Goal: Task Accomplishment & Management: Use online tool/utility

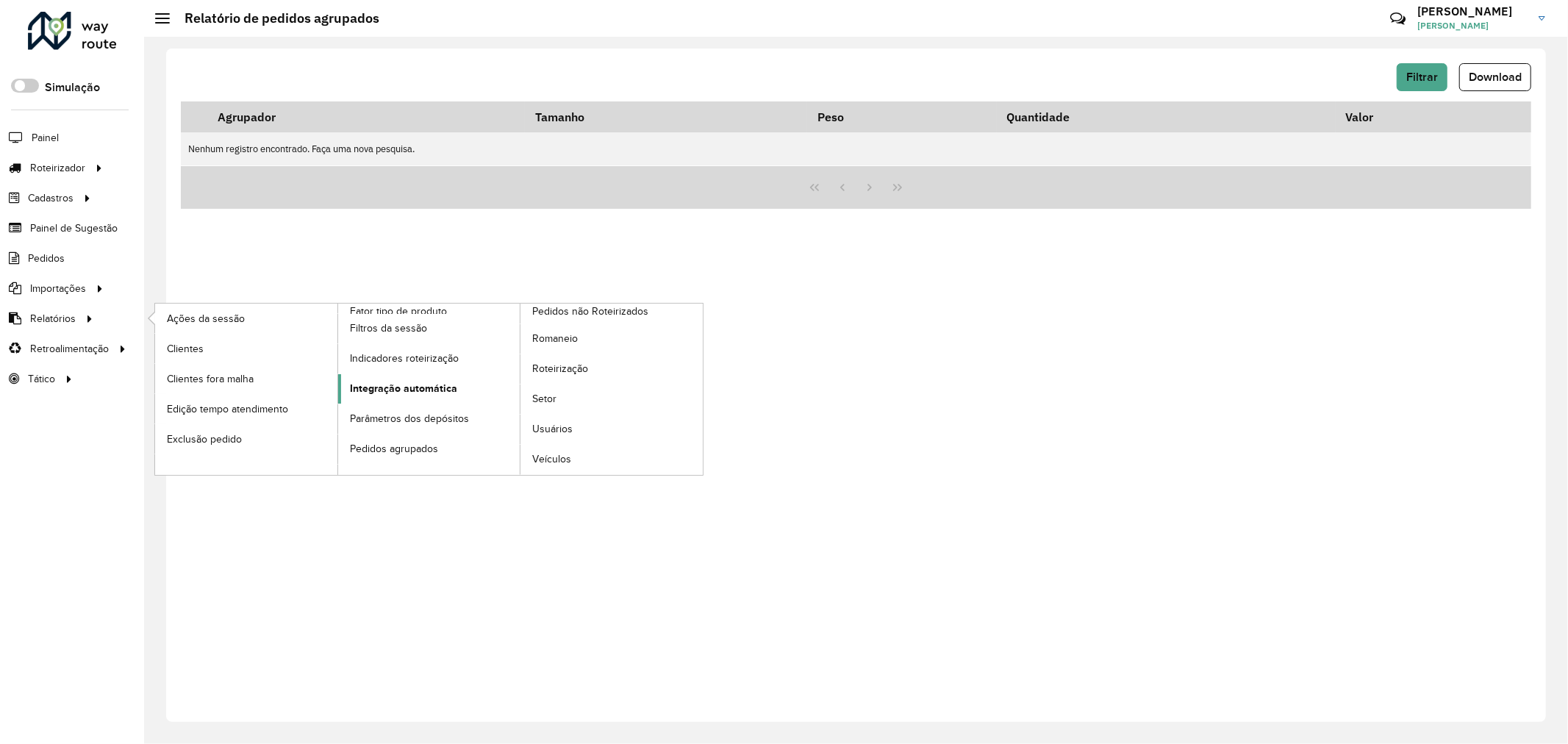
click at [448, 394] on span "Integração automática" at bounding box center [403, 388] width 107 height 16
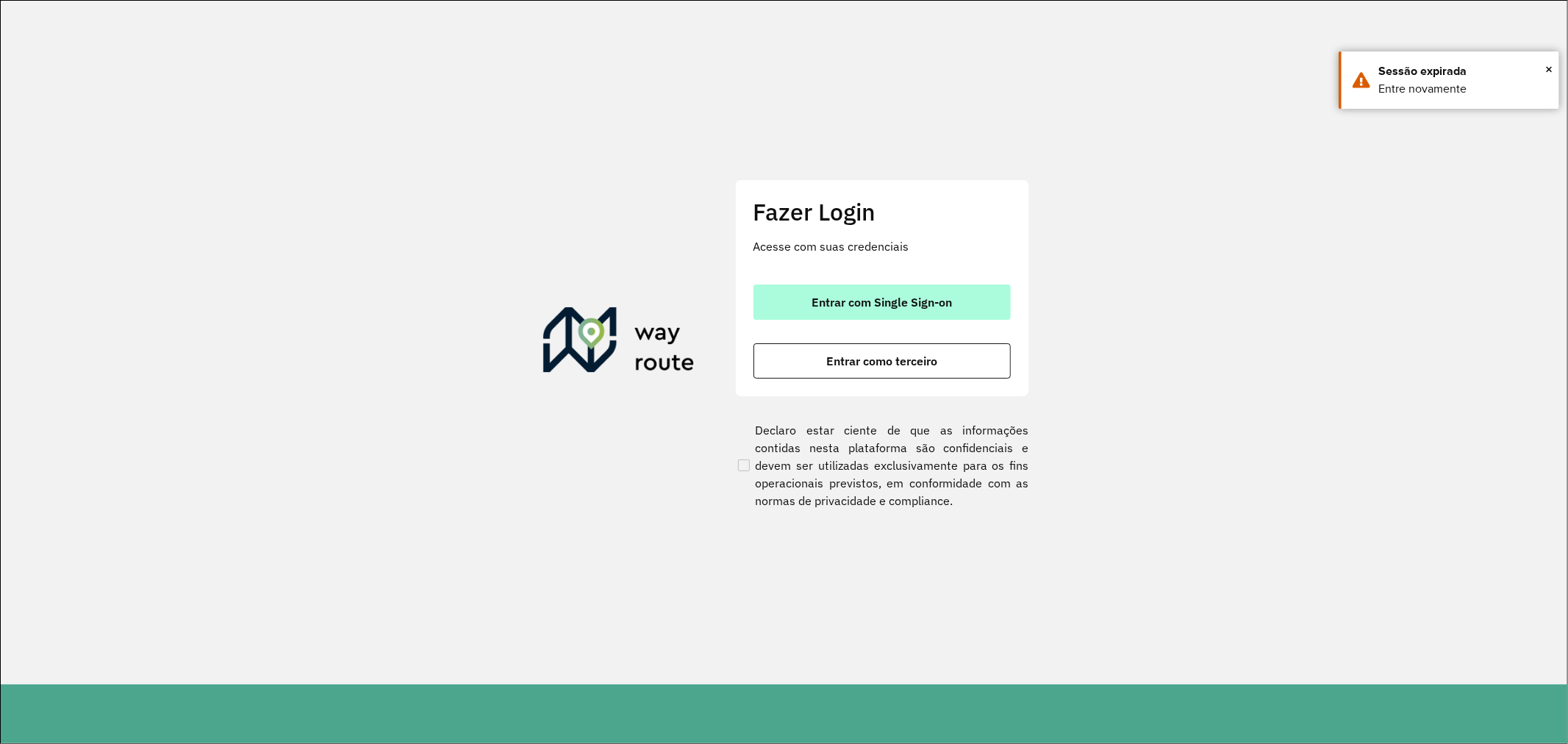
click at [887, 297] on span "Entrar com Single Sign-on" at bounding box center [881, 302] width 140 height 12
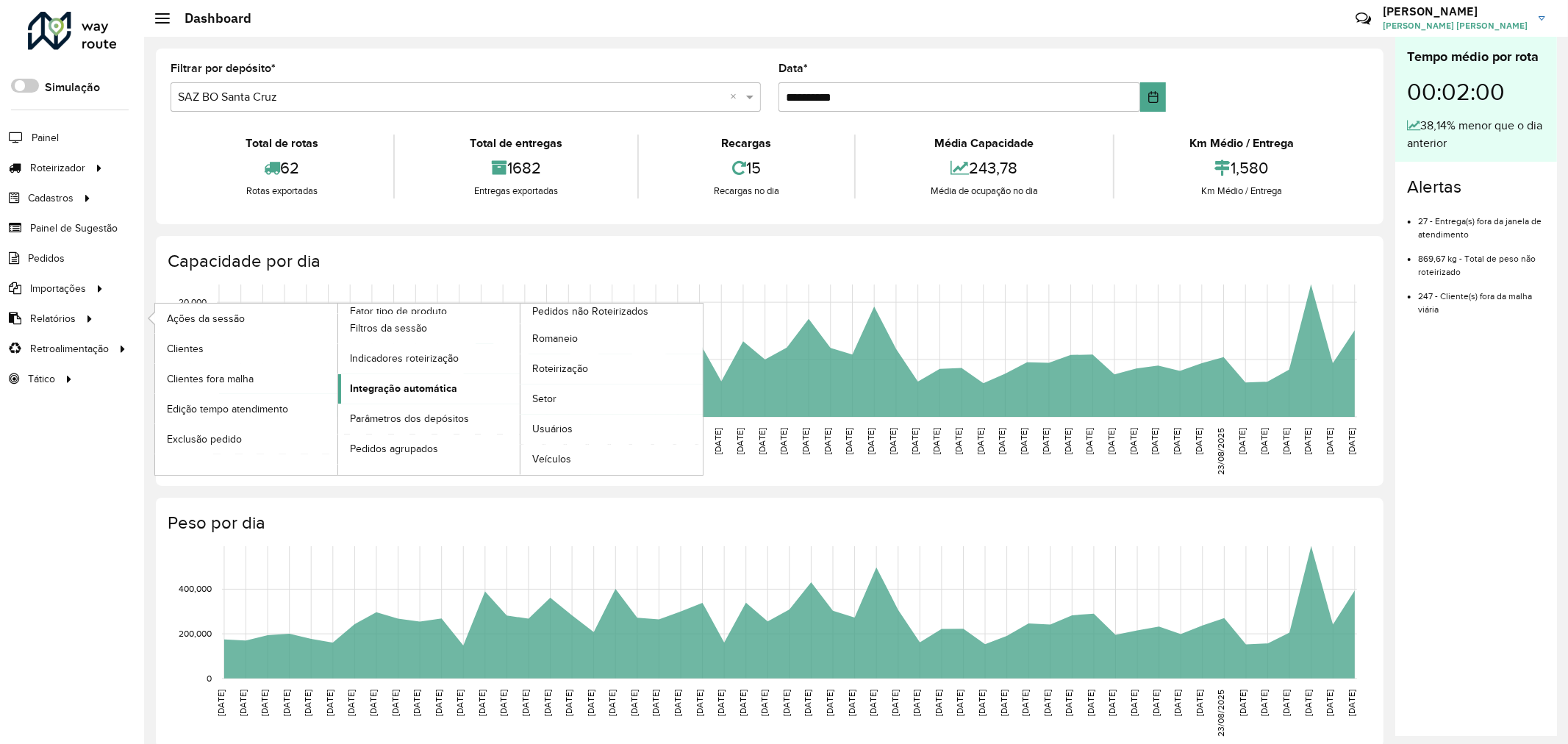
click at [437, 395] on span "Integração automática" at bounding box center [403, 388] width 107 height 16
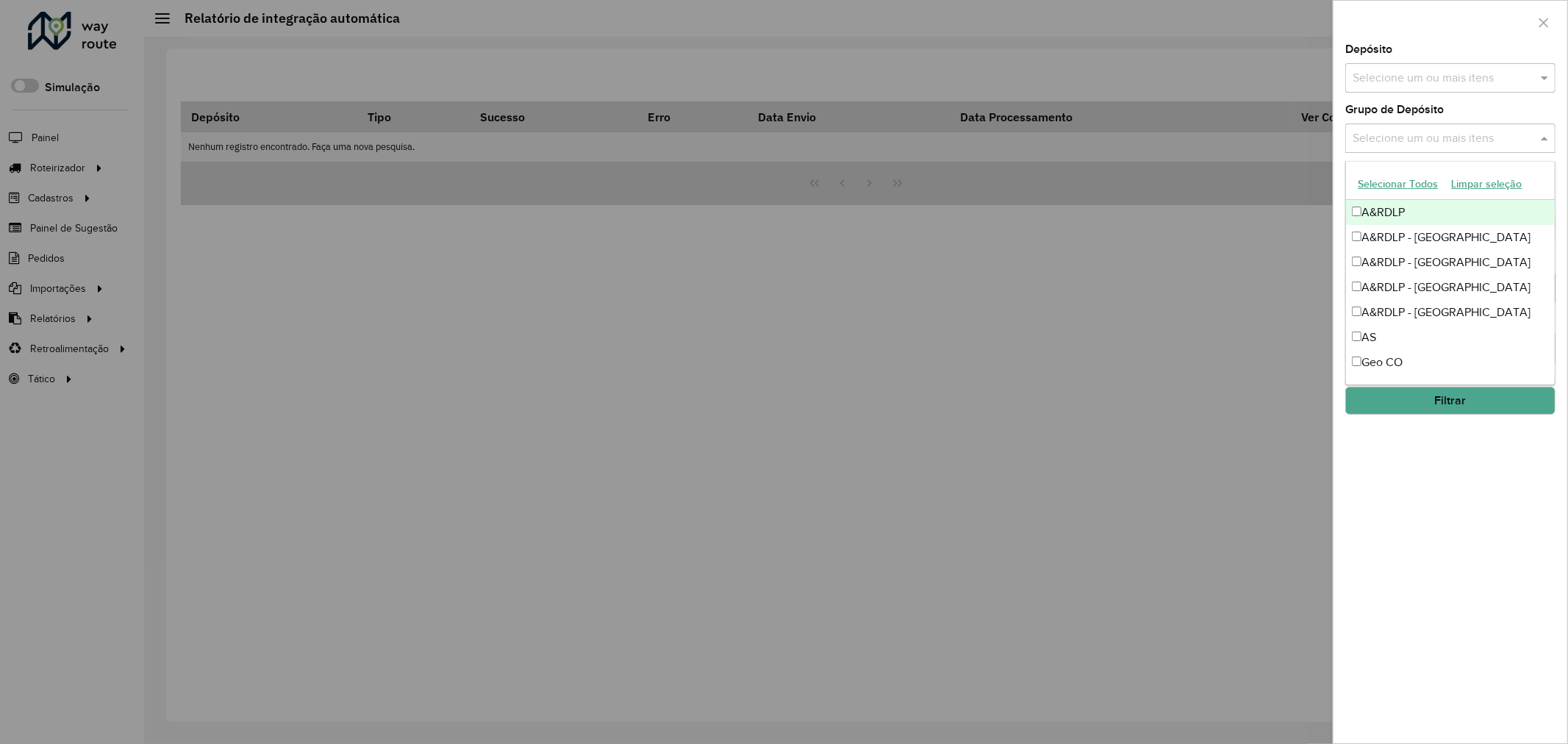
click at [1422, 135] on input "text" at bounding box center [1443, 138] width 188 height 17
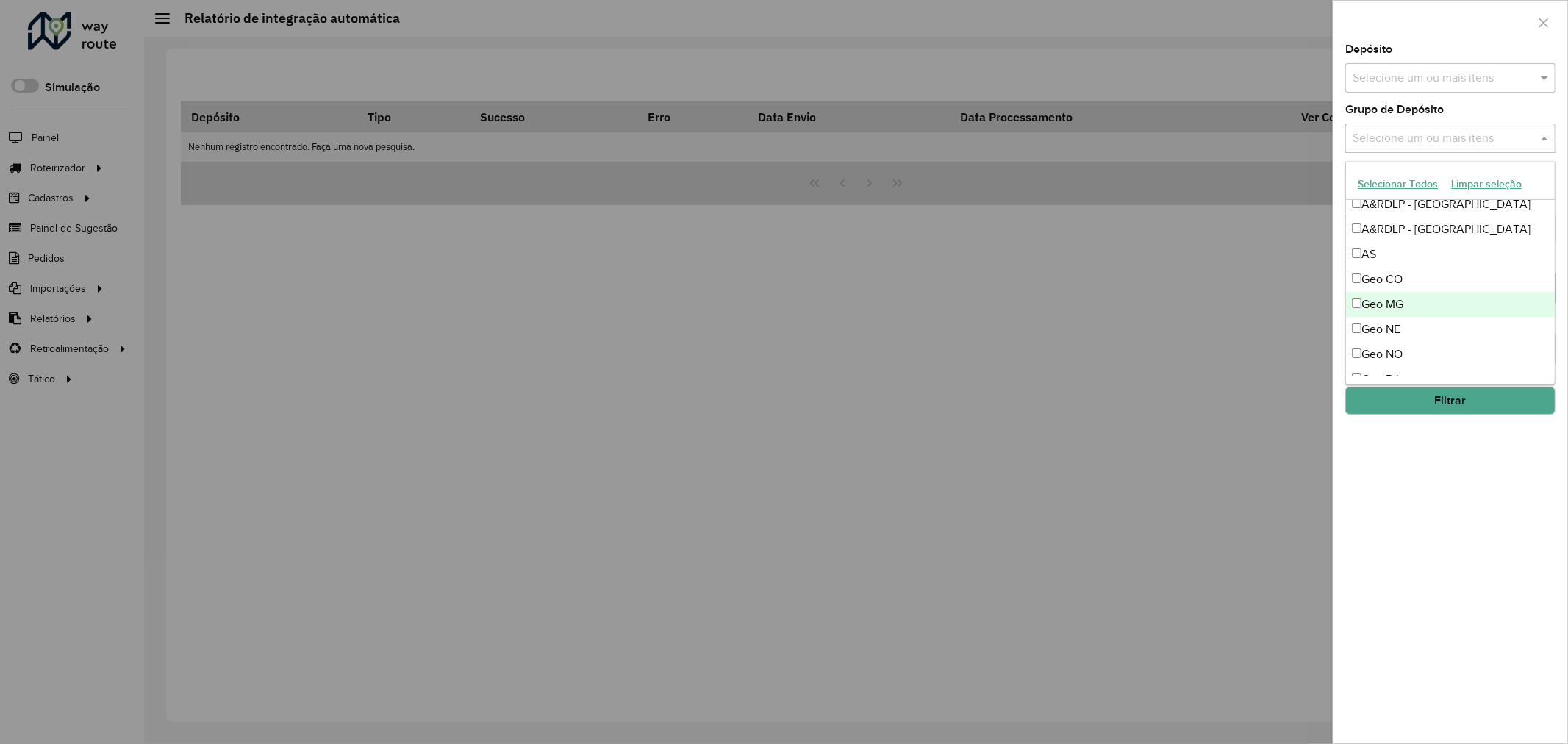
scroll to position [163, 0]
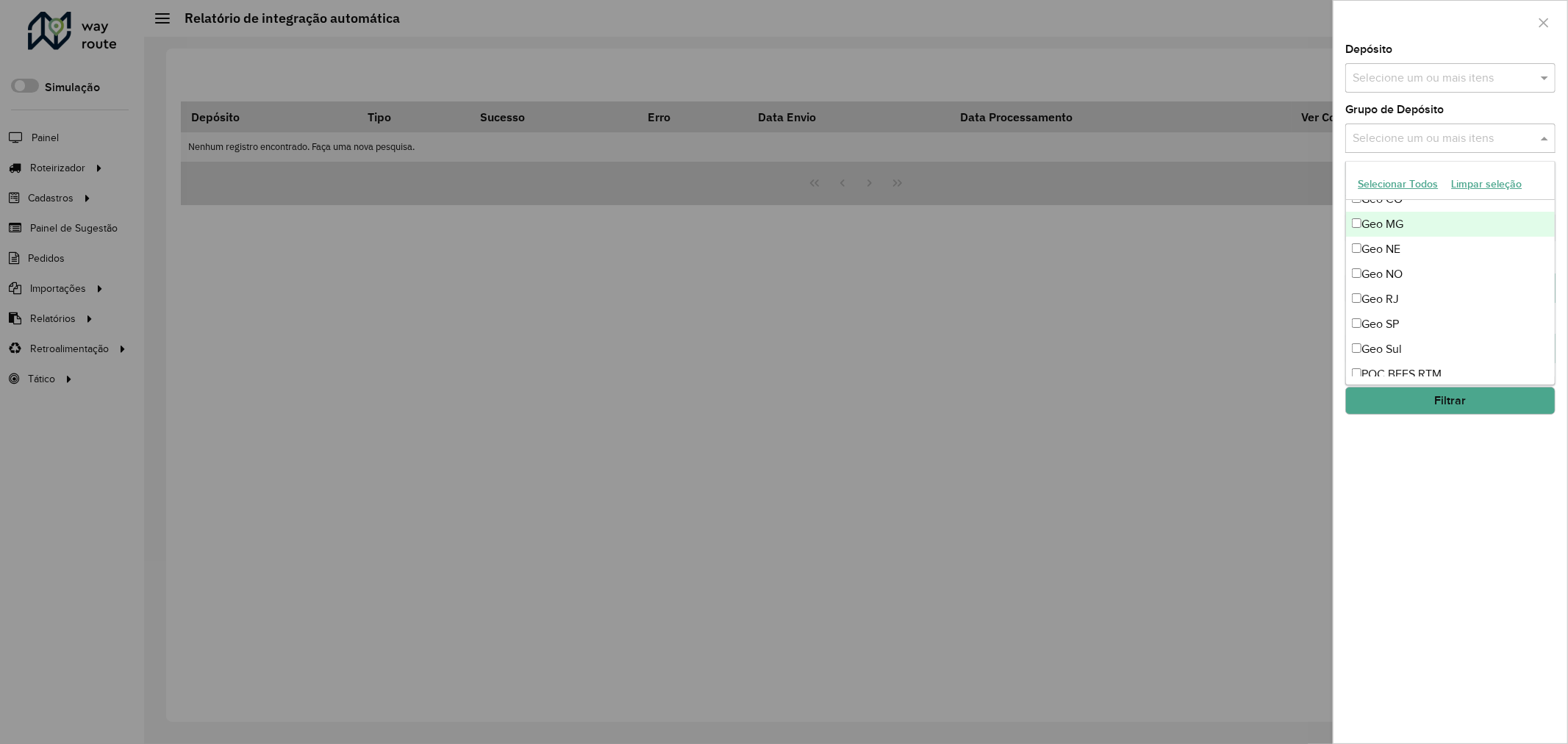
click at [1403, 222] on div "Geo MG" at bounding box center [1450, 223] width 209 height 25
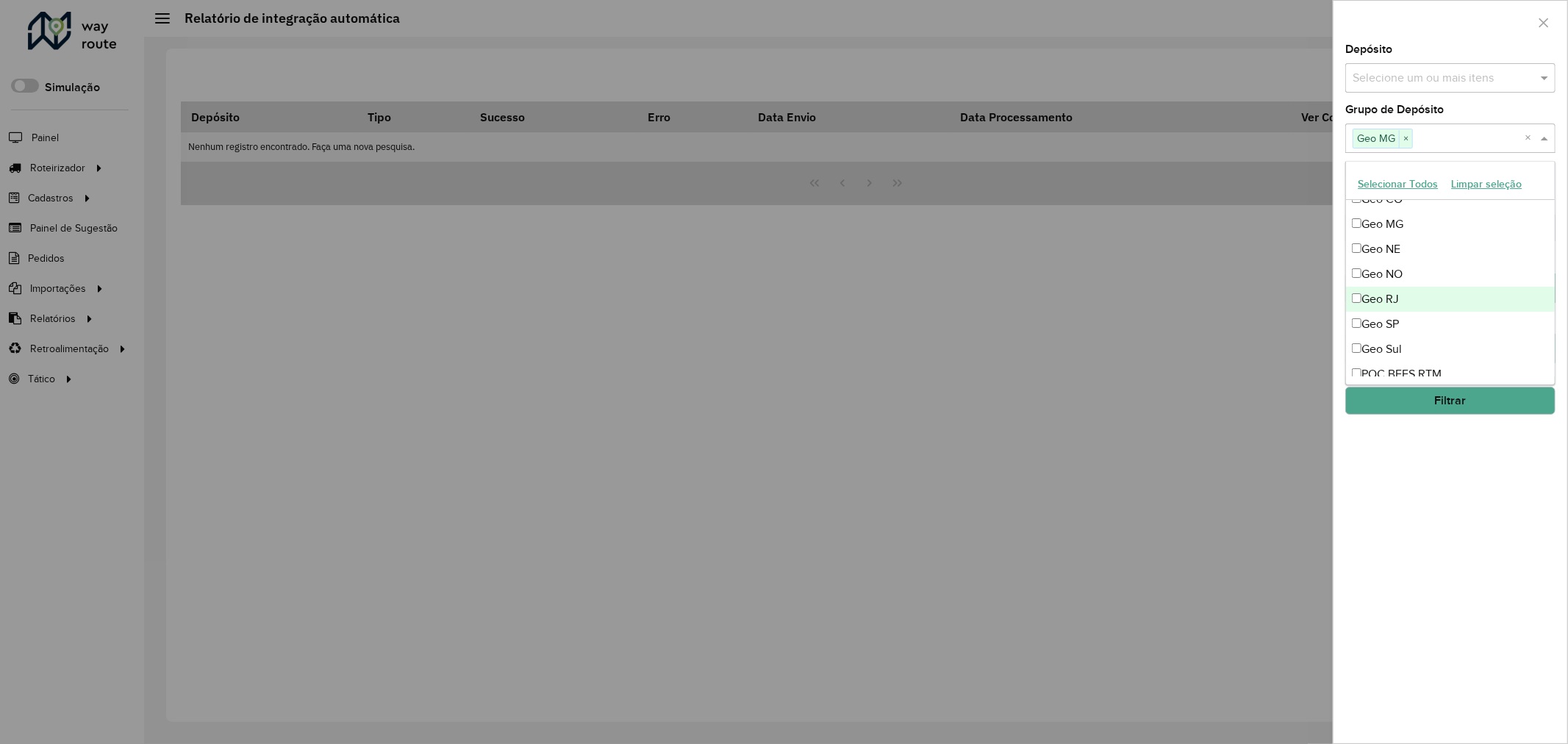
click at [1407, 300] on div "Geo RJ" at bounding box center [1450, 298] width 209 height 25
click at [1409, 328] on div "Geo SP" at bounding box center [1450, 324] width 209 height 25
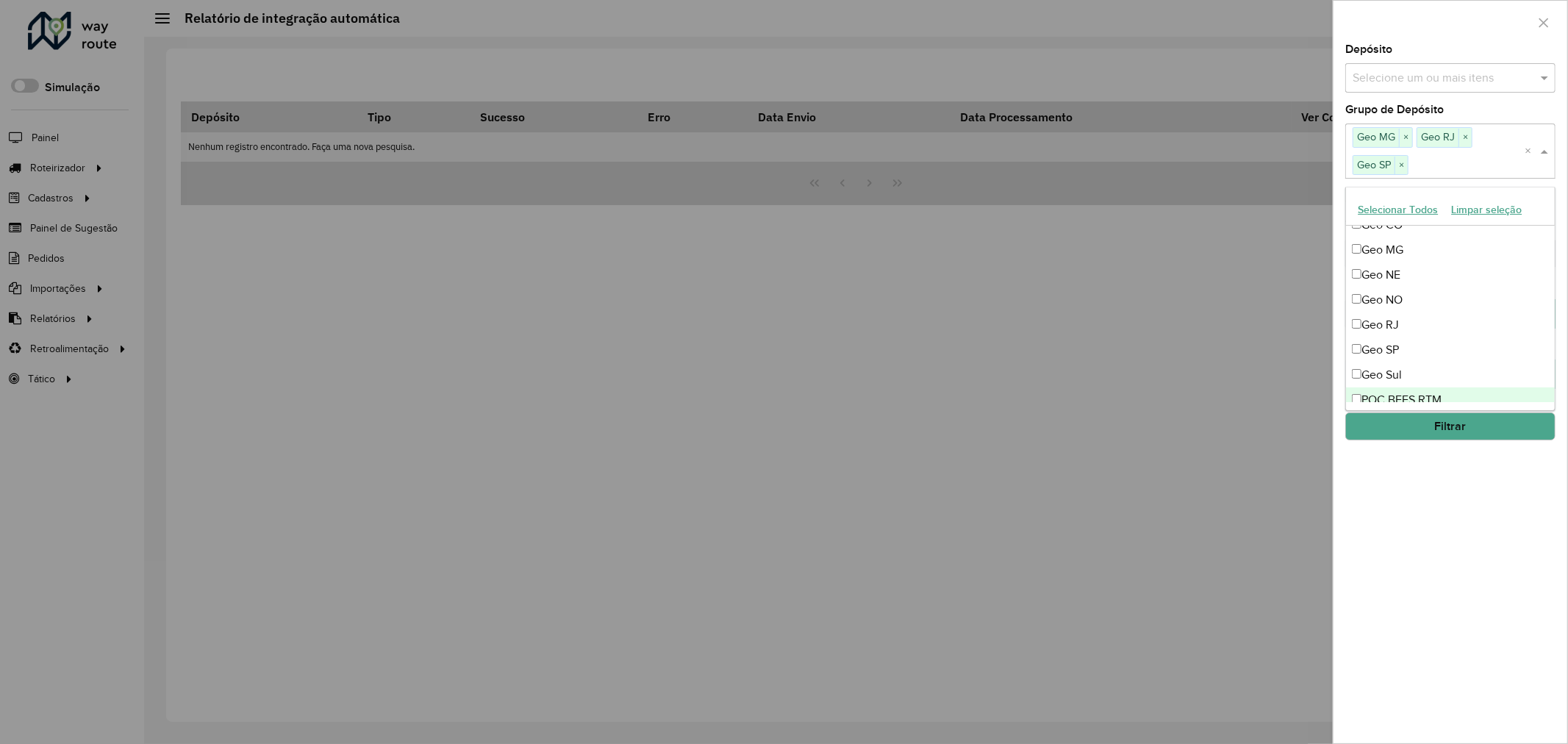
click at [1443, 521] on div "**********" at bounding box center [1449, 394] width 233 height 699
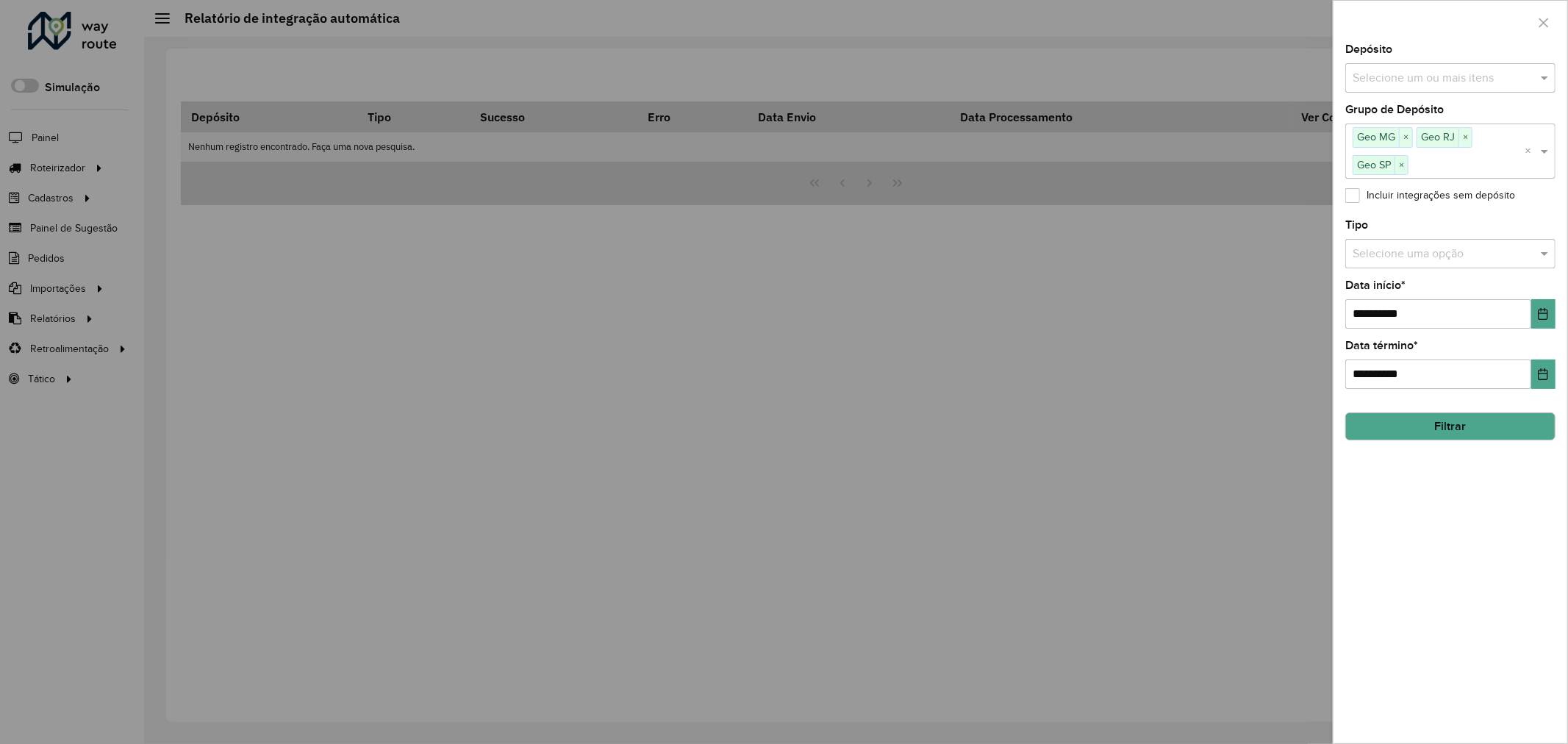
click at [1500, 259] on input "text" at bounding box center [1435, 253] width 166 height 17
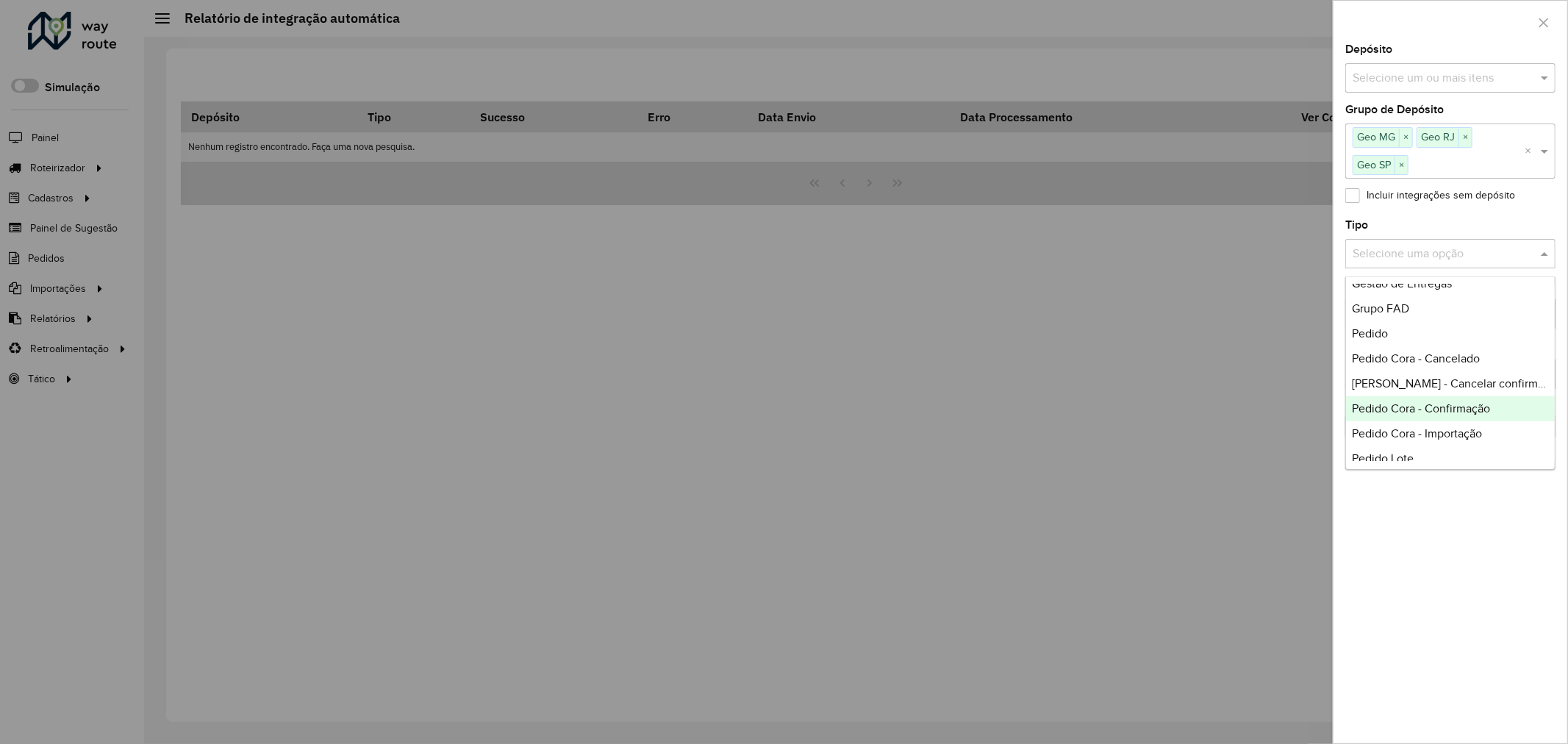
click at [1465, 410] on span "Pedido Cora - Confirmação" at bounding box center [1420, 408] width 138 height 13
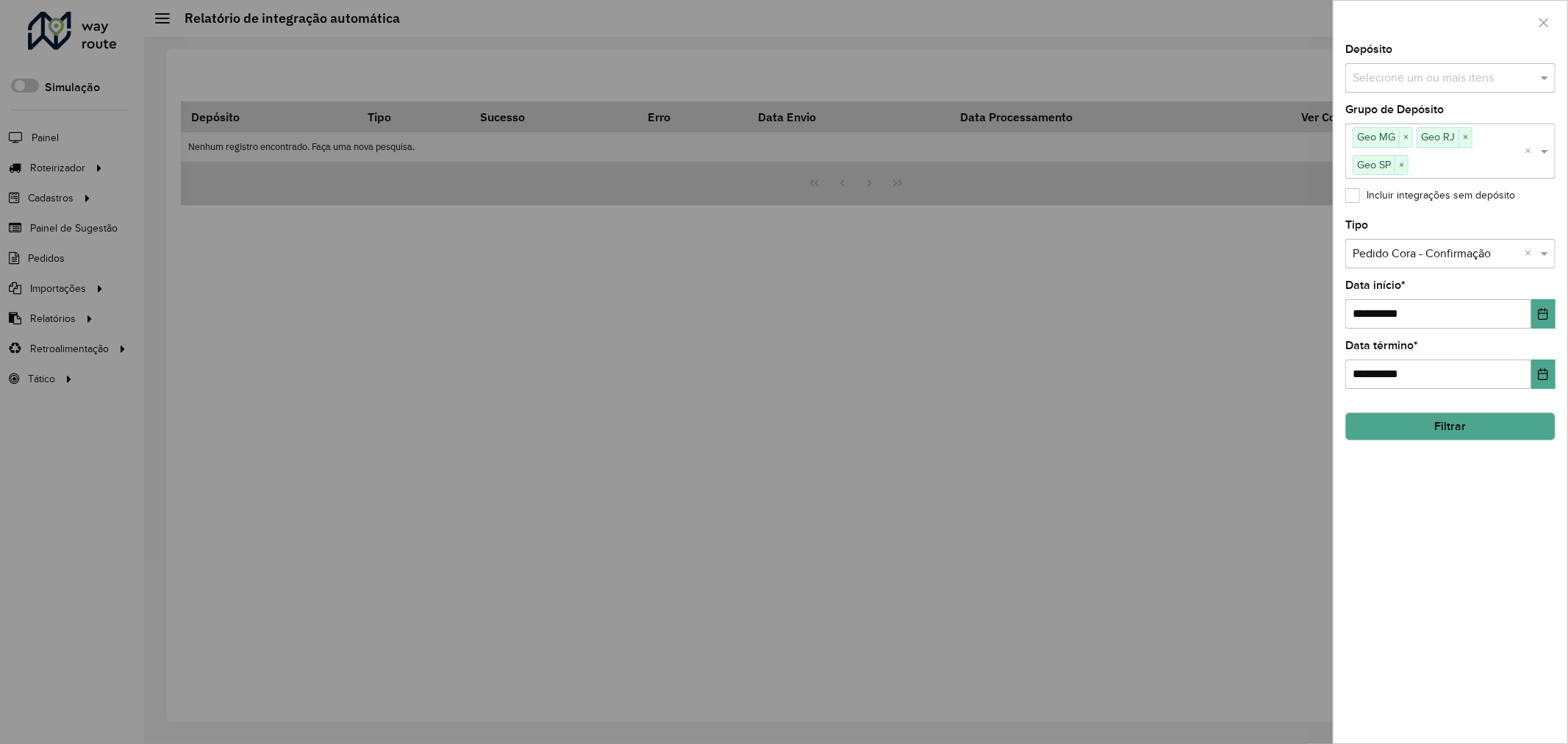
click at [1463, 430] on button "Filtrar" at bounding box center [1450, 426] width 210 height 28
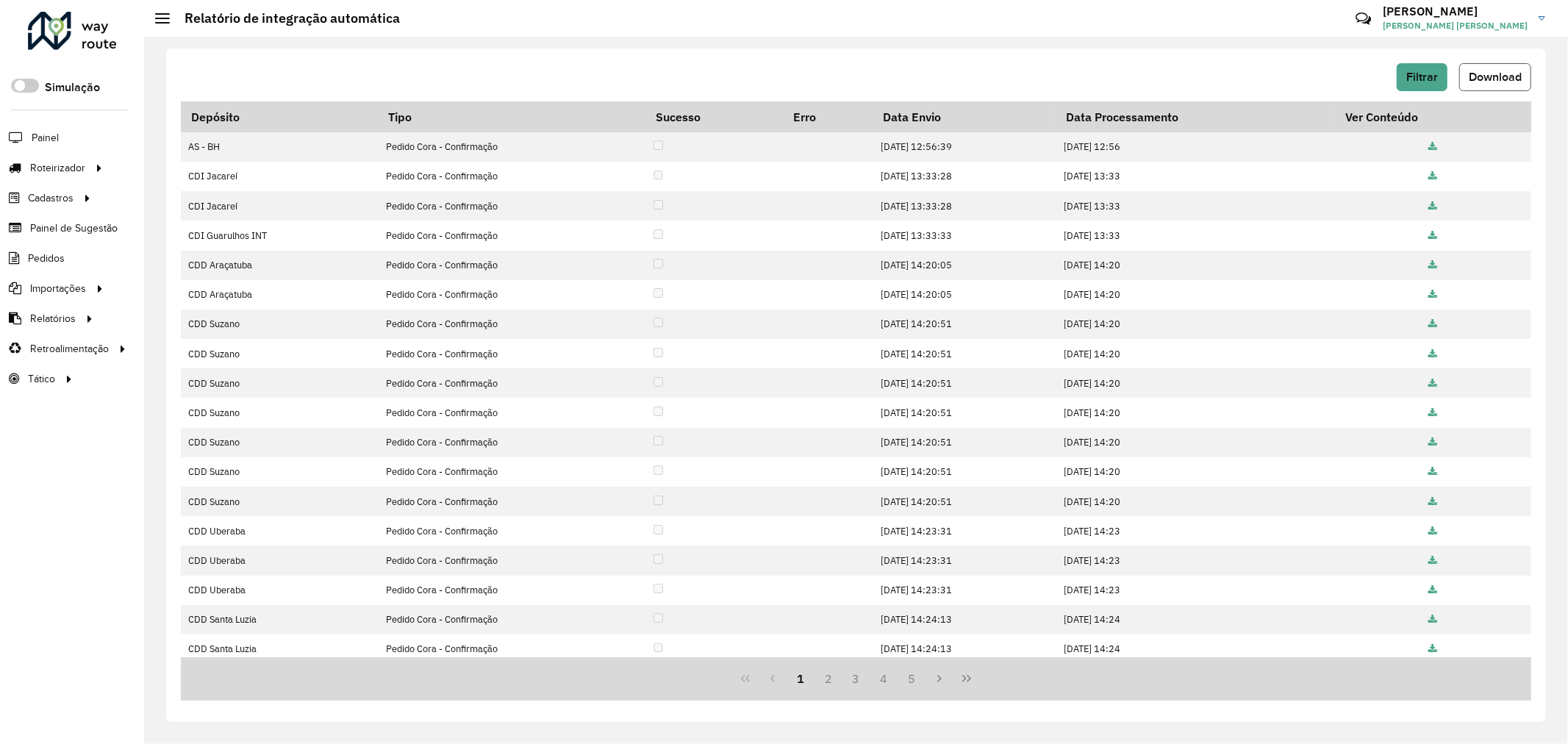
click at [1493, 78] on span "Download" at bounding box center [1495, 77] width 53 height 13
click at [1422, 66] on button "Filtrar" at bounding box center [1421, 77] width 50 height 28
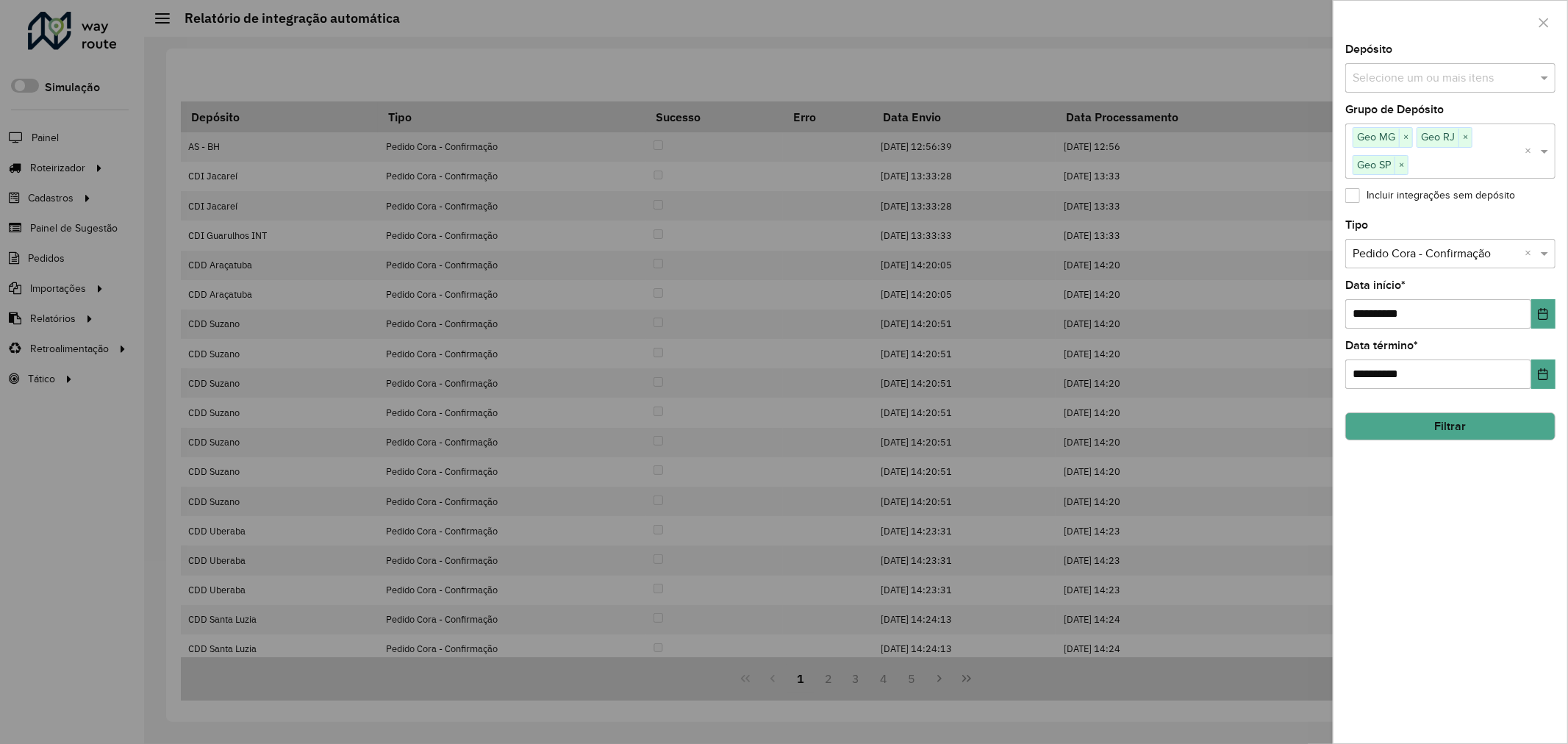
click at [1475, 240] on div "Selecione uma opção × Pedido Cora - Confirmação ×" at bounding box center [1450, 253] width 210 height 29
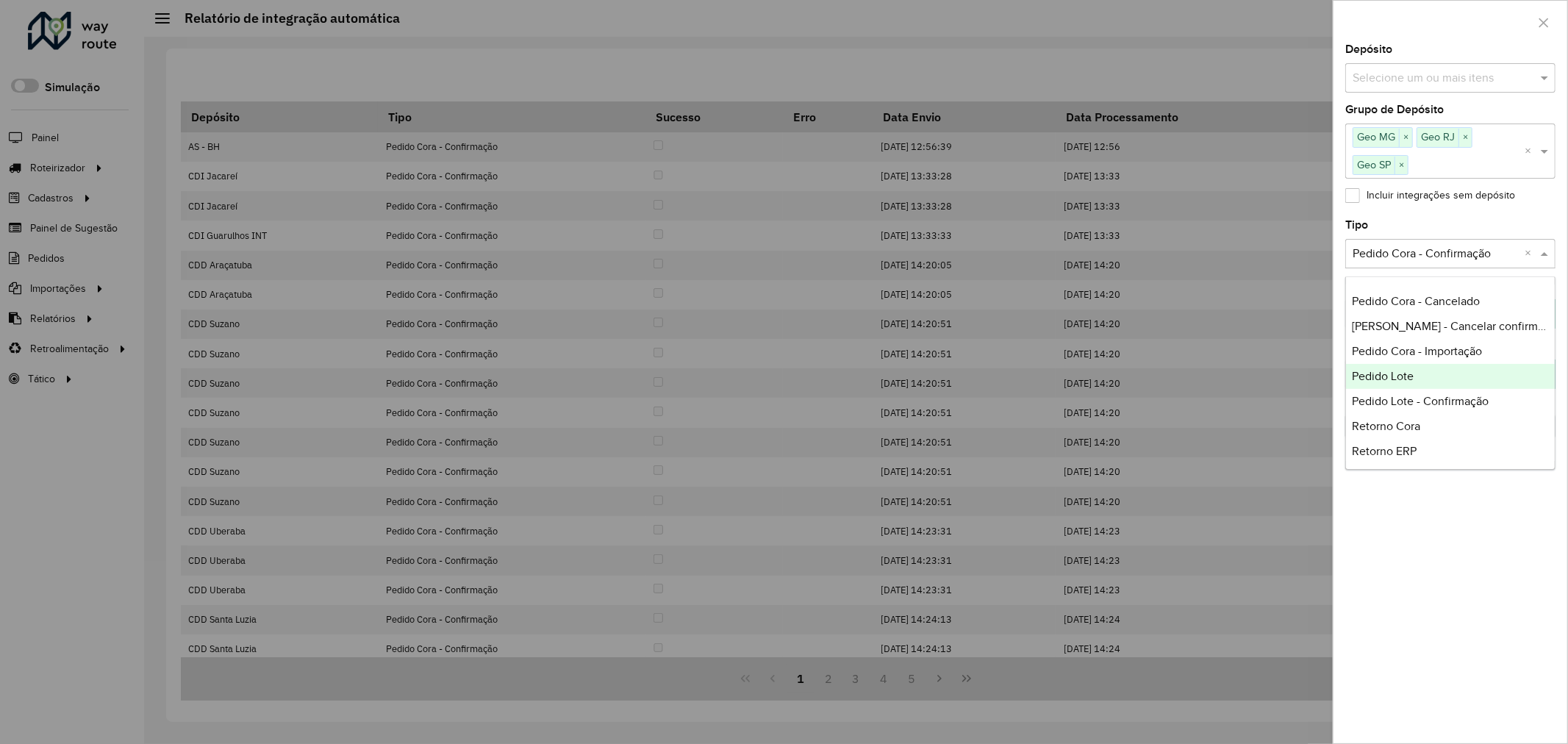
scroll to position [245, 0]
click at [1432, 402] on div "Retorno Cora" at bounding box center [1450, 402] width 209 height 25
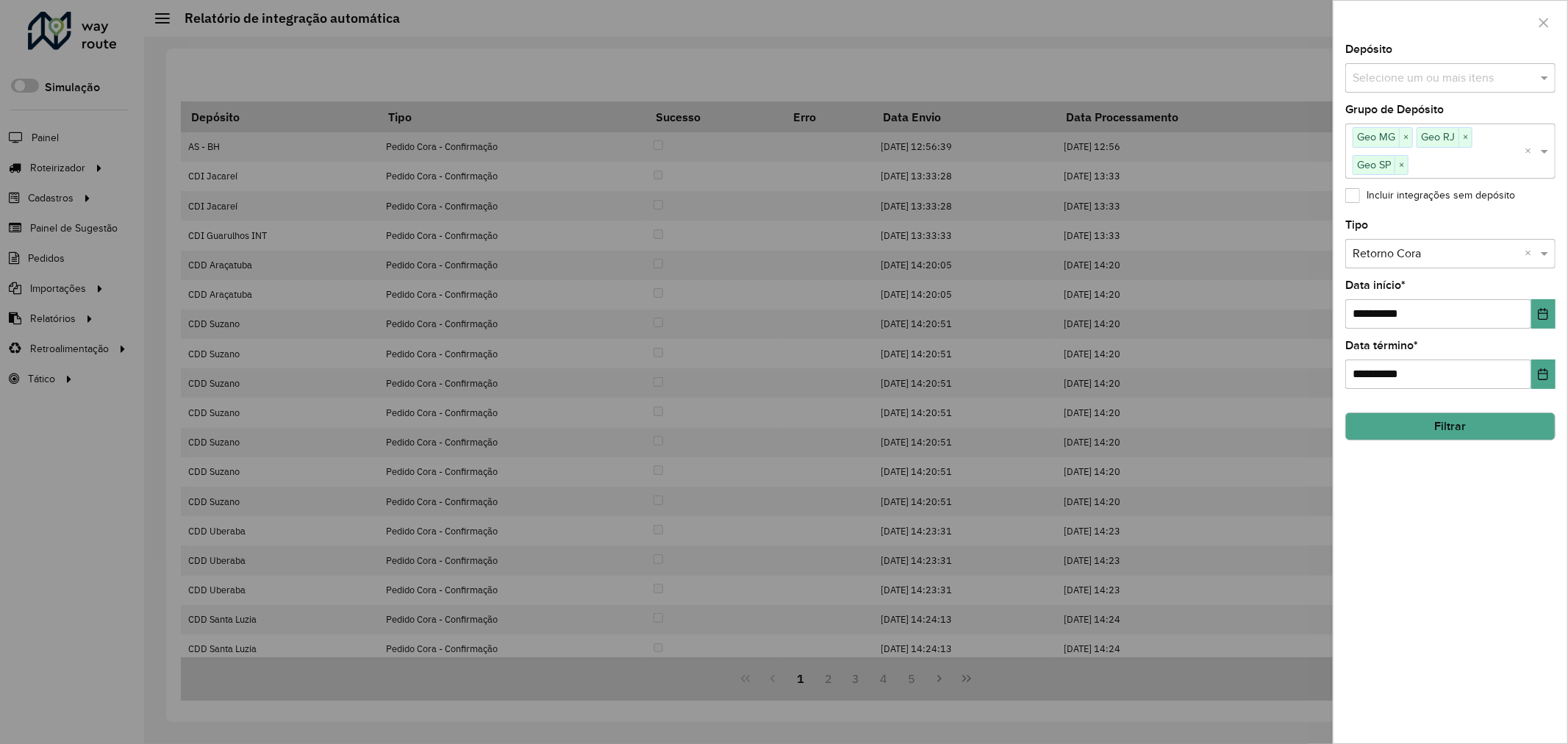
click at [1461, 428] on button "Filtrar" at bounding box center [1450, 426] width 210 height 28
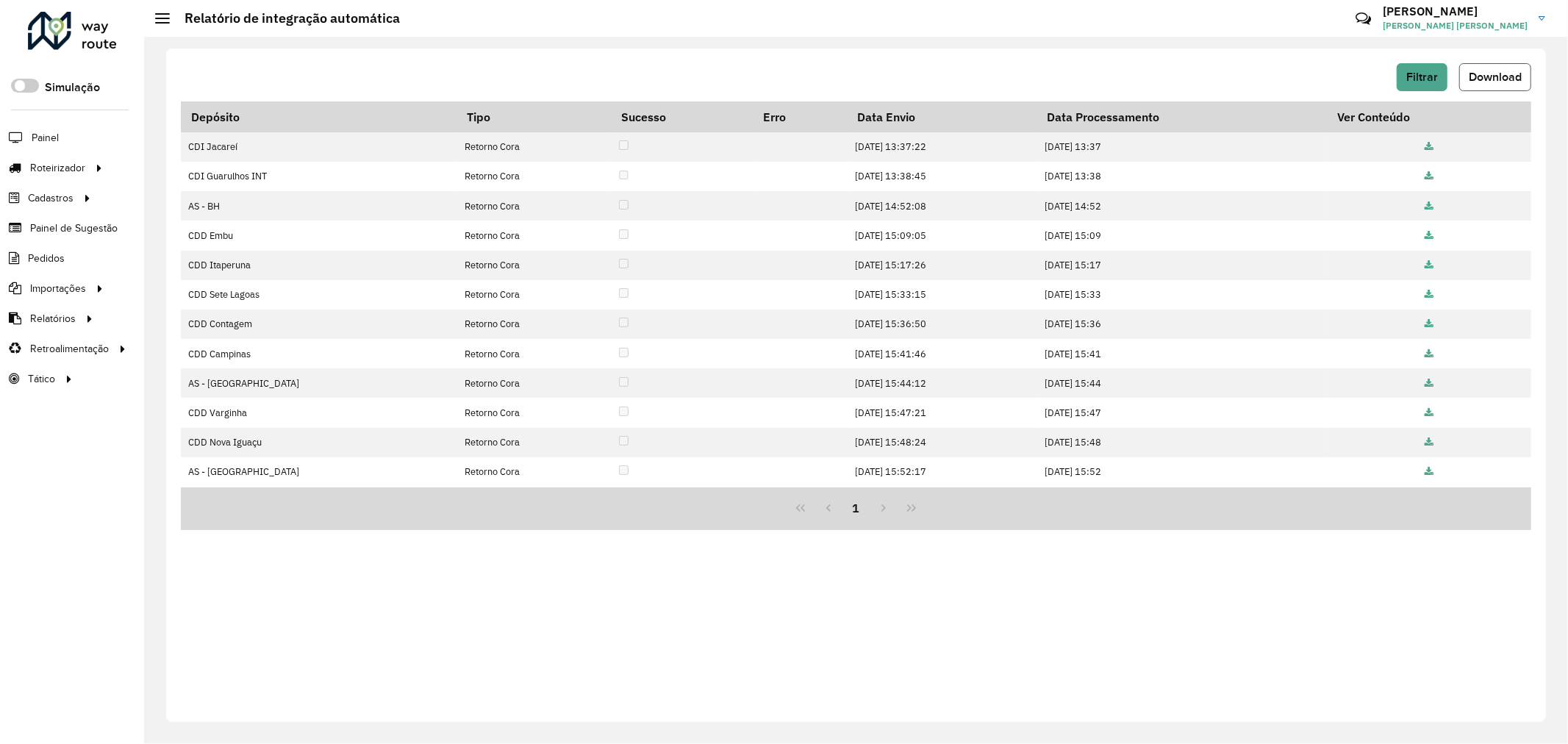
click at [1497, 84] on button "Download" at bounding box center [1495, 77] width 72 height 28
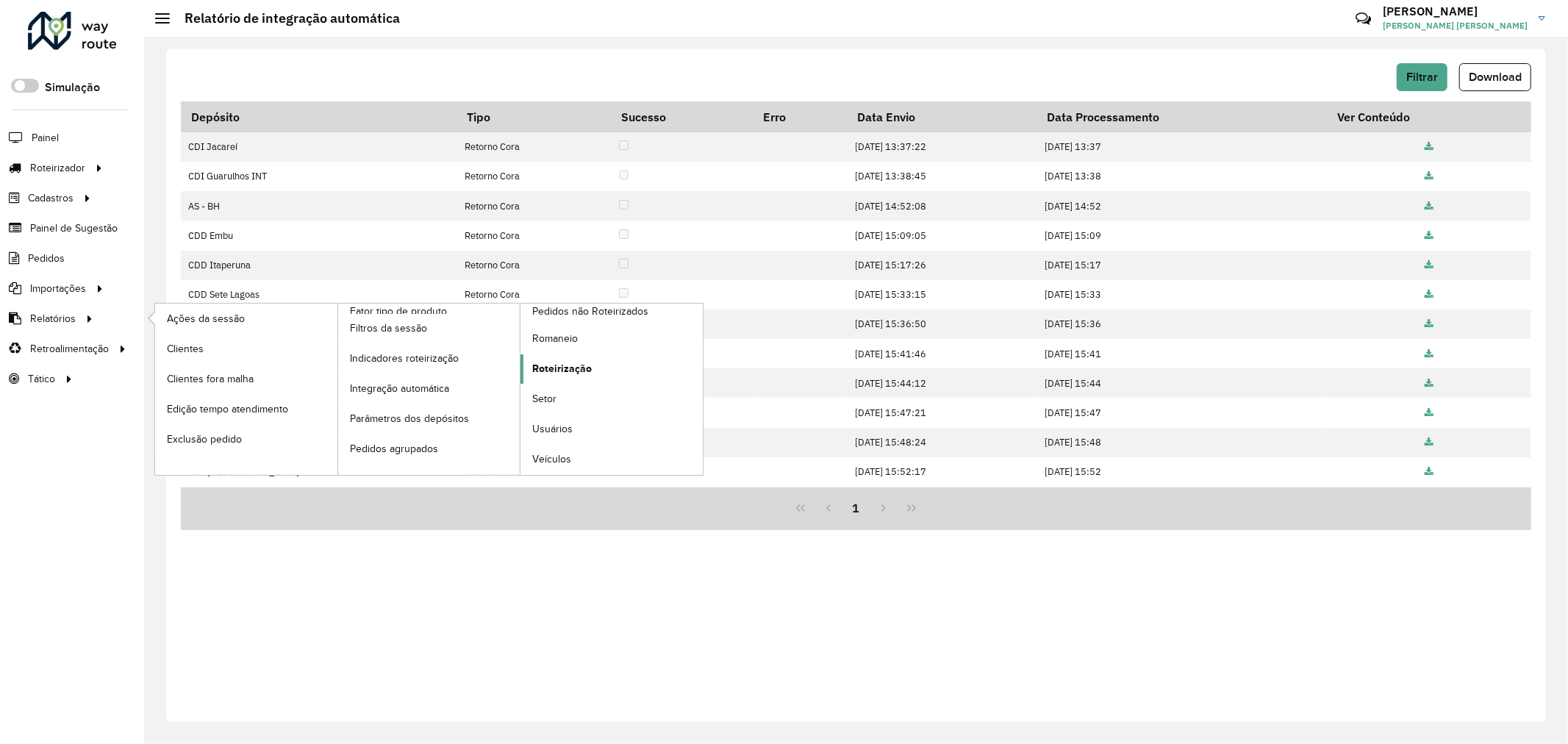
click at [563, 372] on span "Roteirização" at bounding box center [562, 368] width 59 height 16
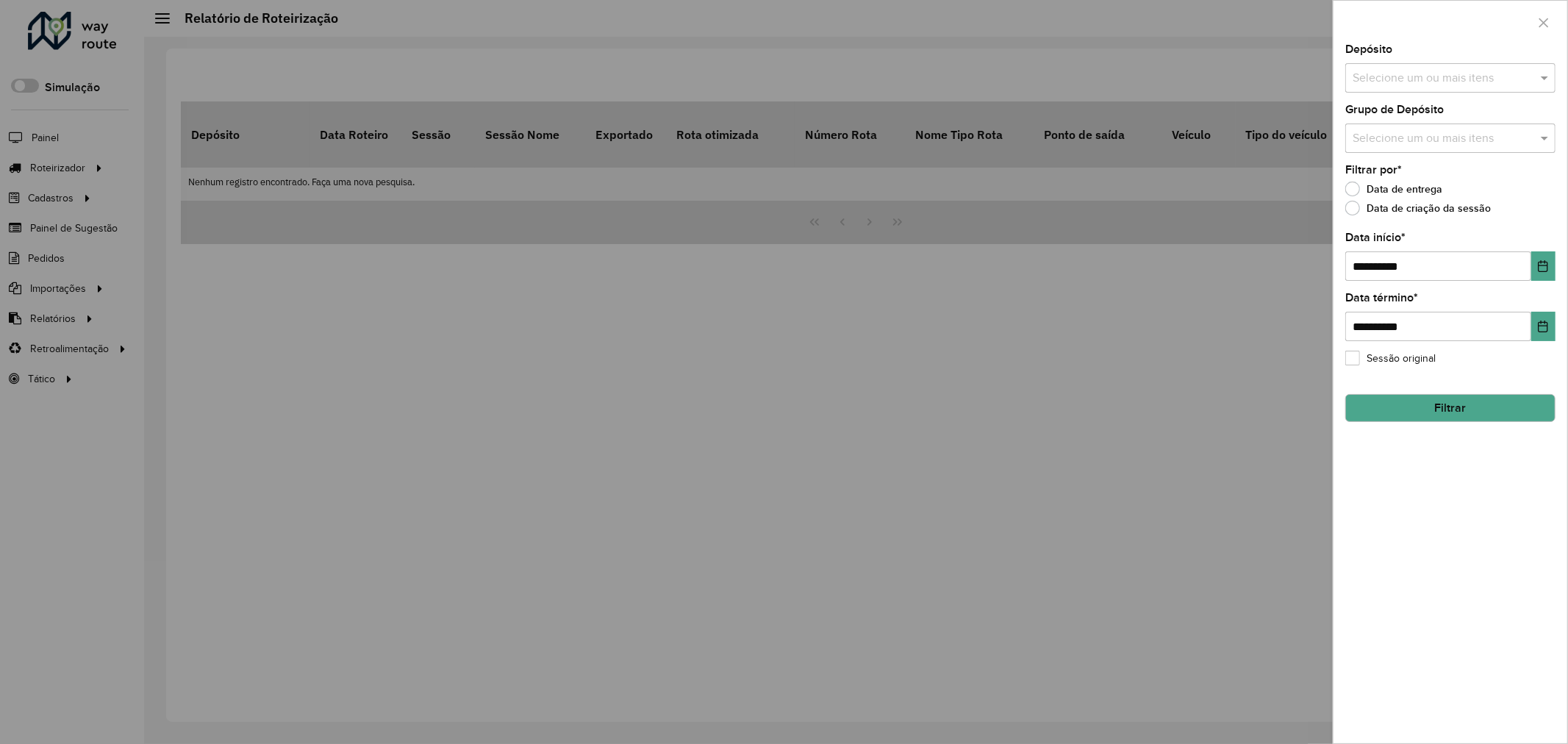
drag, startPoint x: 1503, startPoint y: 138, endPoint x: 1500, endPoint y: 149, distance: 11.4
click at [1503, 137] on input "text" at bounding box center [1443, 138] width 188 height 17
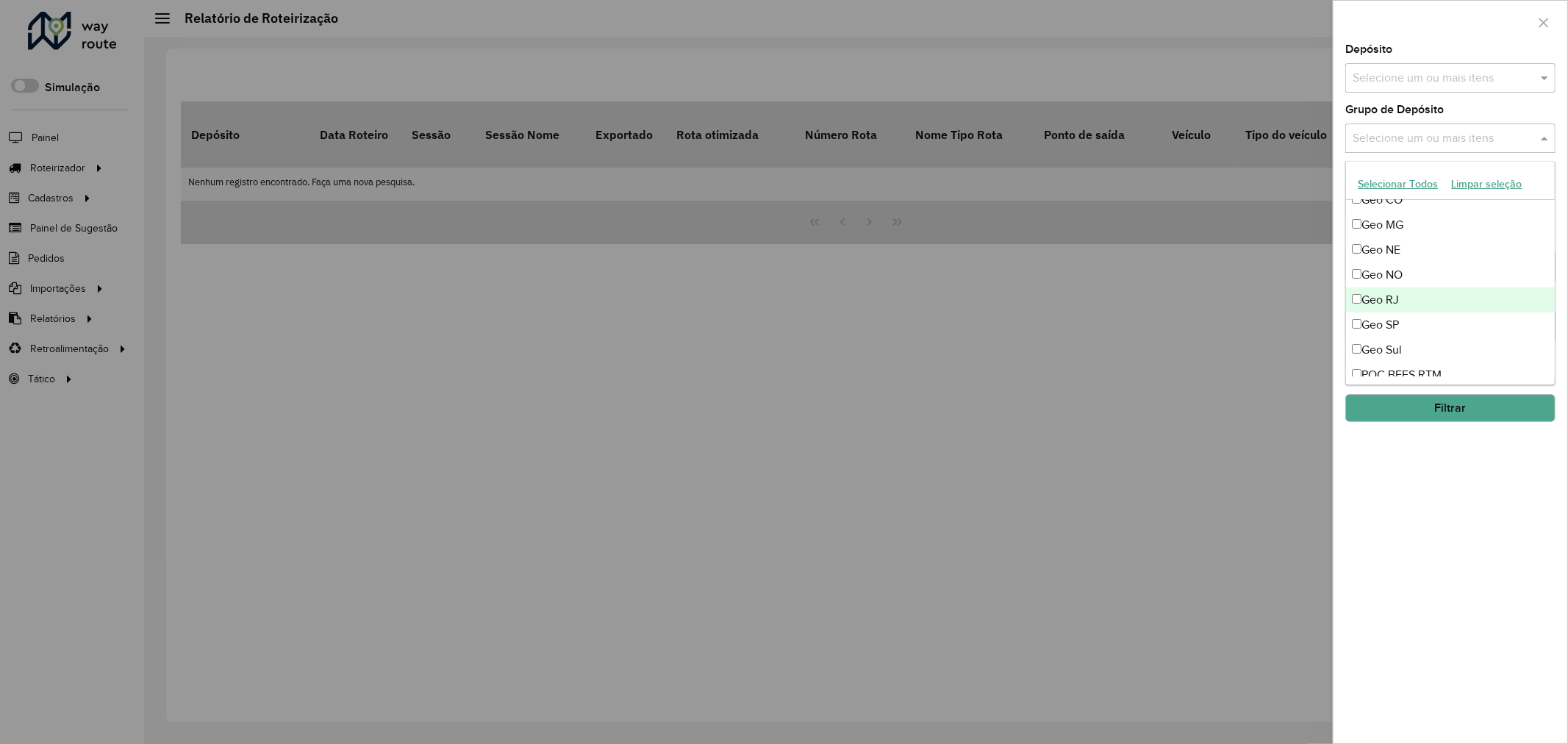
scroll to position [163, 0]
click at [1403, 229] on div "Geo MG" at bounding box center [1450, 223] width 209 height 25
click at [1404, 293] on div "Geo RJ" at bounding box center [1450, 298] width 209 height 25
click at [1405, 317] on div "Geo SP" at bounding box center [1450, 324] width 209 height 25
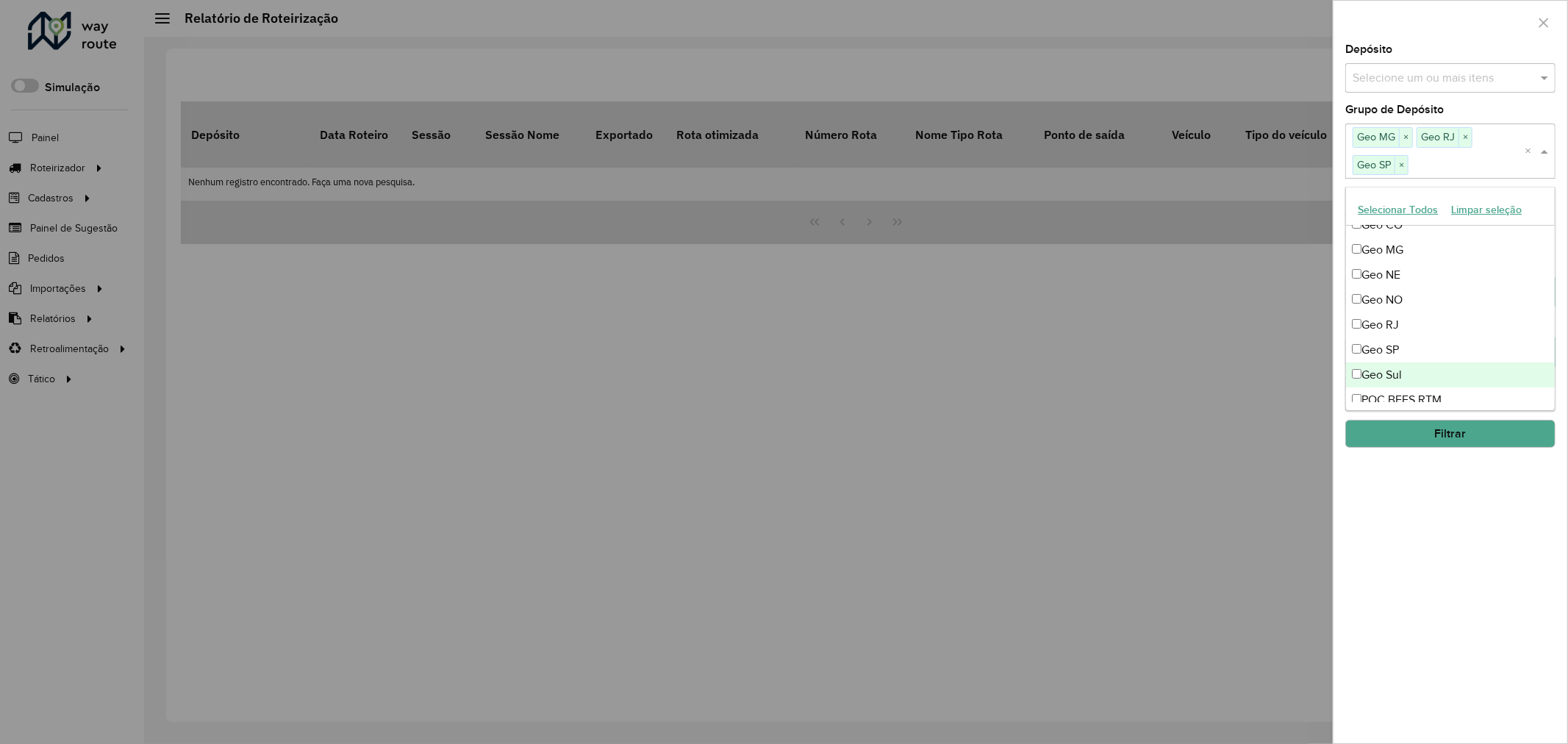
click at [1434, 513] on div "**********" at bounding box center [1449, 394] width 233 height 699
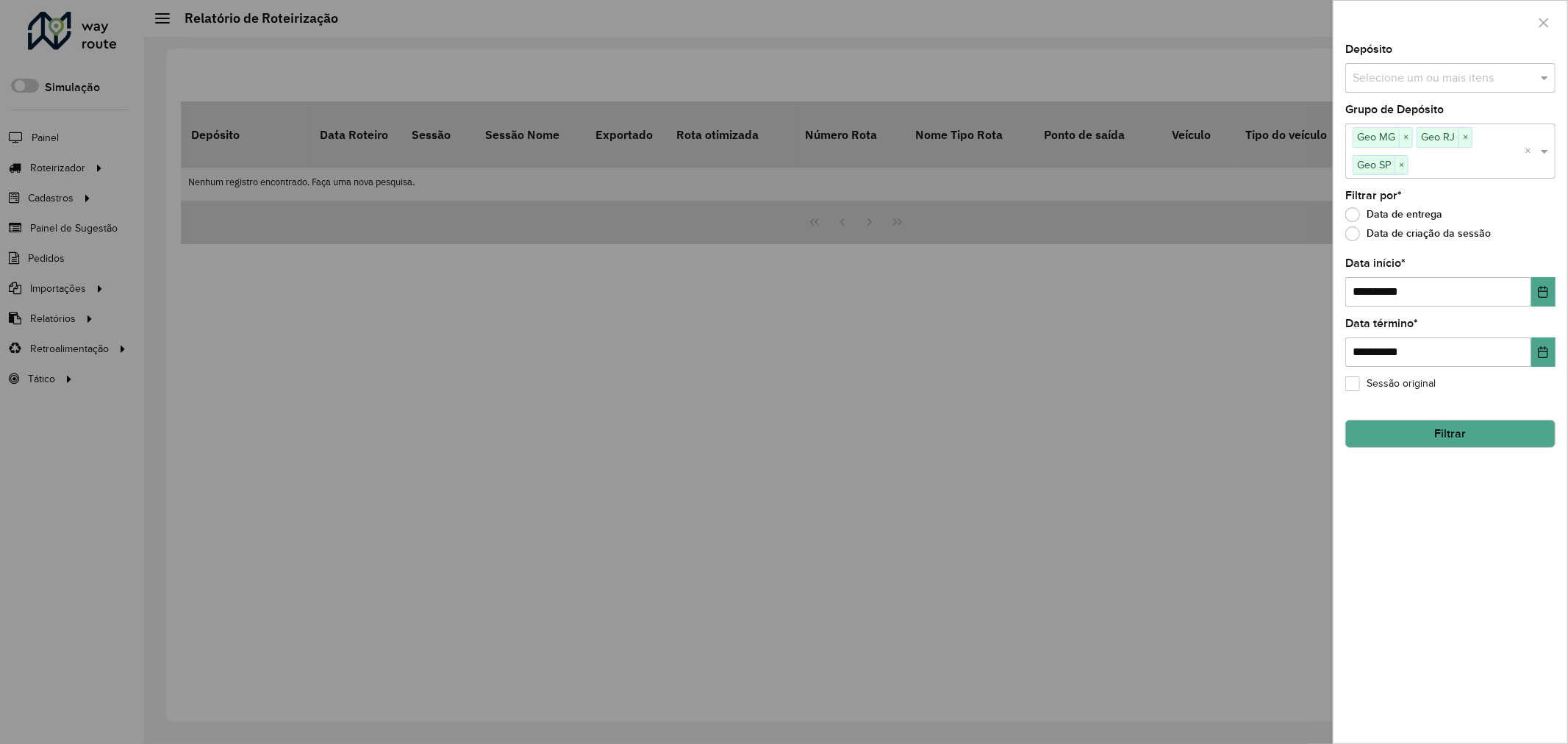
drag, startPoint x: 1493, startPoint y: 427, endPoint x: 1444, endPoint y: 263, distance: 171.2
click at [1448, 283] on formly-group "**********" at bounding box center [1450, 245] width 210 height 403
click at [1437, 232] on label "Data de criação da sessão" at bounding box center [1417, 233] width 145 height 15
click at [1457, 430] on button "Filtrar" at bounding box center [1450, 434] width 210 height 28
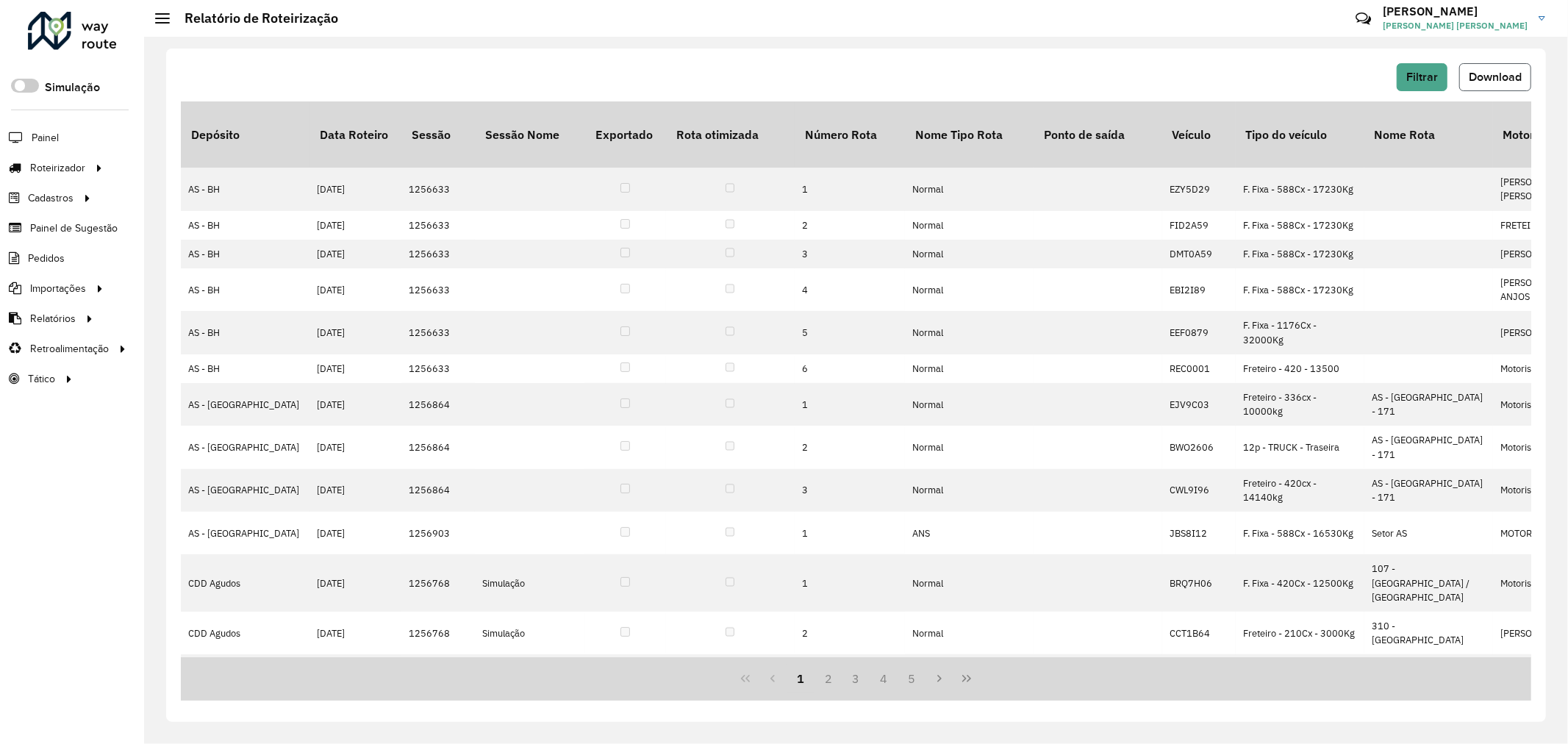
click at [1502, 74] on span "Download" at bounding box center [1495, 77] width 53 height 13
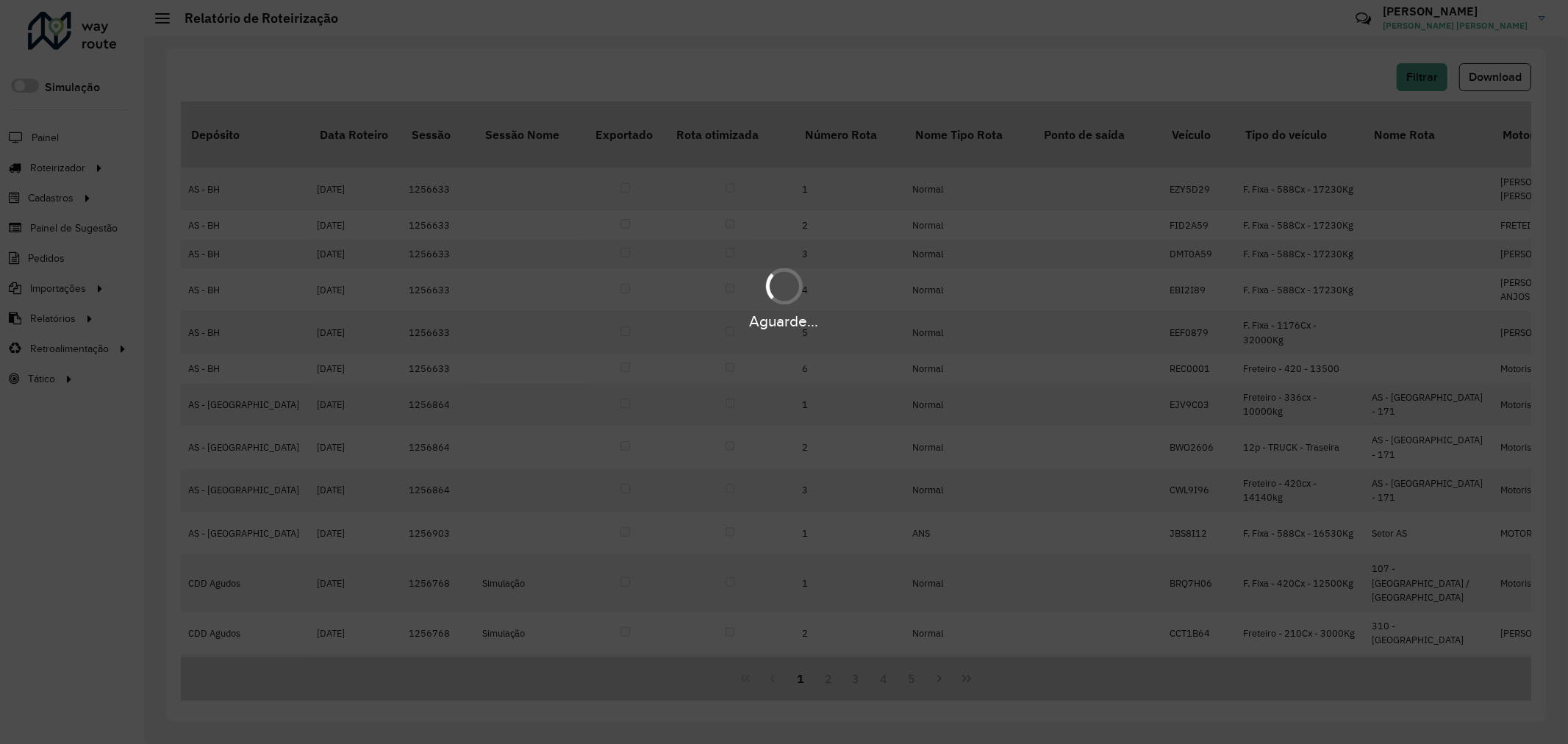
click at [1103, 203] on div "Aguarde..." at bounding box center [784, 372] width 1568 height 744
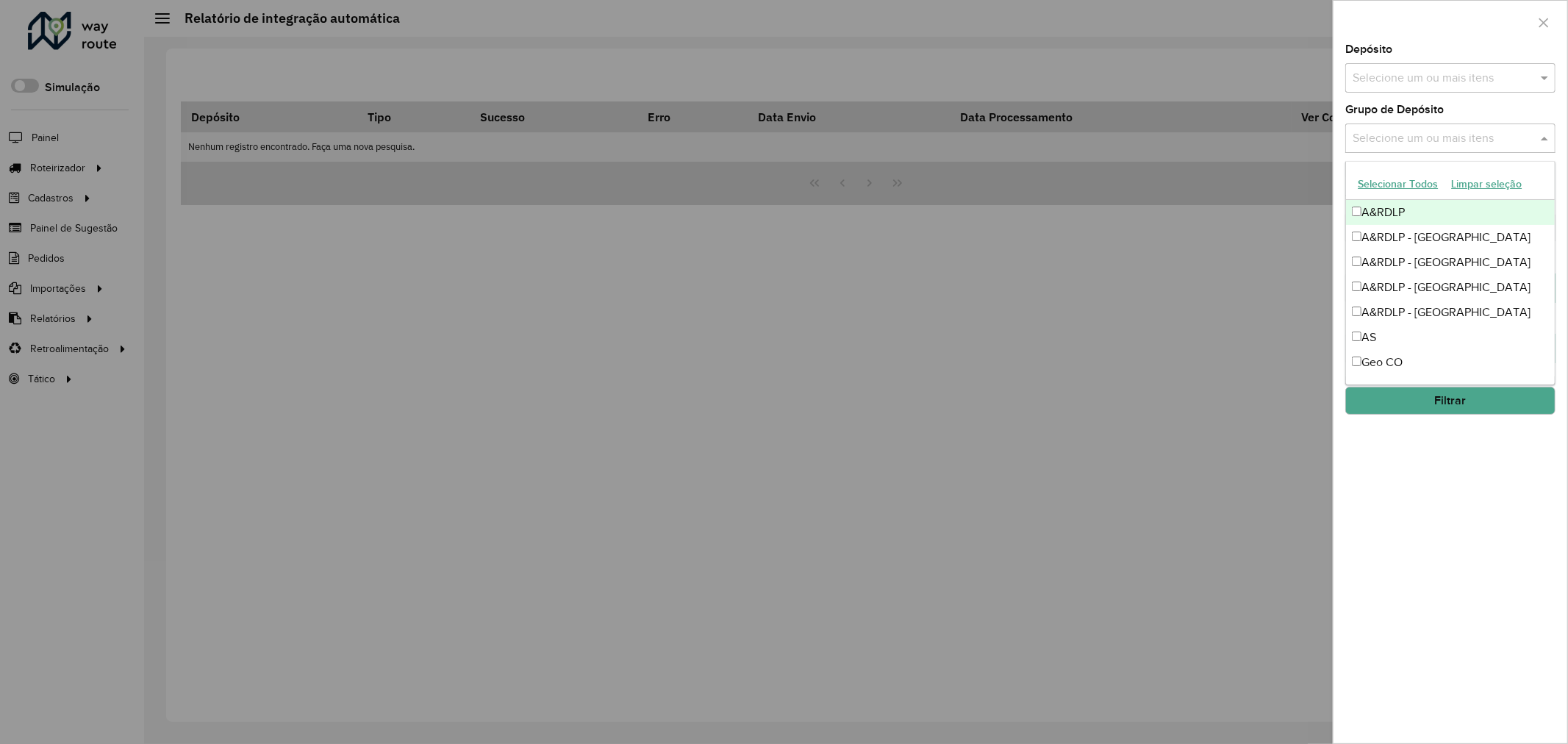
click at [1419, 145] on input "text" at bounding box center [1443, 138] width 188 height 17
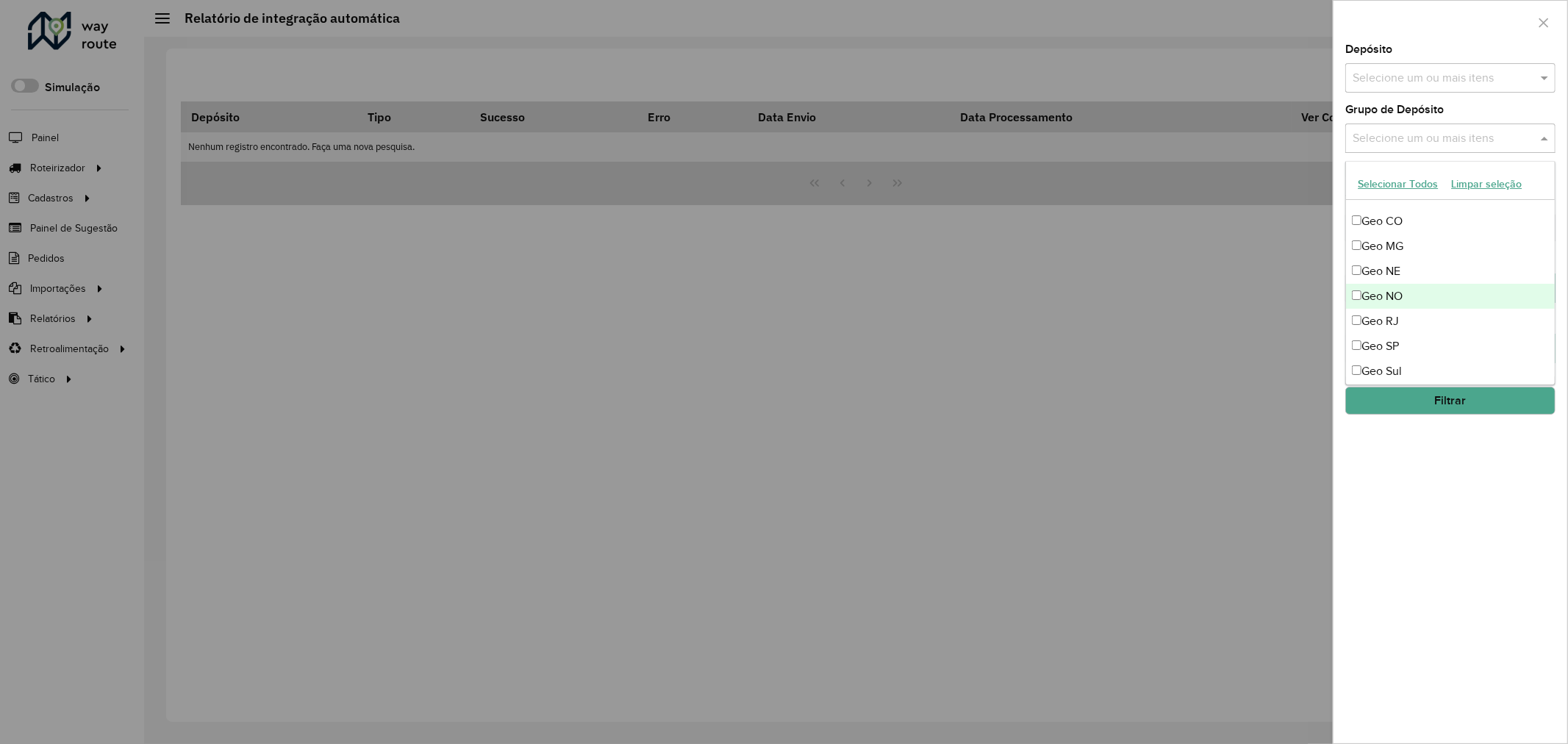
scroll to position [163, 0]
click at [1391, 221] on div "Geo MG" at bounding box center [1450, 223] width 209 height 25
click at [1408, 299] on div "Geo RJ" at bounding box center [1450, 298] width 209 height 25
click at [1410, 327] on div "Geo SP" at bounding box center [1450, 324] width 209 height 25
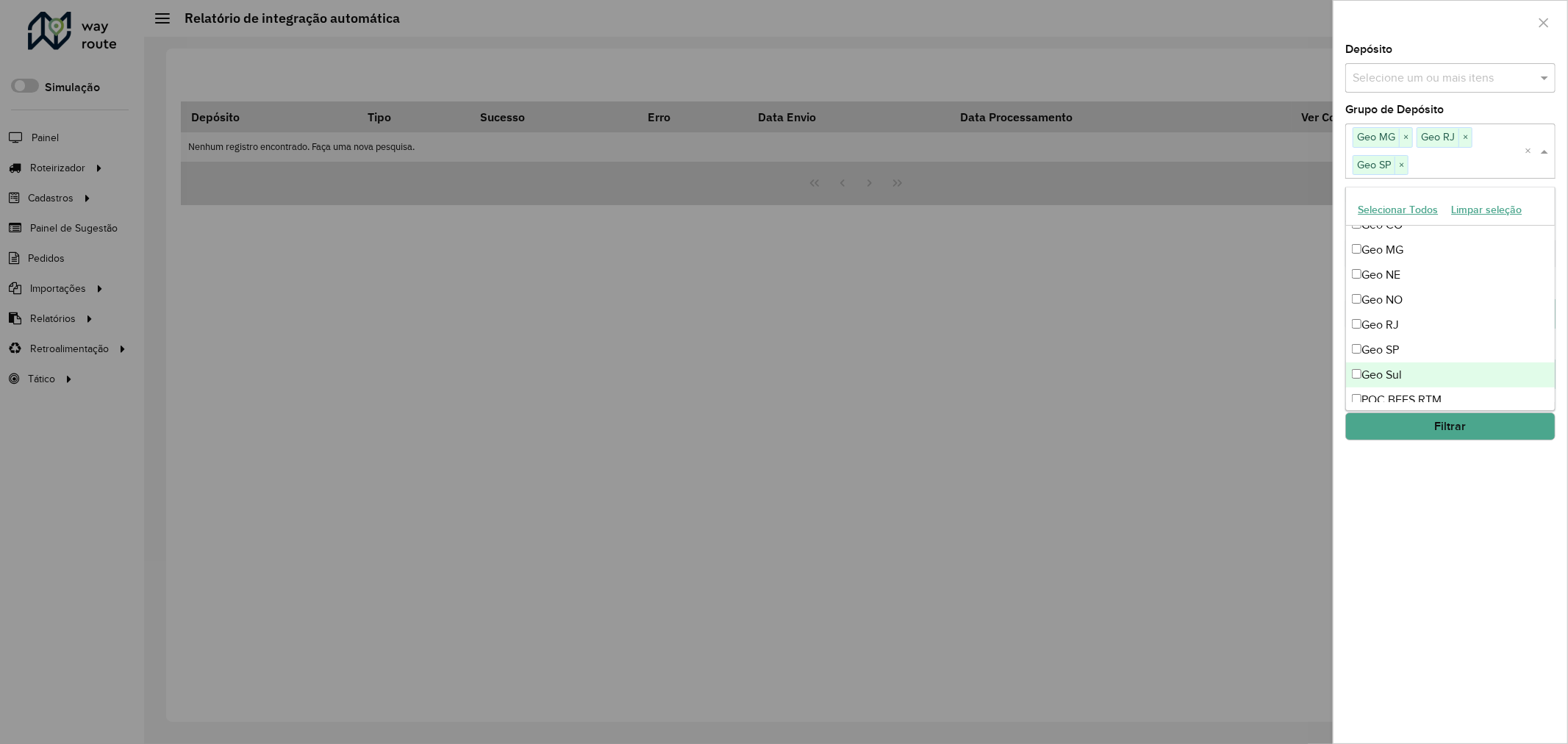
click at [1430, 557] on div "**********" at bounding box center [1449, 394] width 233 height 699
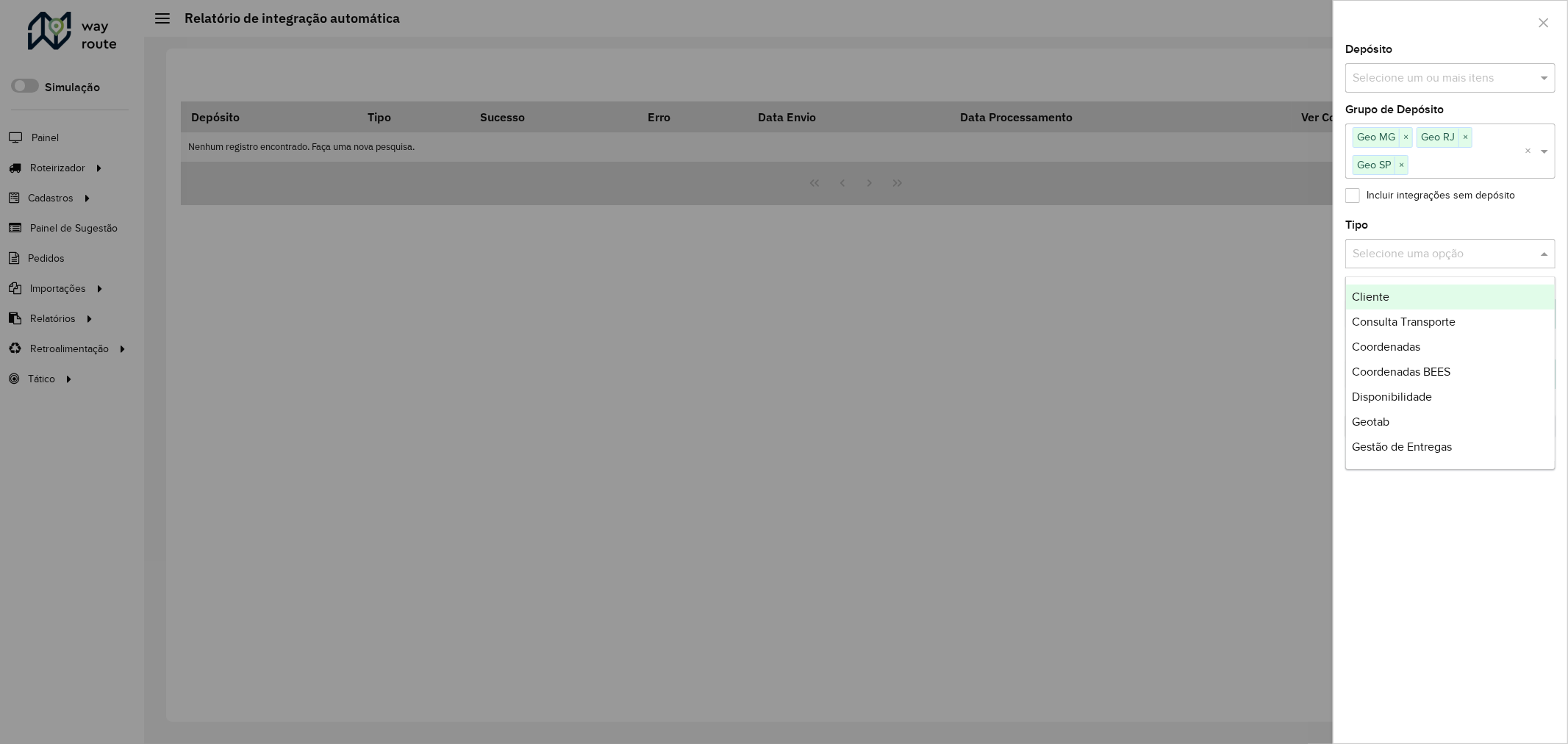
click at [1461, 245] on input "text" at bounding box center [1435, 253] width 166 height 17
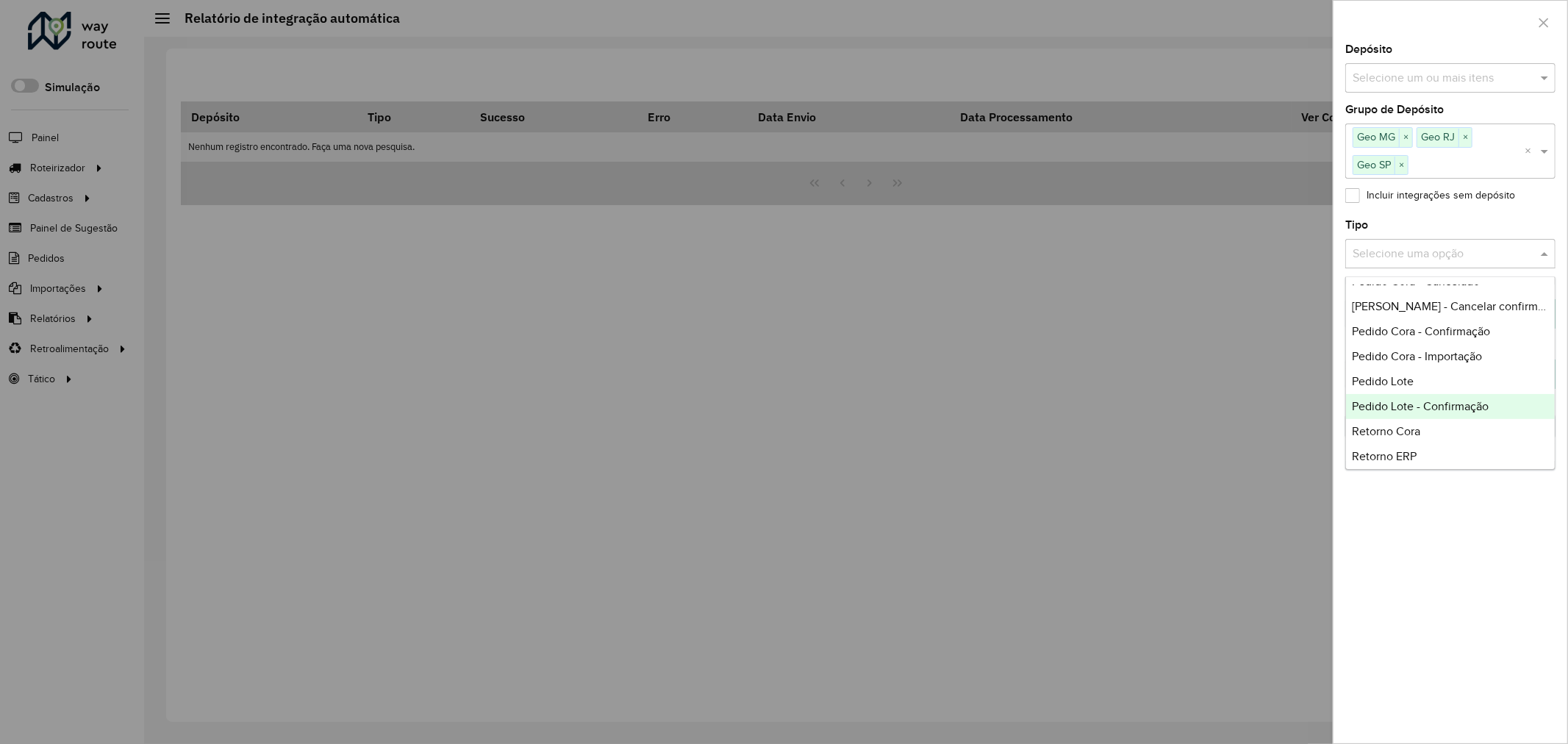
scroll to position [245, 0]
click at [1454, 423] on div "Retorno Cora" at bounding box center [1450, 426] width 209 height 25
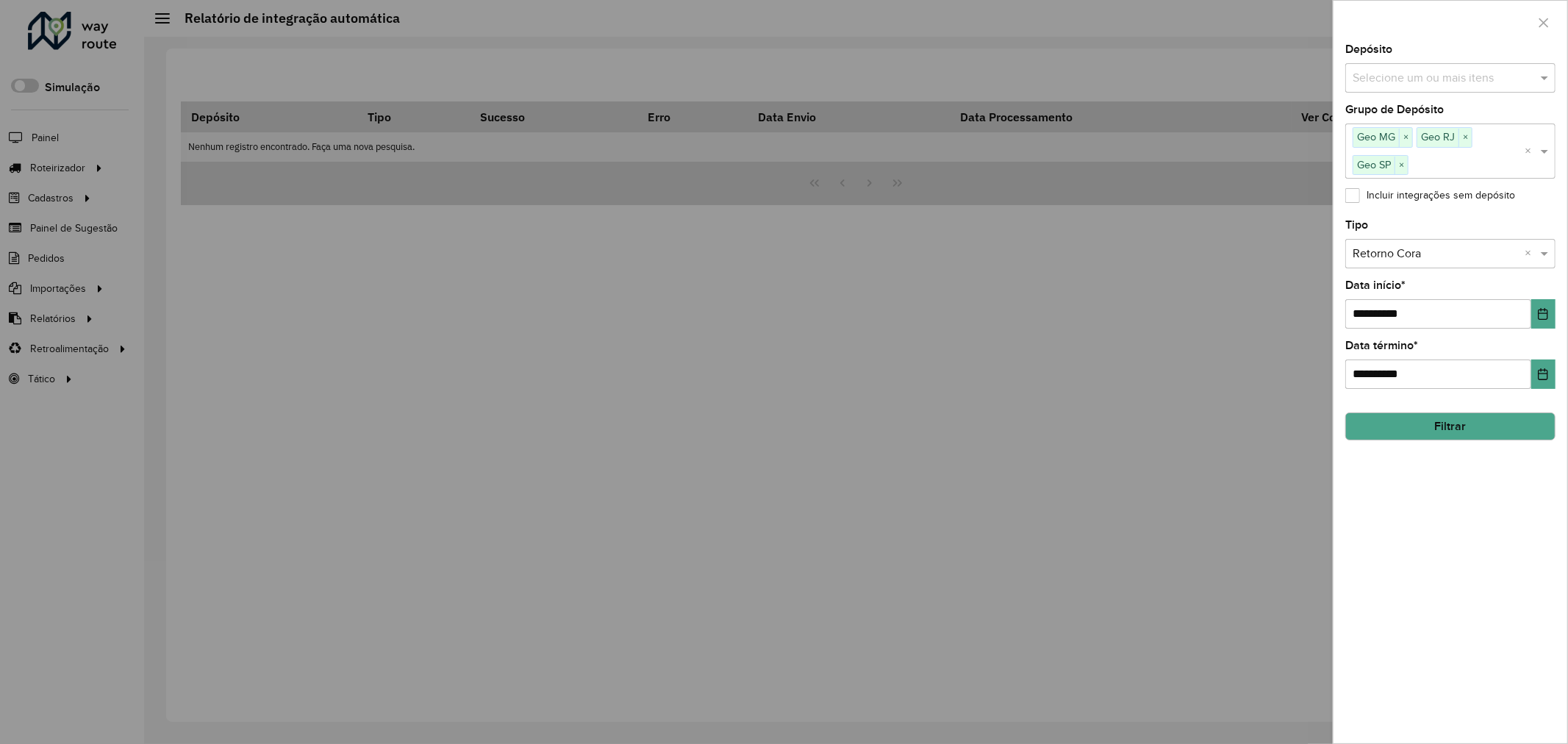
click at [1489, 548] on div "**********" at bounding box center [1449, 394] width 233 height 699
click at [1476, 429] on button "Filtrar" at bounding box center [1450, 426] width 210 height 28
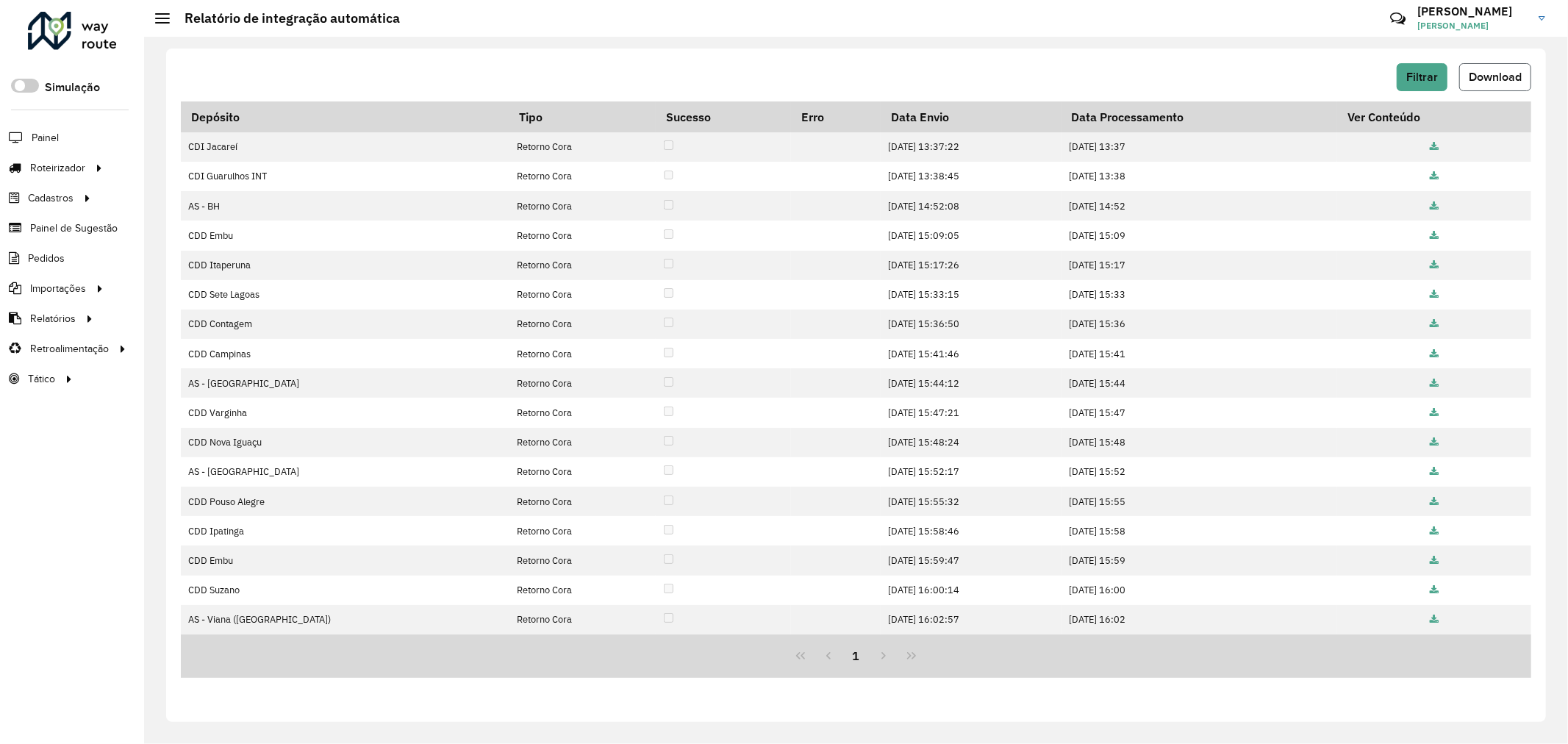
click at [1492, 77] on span "Download" at bounding box center [1495, 77] width 53 height 13
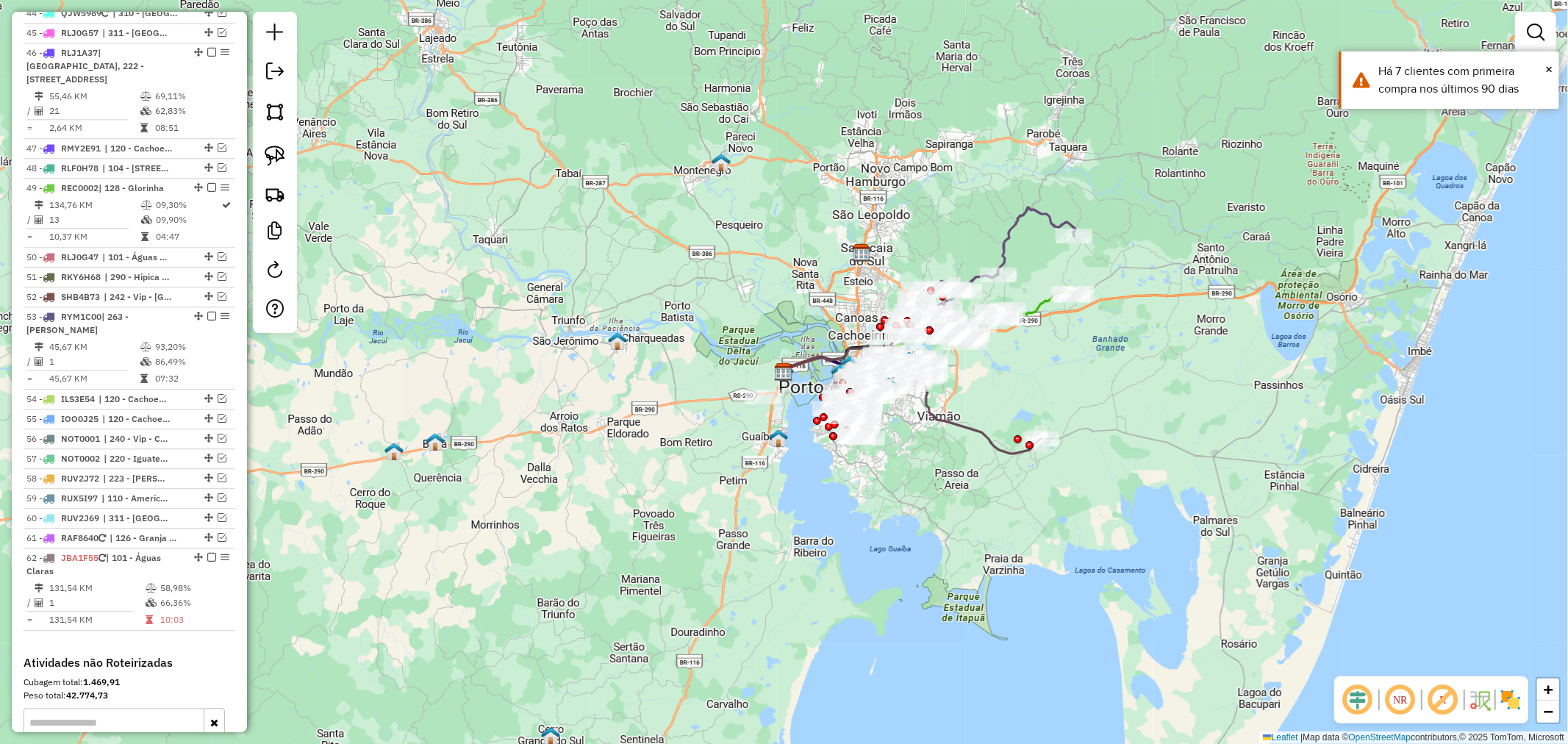
scroll to position [3240, 0]
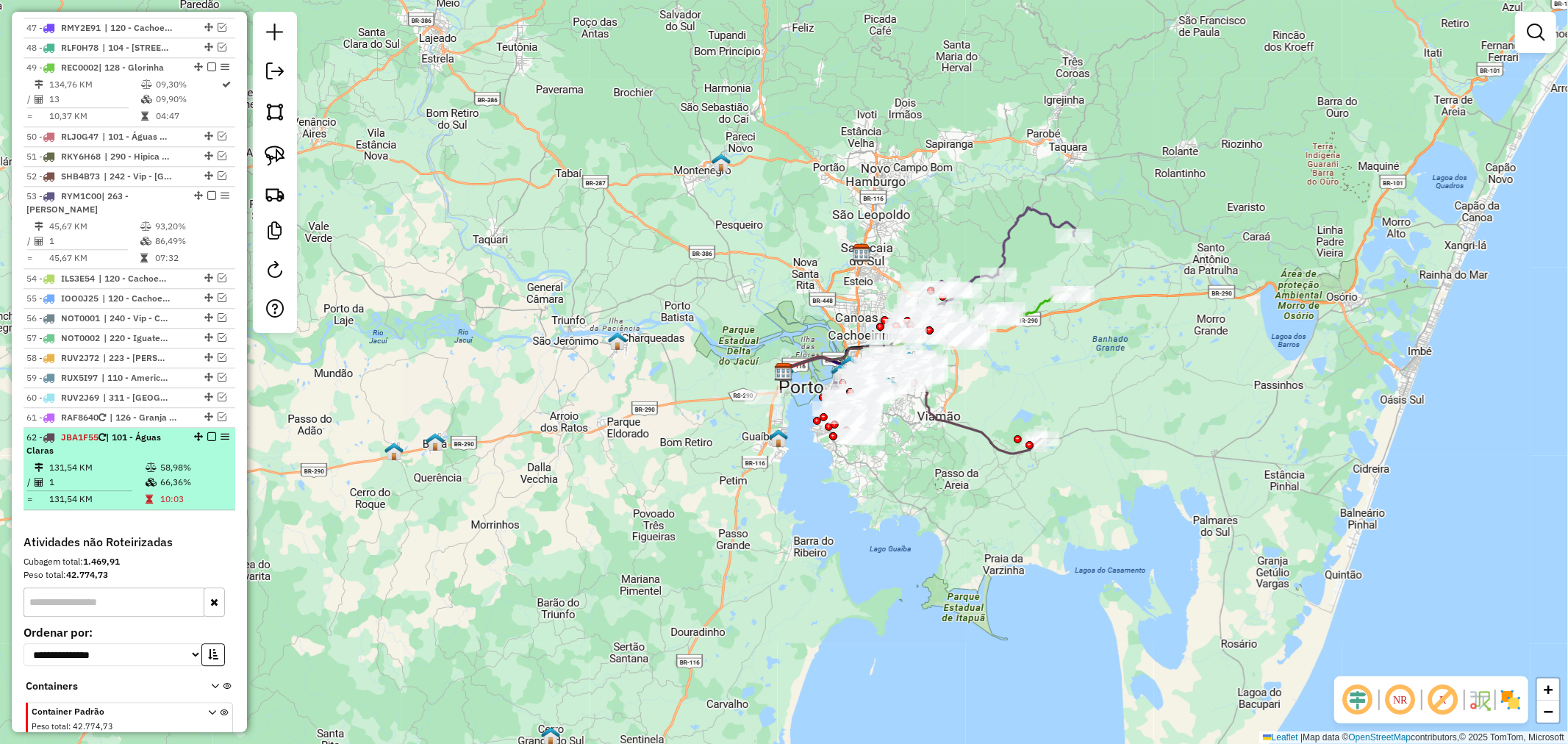
click at [222, 432] on em at bounding box center [225, 437] width 9 height 9
select select "**********"
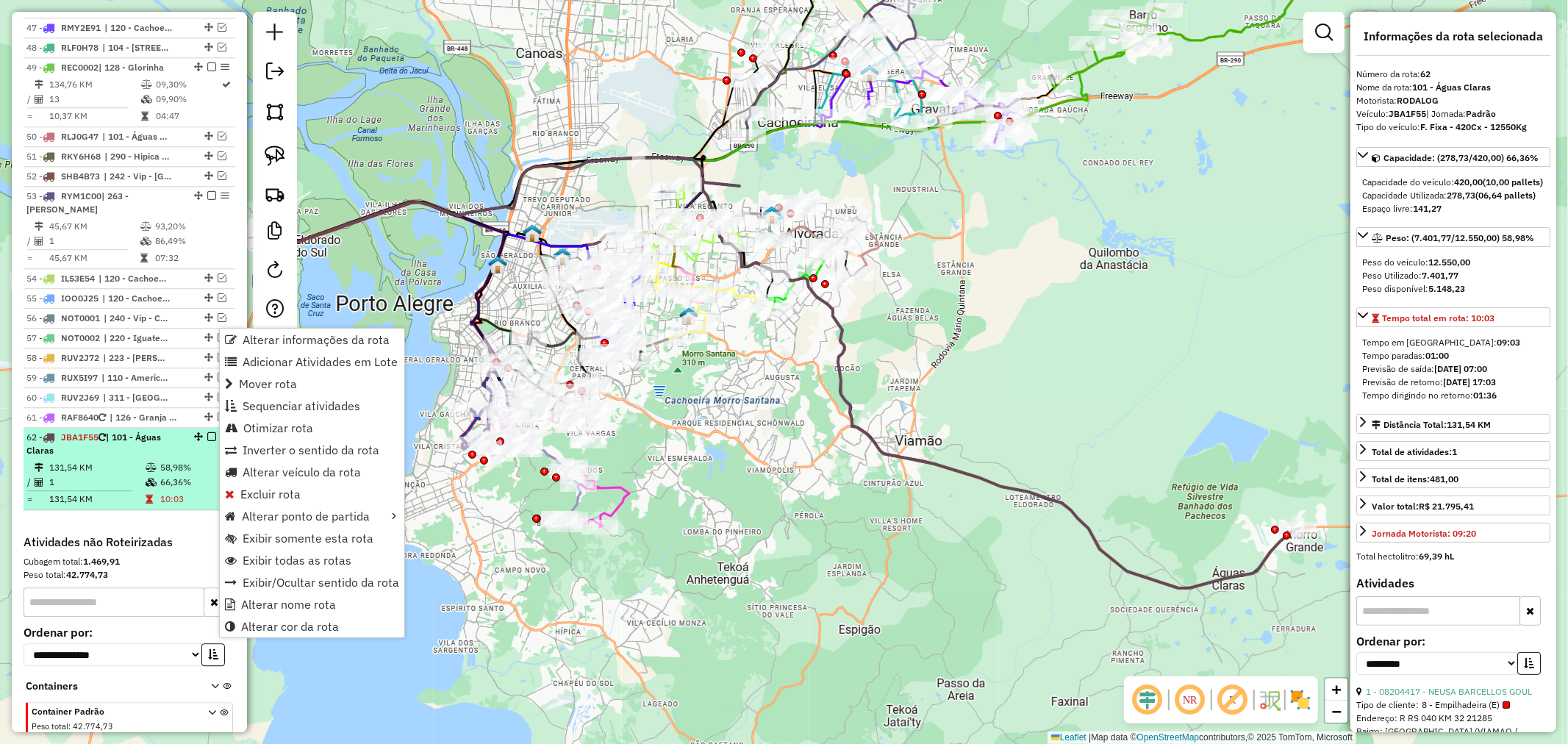
drag, startPoint x: 219, startPoint y: 327, endPoint x: 155, endPoint y: 346, distance: 66.8
click at [155, 431] on div "62 - JBA1F55 | 101 - Águas Claras" at bounding box center [104, 444] width 156 height 27
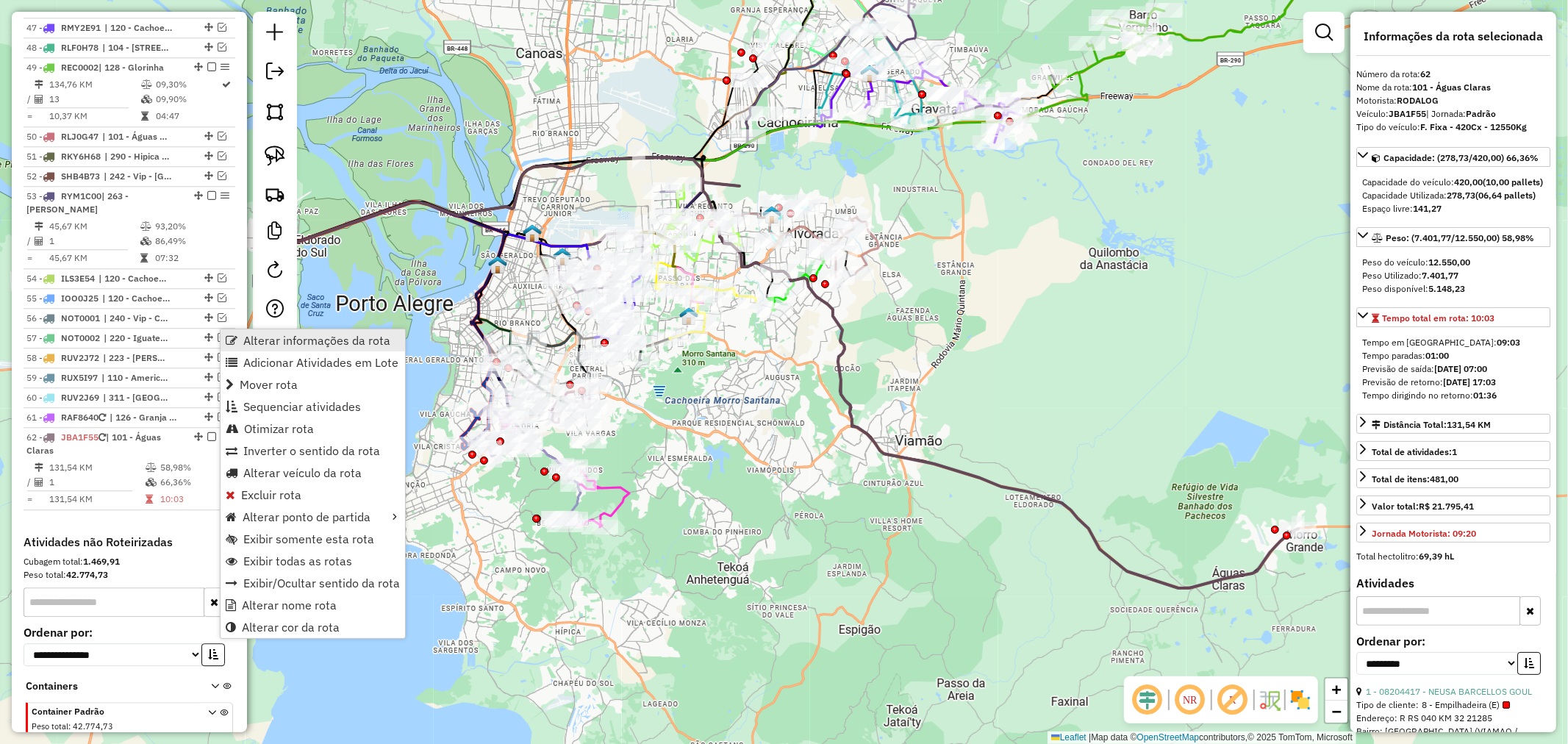
click at [245, 343] on span "Alterar informações da rota" at bounding box center [317, 340] width 147 height 12
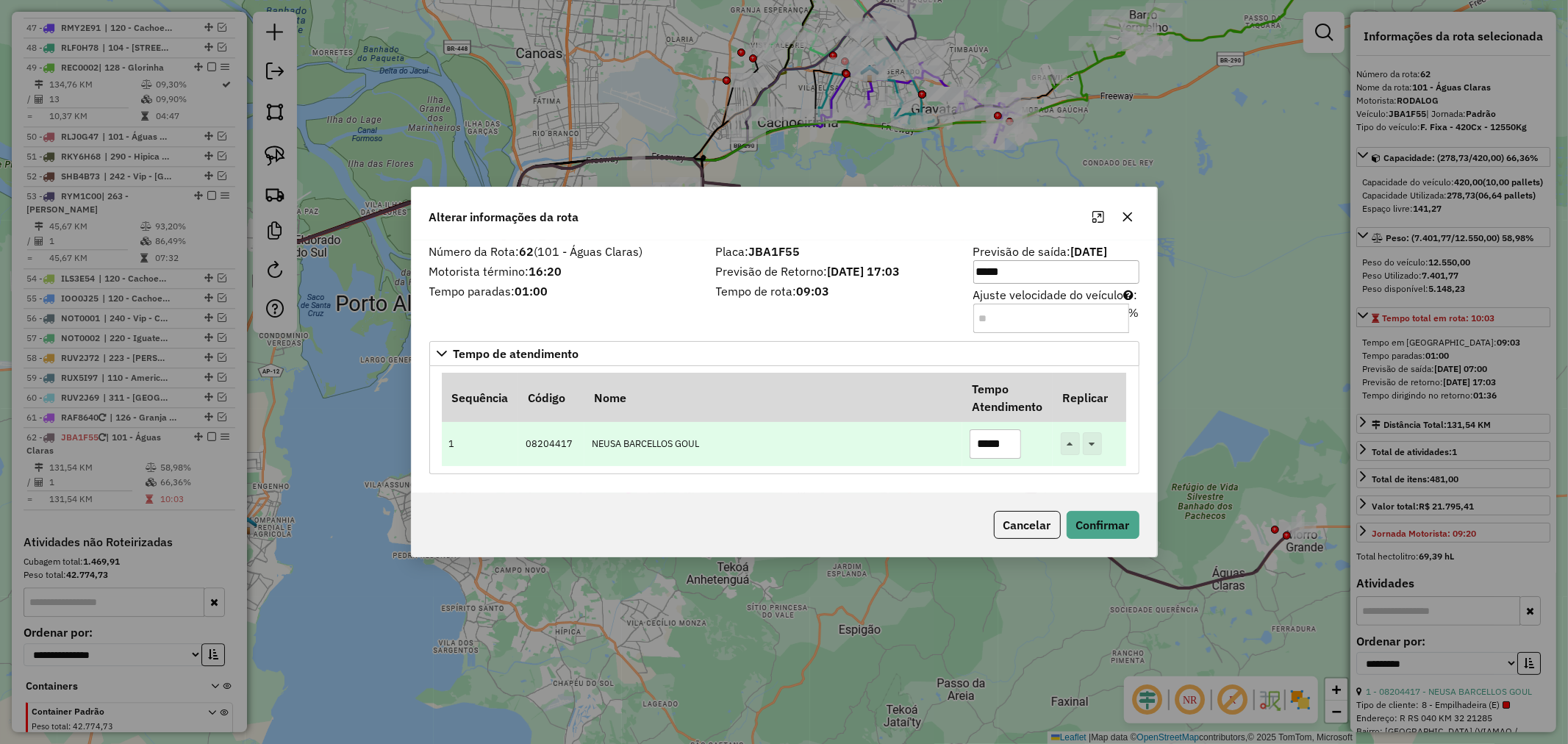
click at [985, 437] on input "*****" at bounding box center [995, 444] width 51 height 29
drag, startPoint x: 1108, startPoint y: 521, endPoint x: 1015, endPoint y: 441, distance: 122.7
click at [1015, 441] on div "Alterar informações da rota Número da Rota: 62 (101 - Águas Claras) Motorista t…" at bounding box center [784, 372] width 746 height 371
click at [987, 443] on input "*****" at bounding box center [995, 444] width 51 height 29
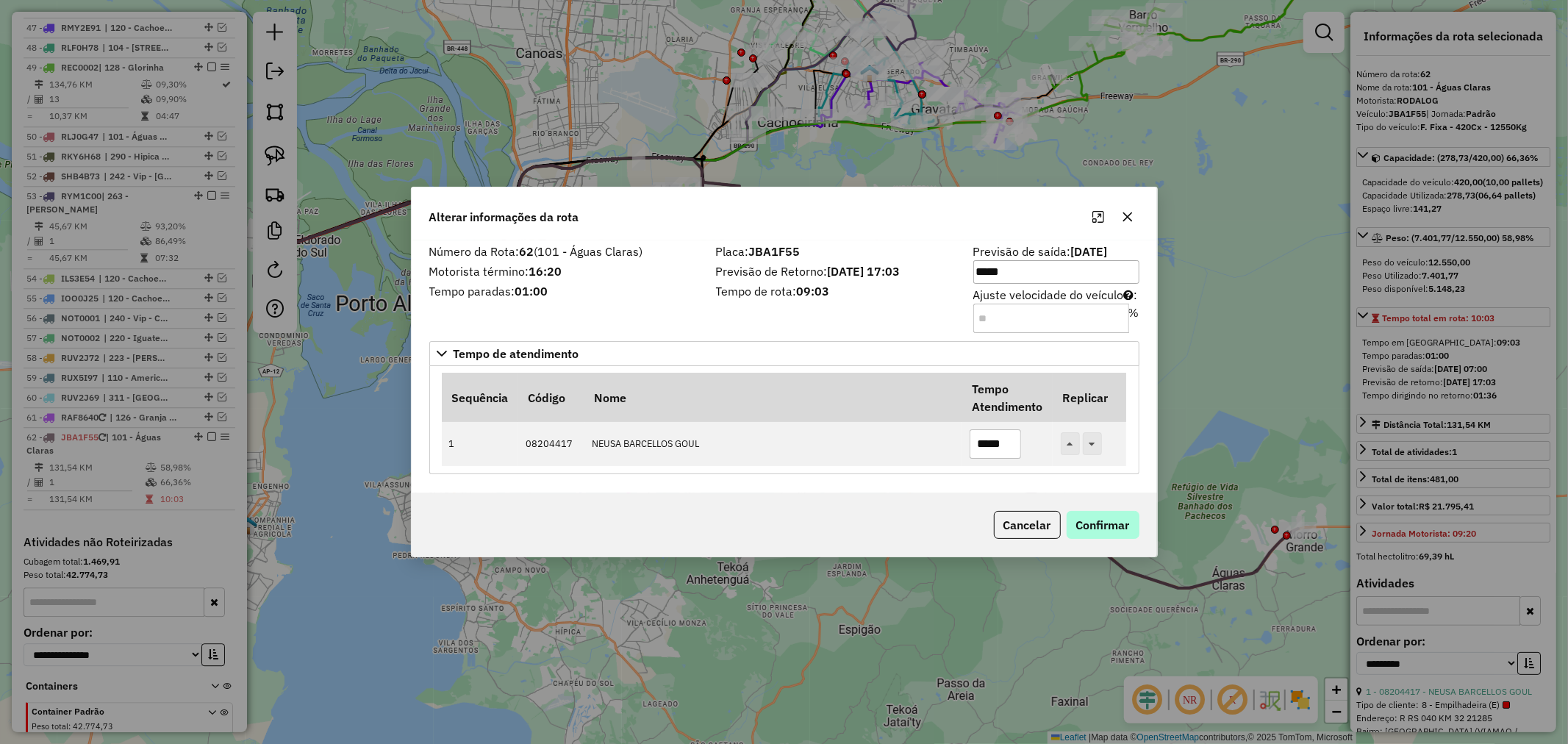
type input "*****"
click at [1088, 523] on button "Confirmar" at bounding box center [1103, 524] width 73 height 28
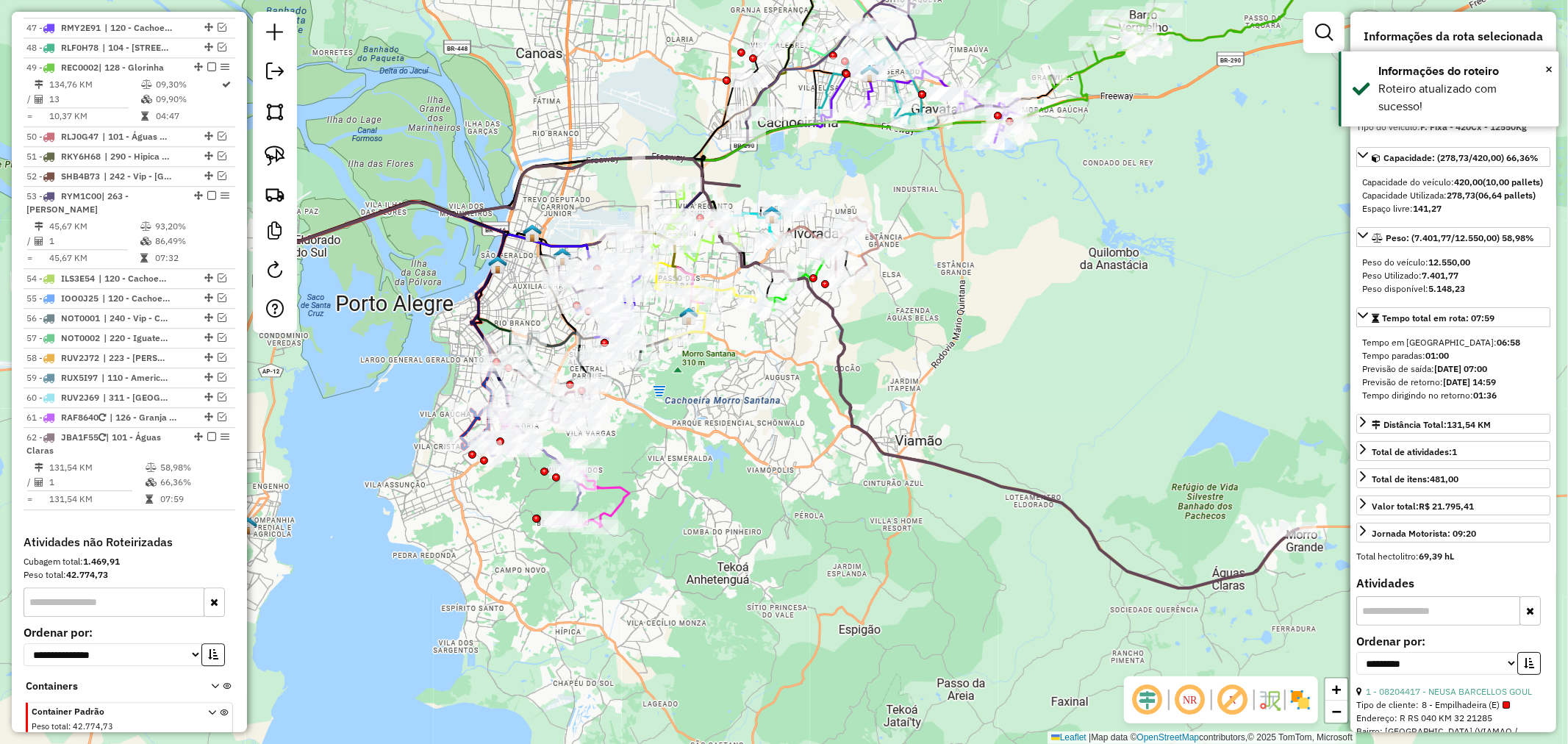
scroll to position [3242, 0]
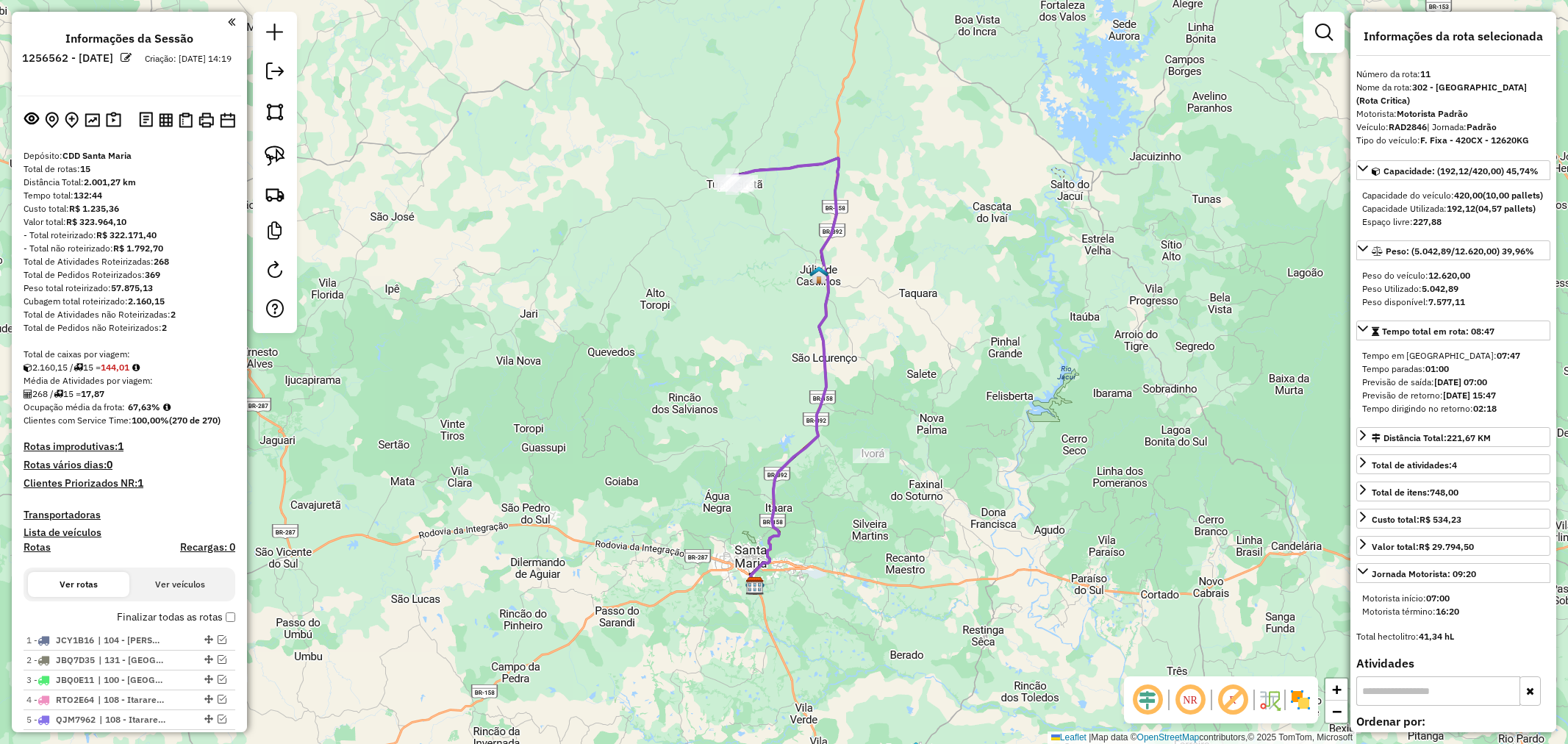
select select "**********"
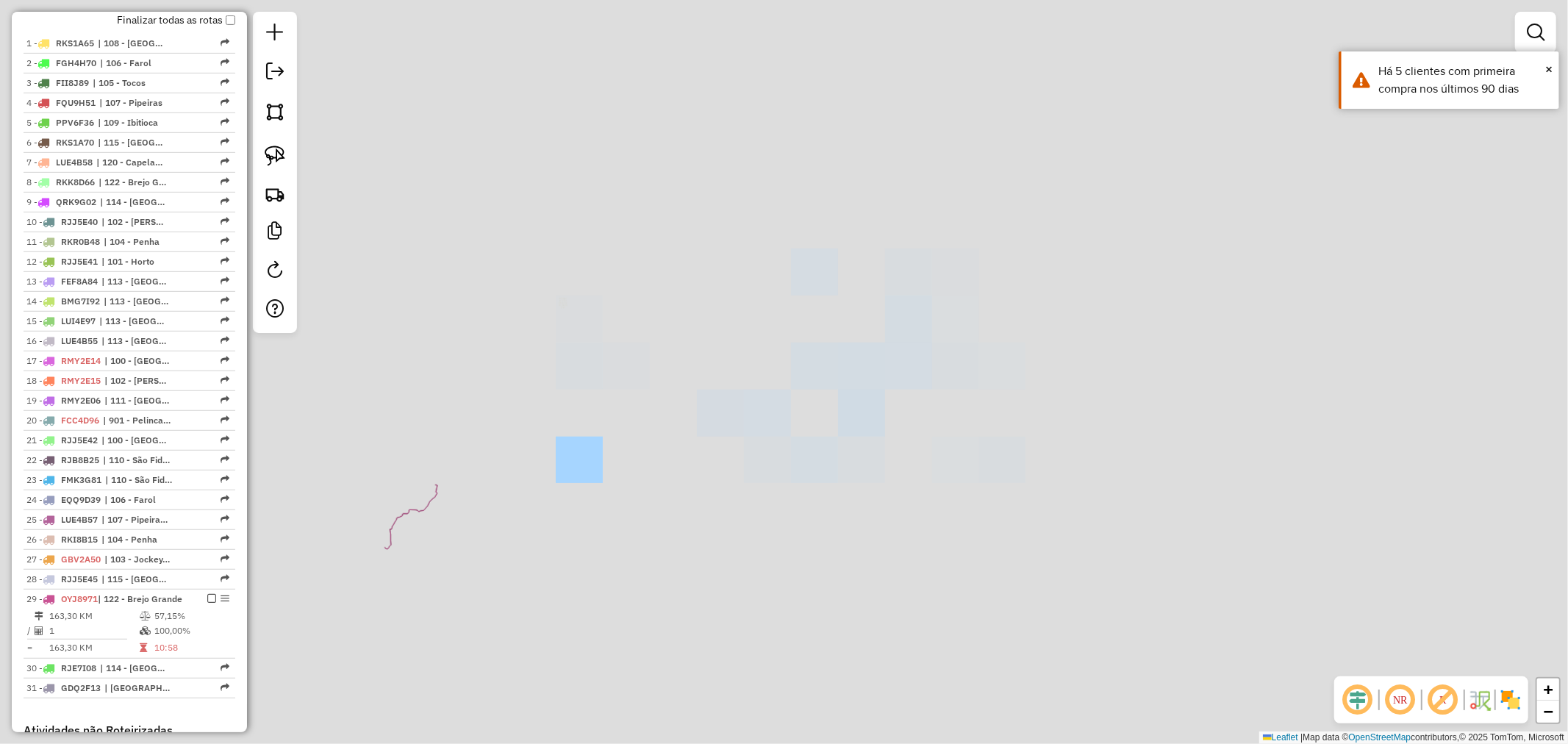
scroll to position [989, 0]
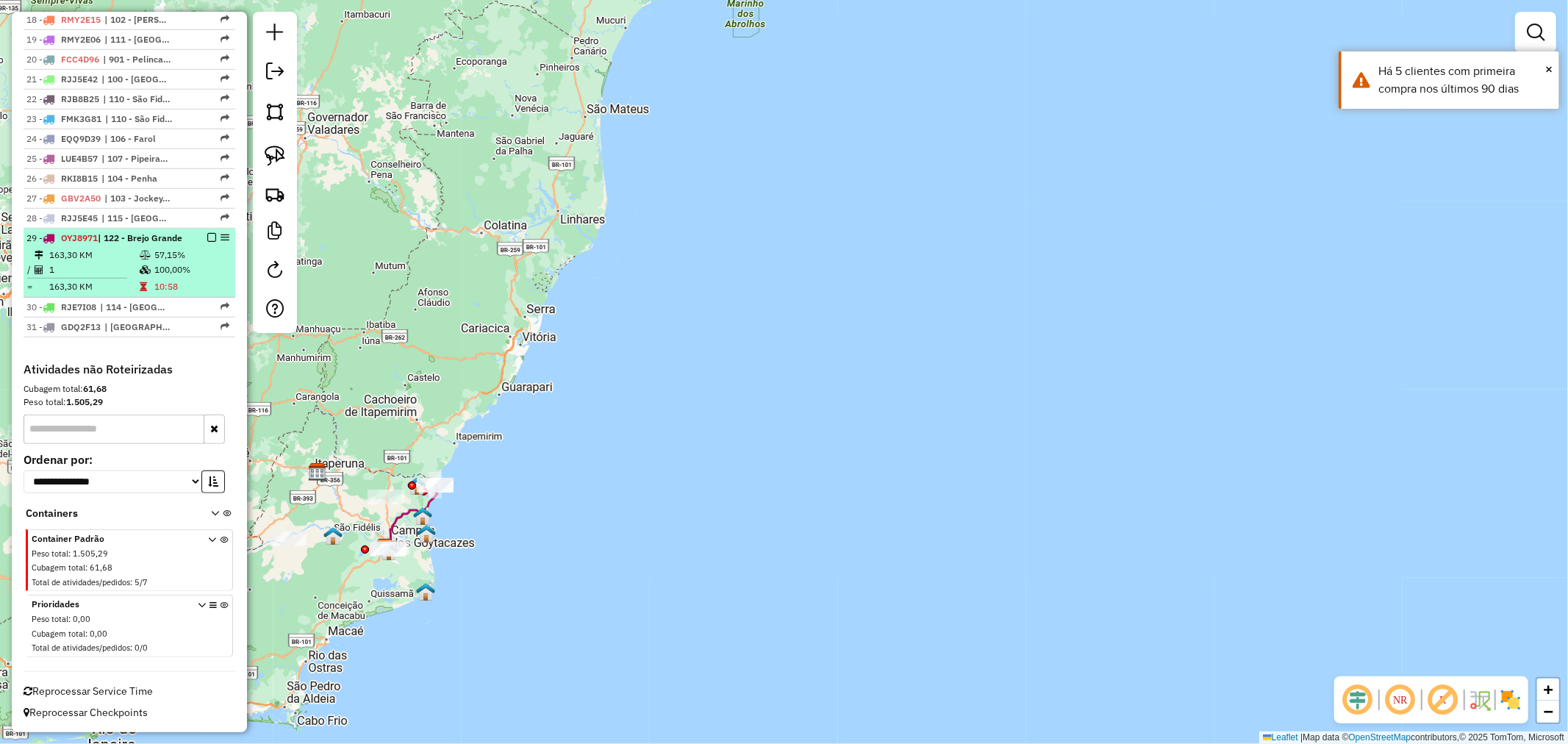
select select "**********"
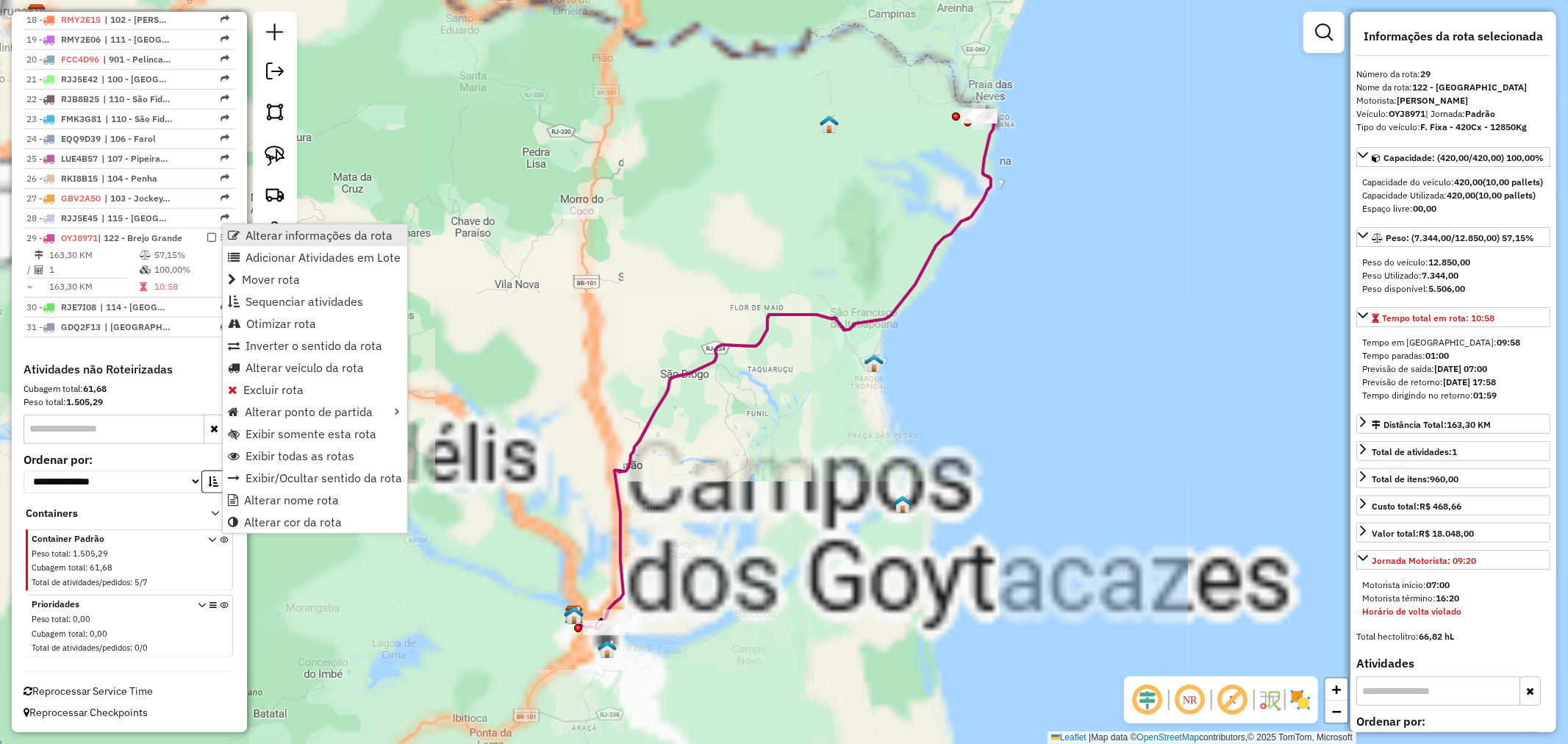
click at [230, 232] on span "Alterar informações da rota" at bounding box center [233, 235] width 12 height 12
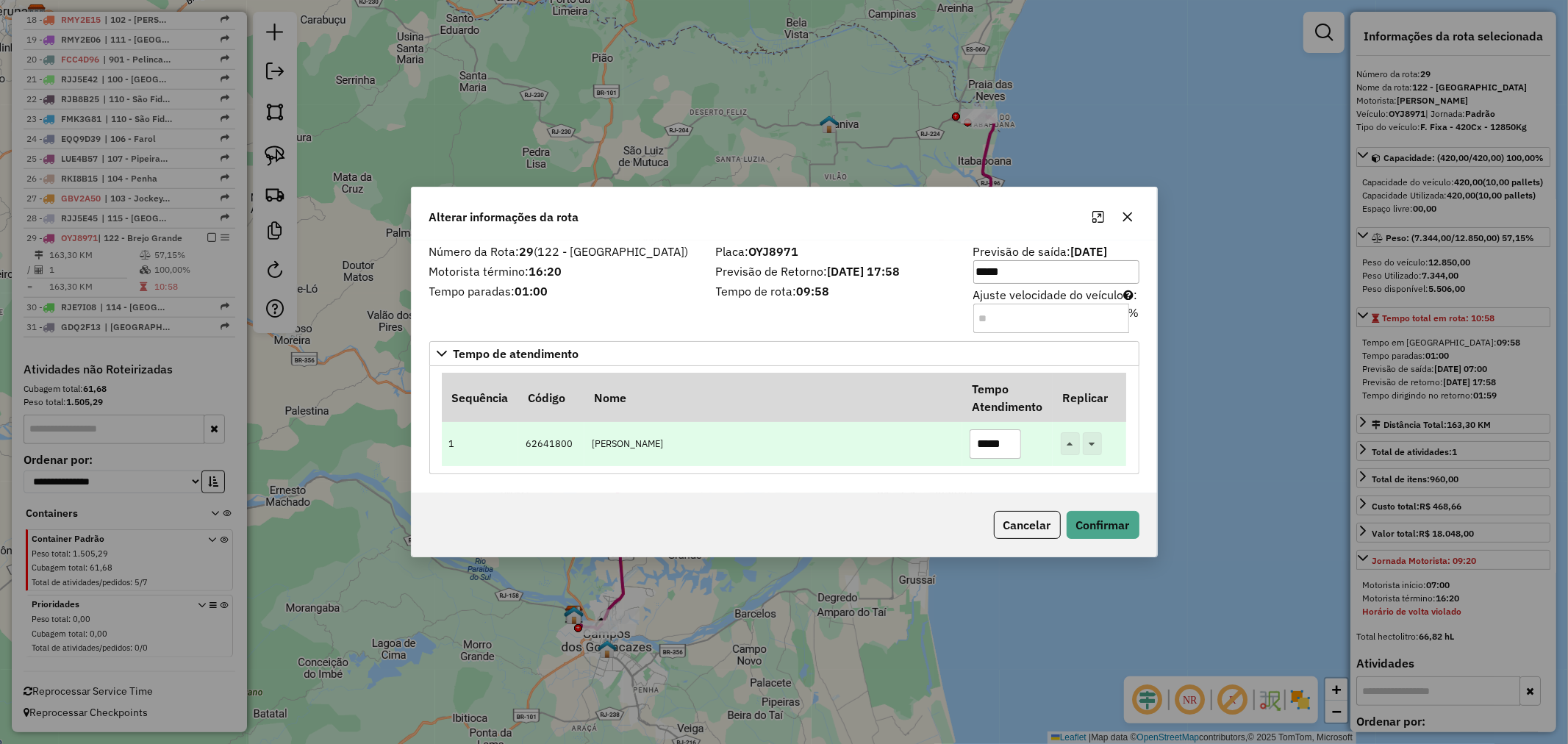
click at [985, 442] on input "*****" at bounding box center [995, 444] width 51 height 29
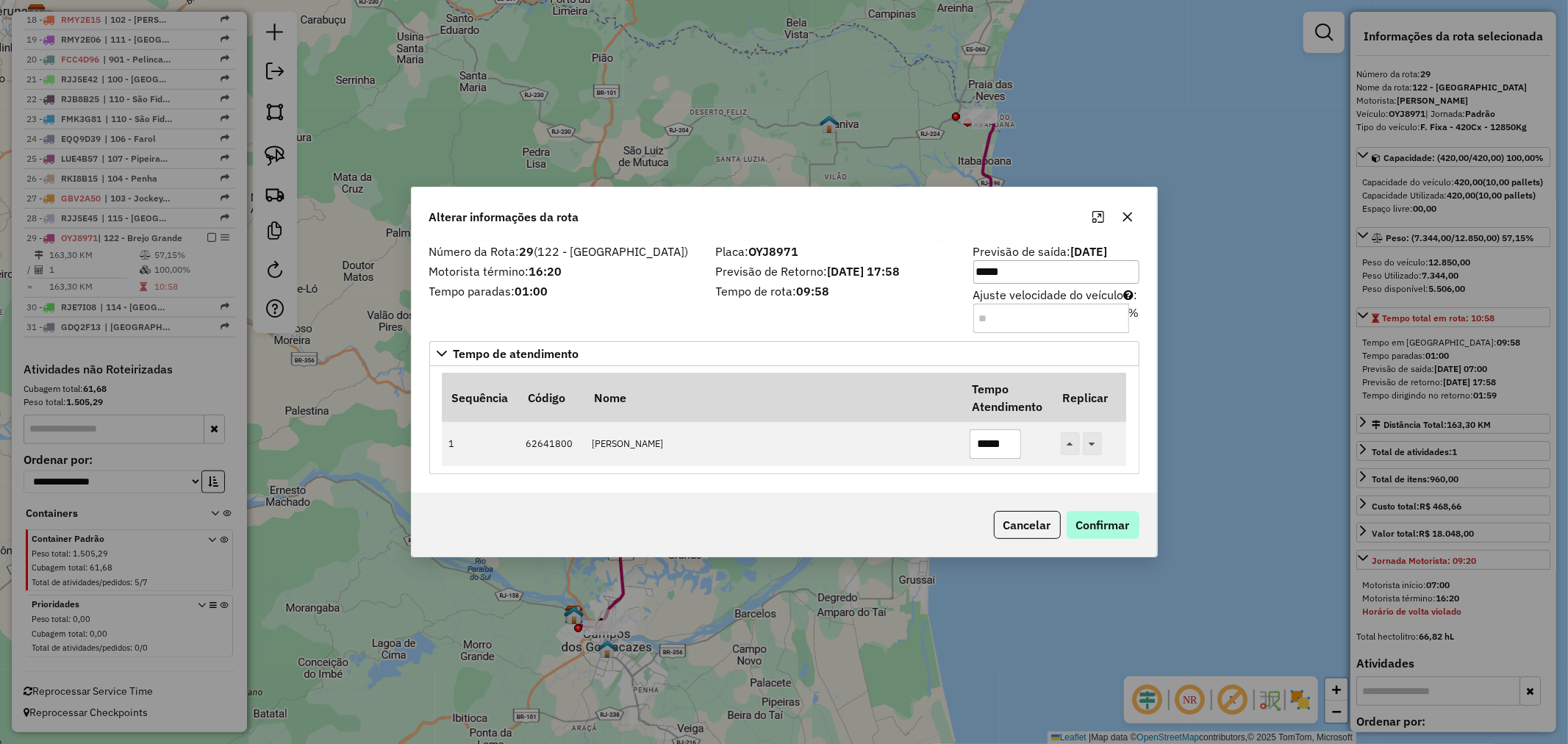
type input "*****"
click at [1104, 517] on button "Confirmar" at bounding box center [1103, 524] width 73 height 28
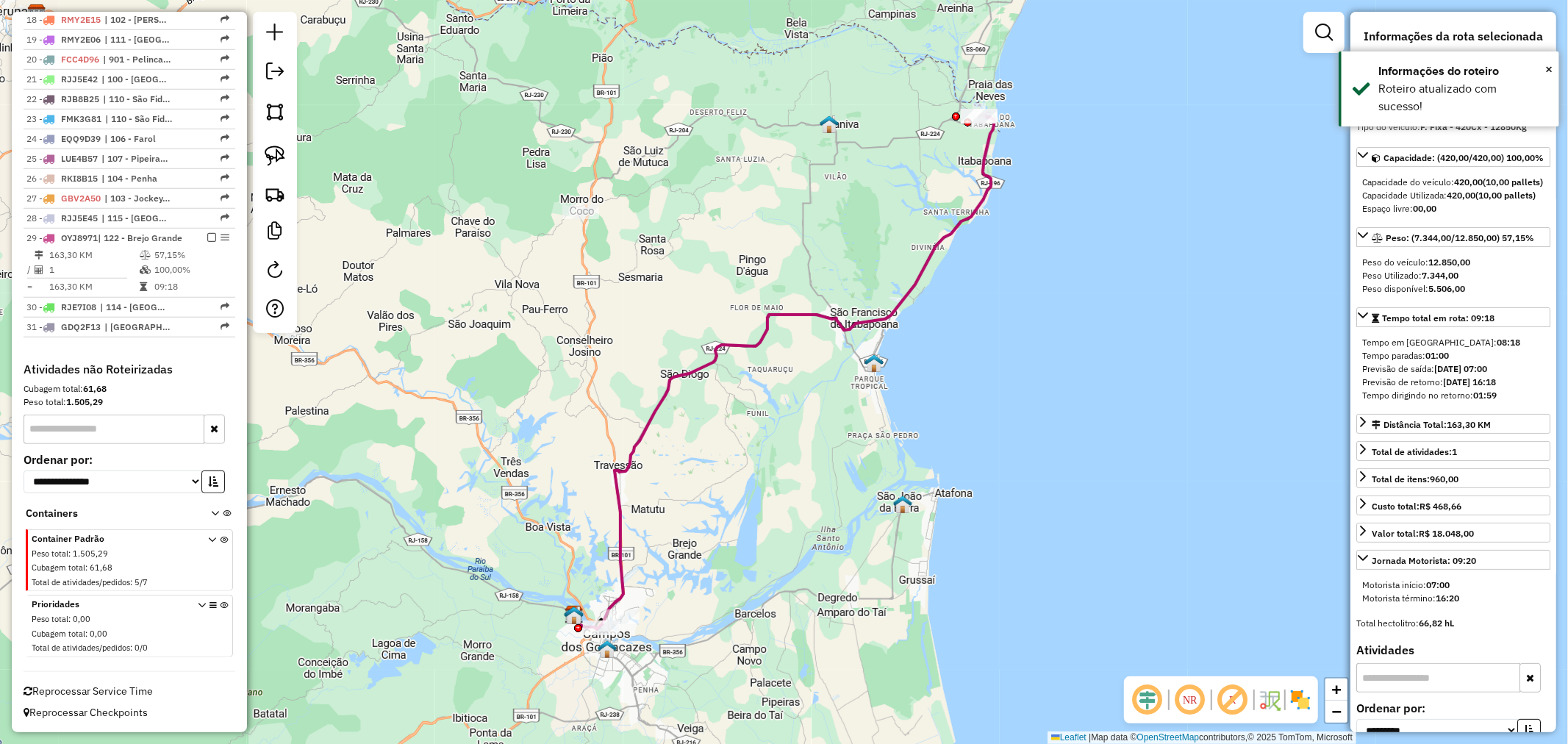
scroll to position [990, 0]
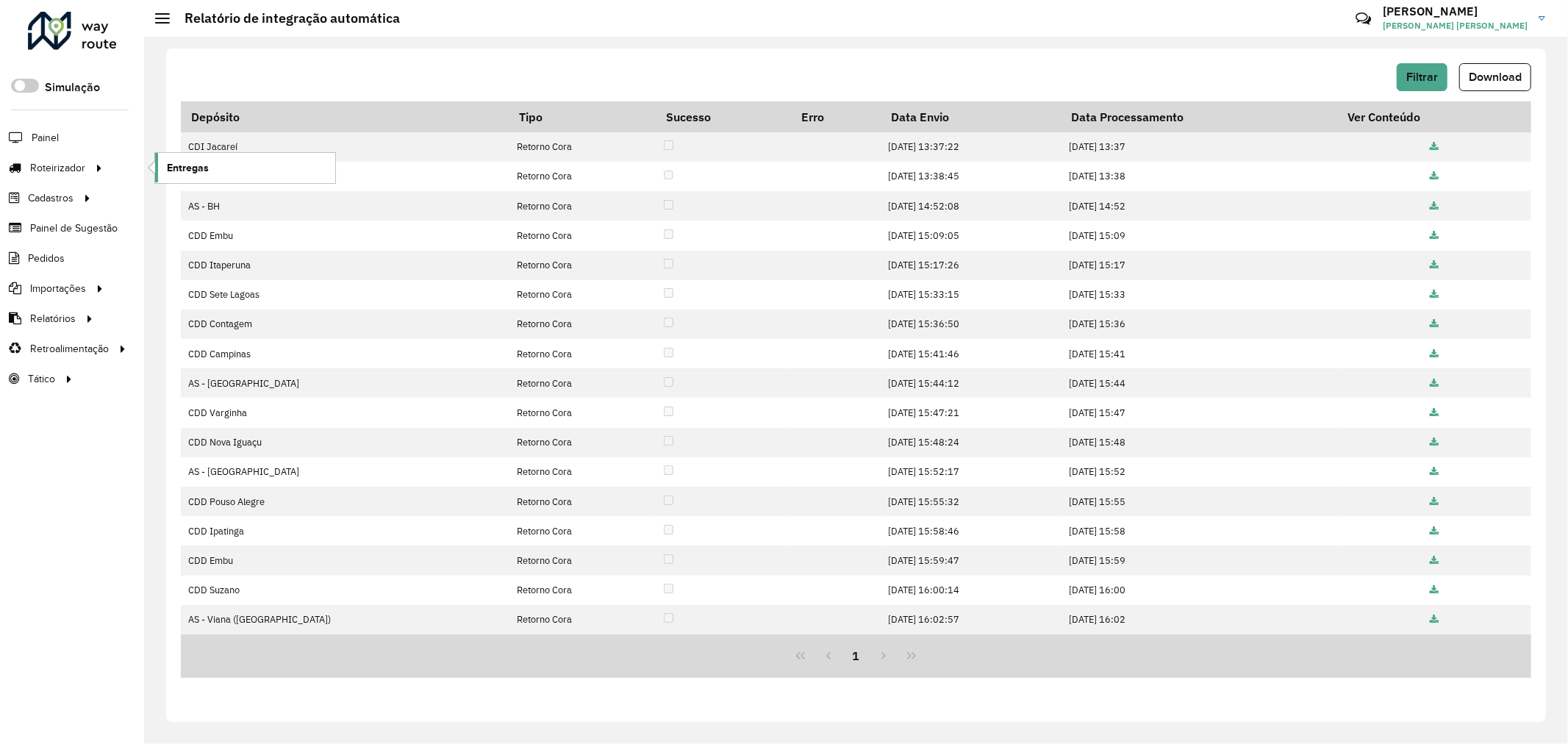
click at [158, 167] on link "Entregas" at bounding box center [245, 167] width 180 height 29
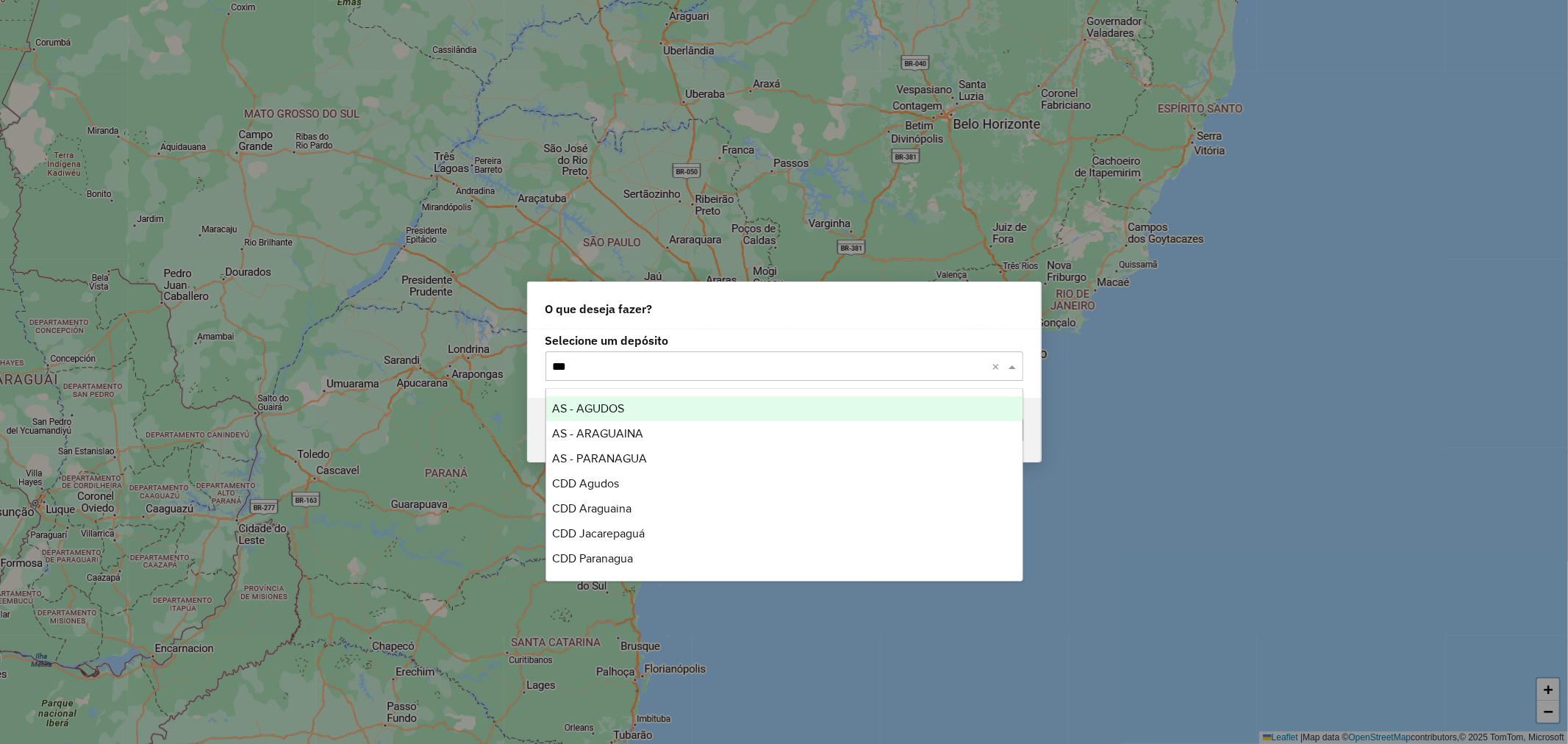
type input "****"
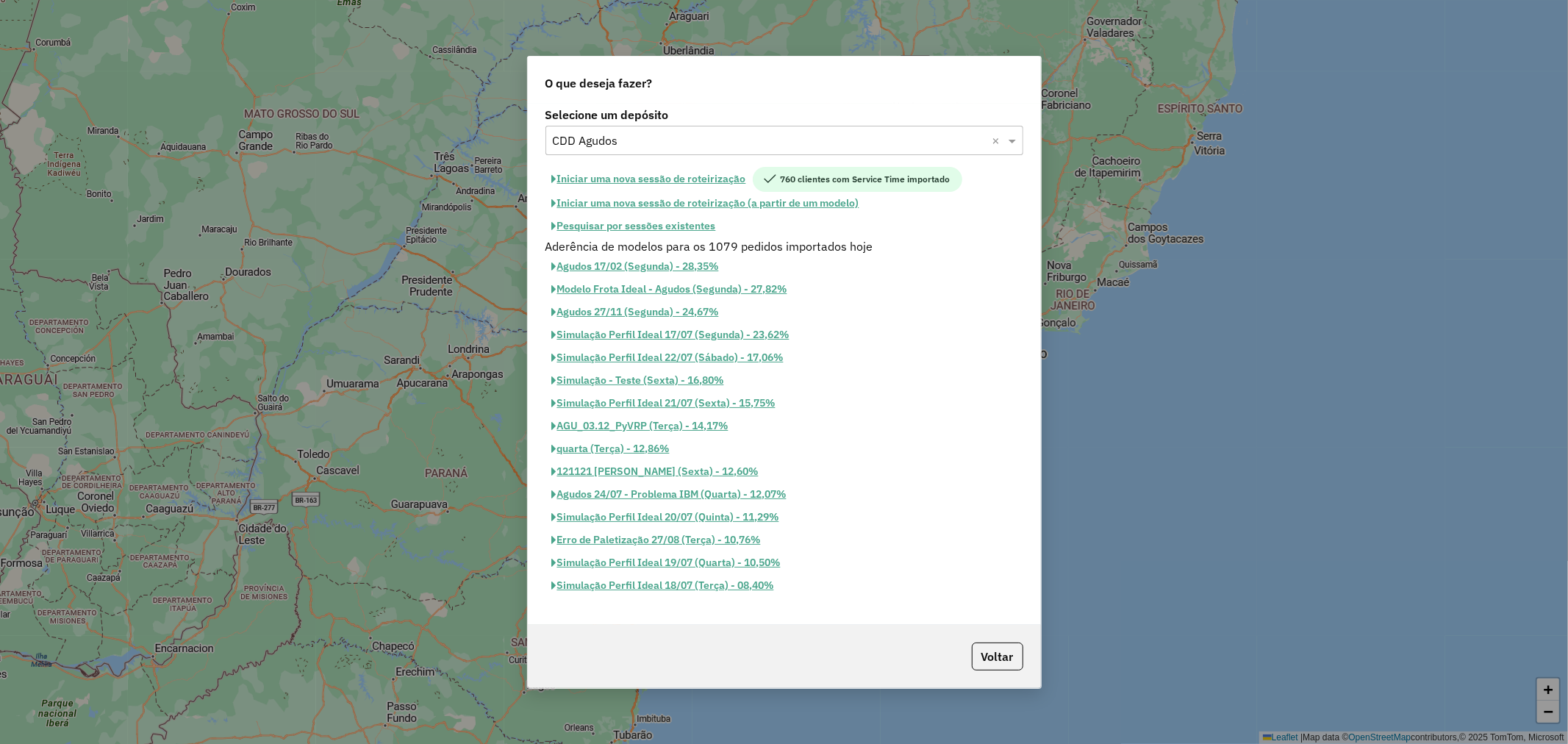
click at [671, 232] on button "Pesquisar por sessões existentes" at bounding box center [634, 226] width 177 height 23
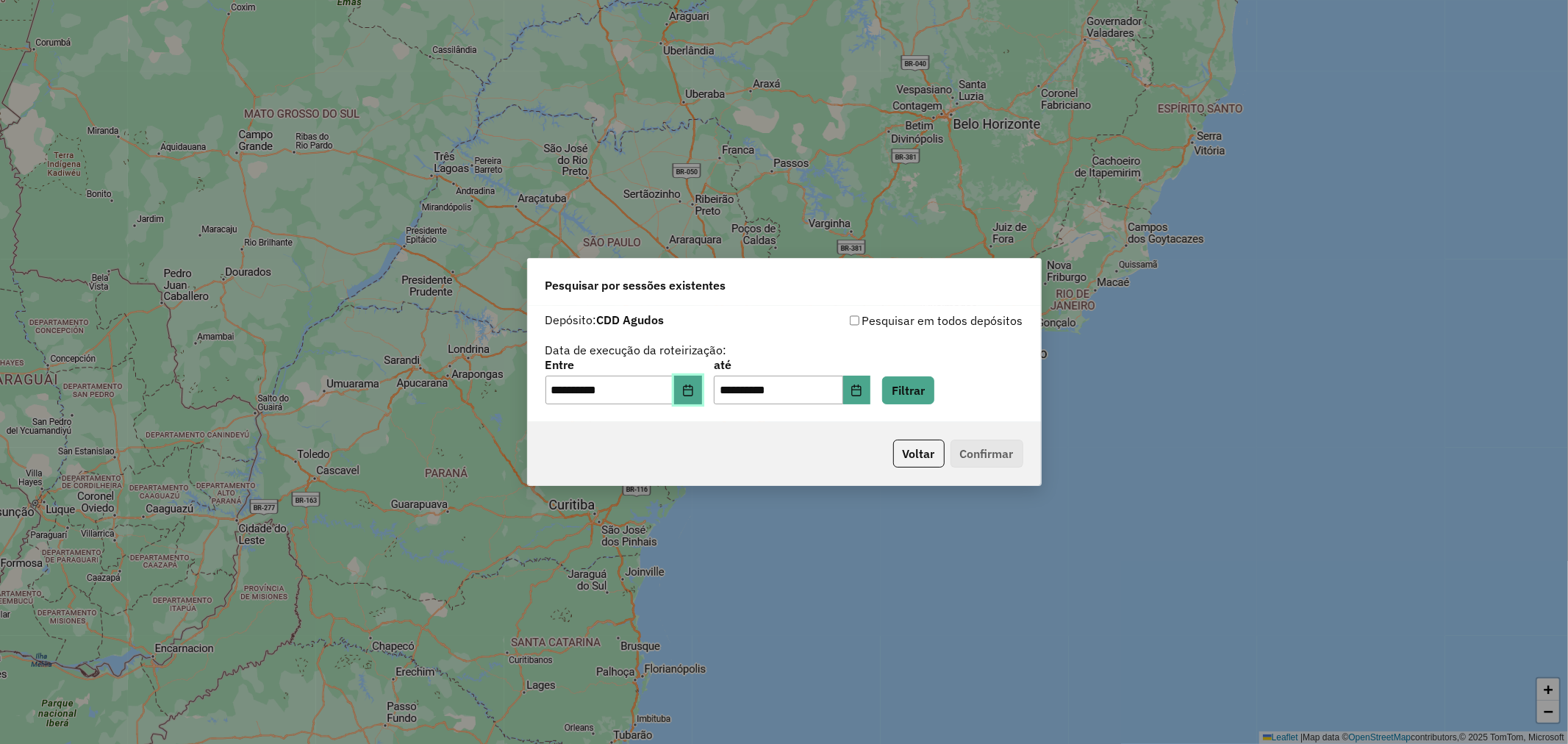
click at [693, 386] on icon "Choose Date" at bounding box center [688, 390] width 12 height 12
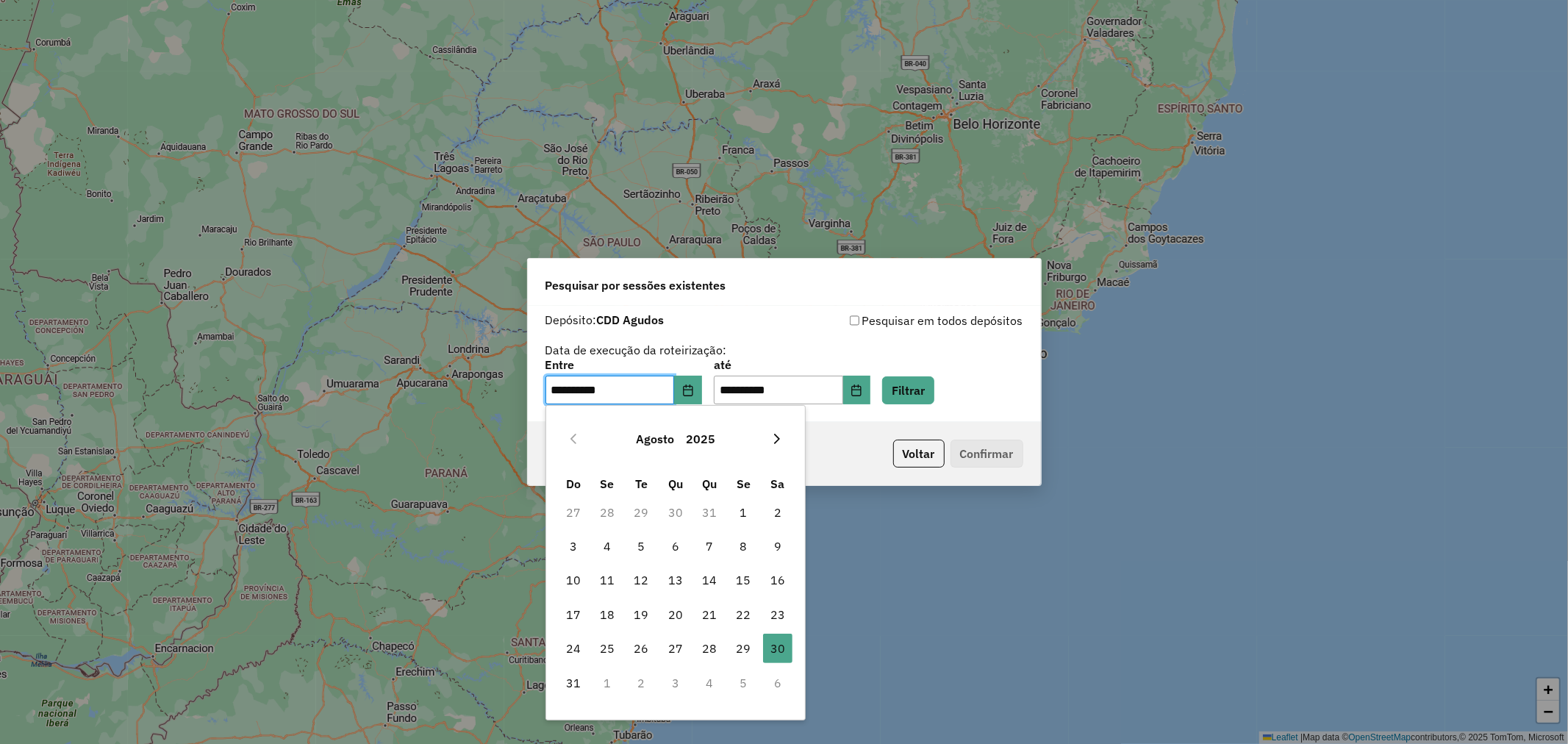
click at [768, 445] on button "Next Month" at bounding box center [777, 439] width 24 height 24
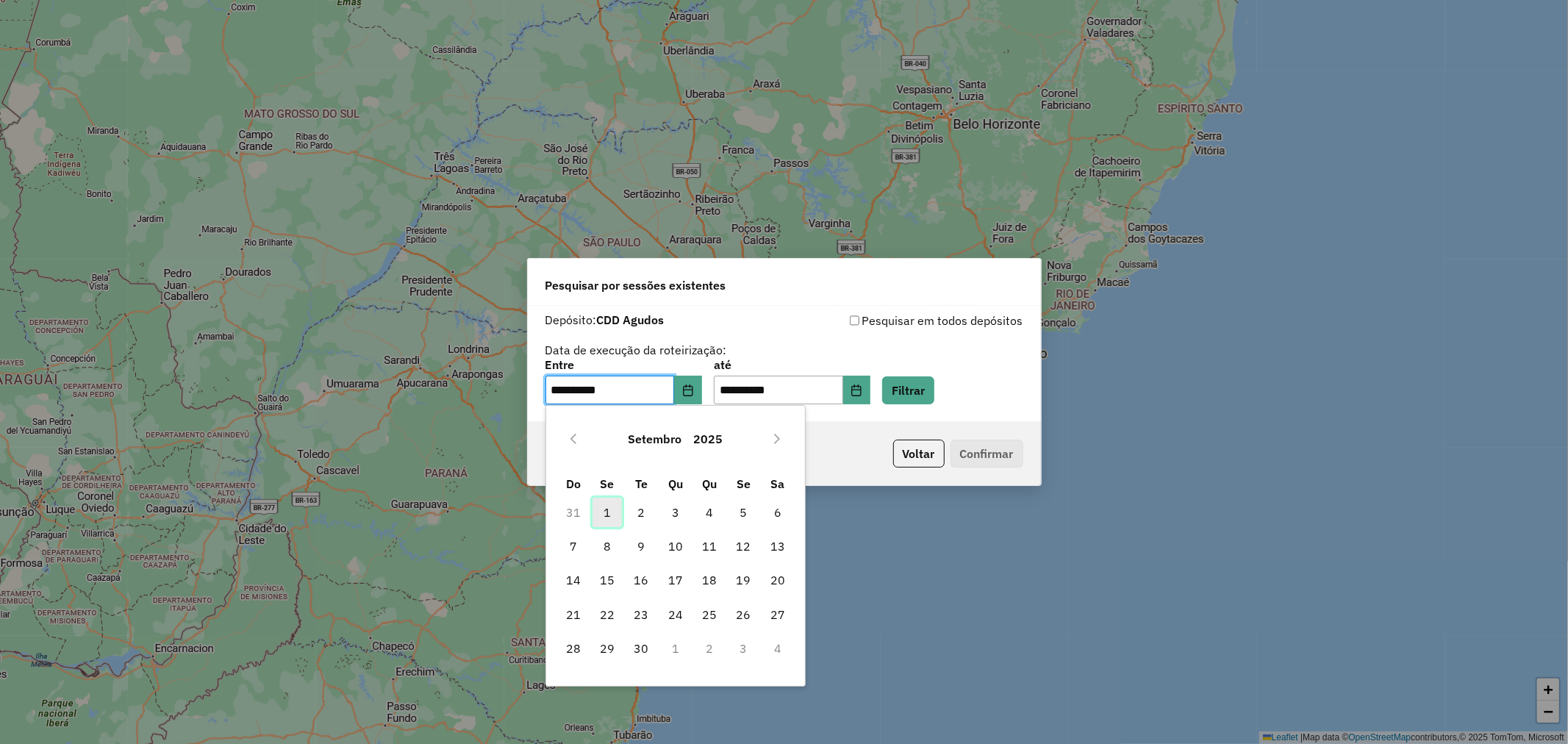
click at [608, 516] on span "1" at bounding box center [607, 512] width 29 height 29
type input "**********"
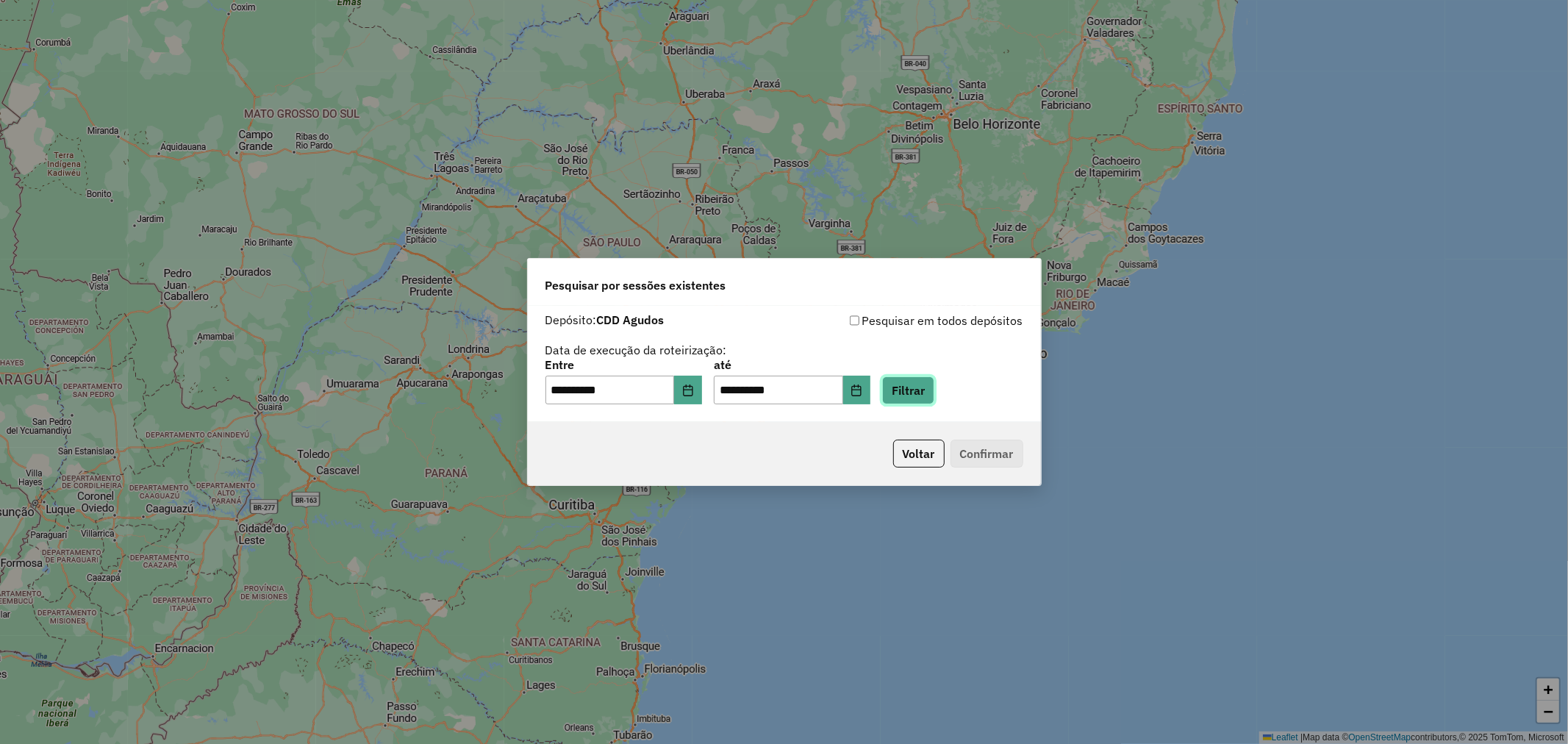
click at [934, 401] on button "Filtrar" at bounding box center [908, 390] width 52 height 28
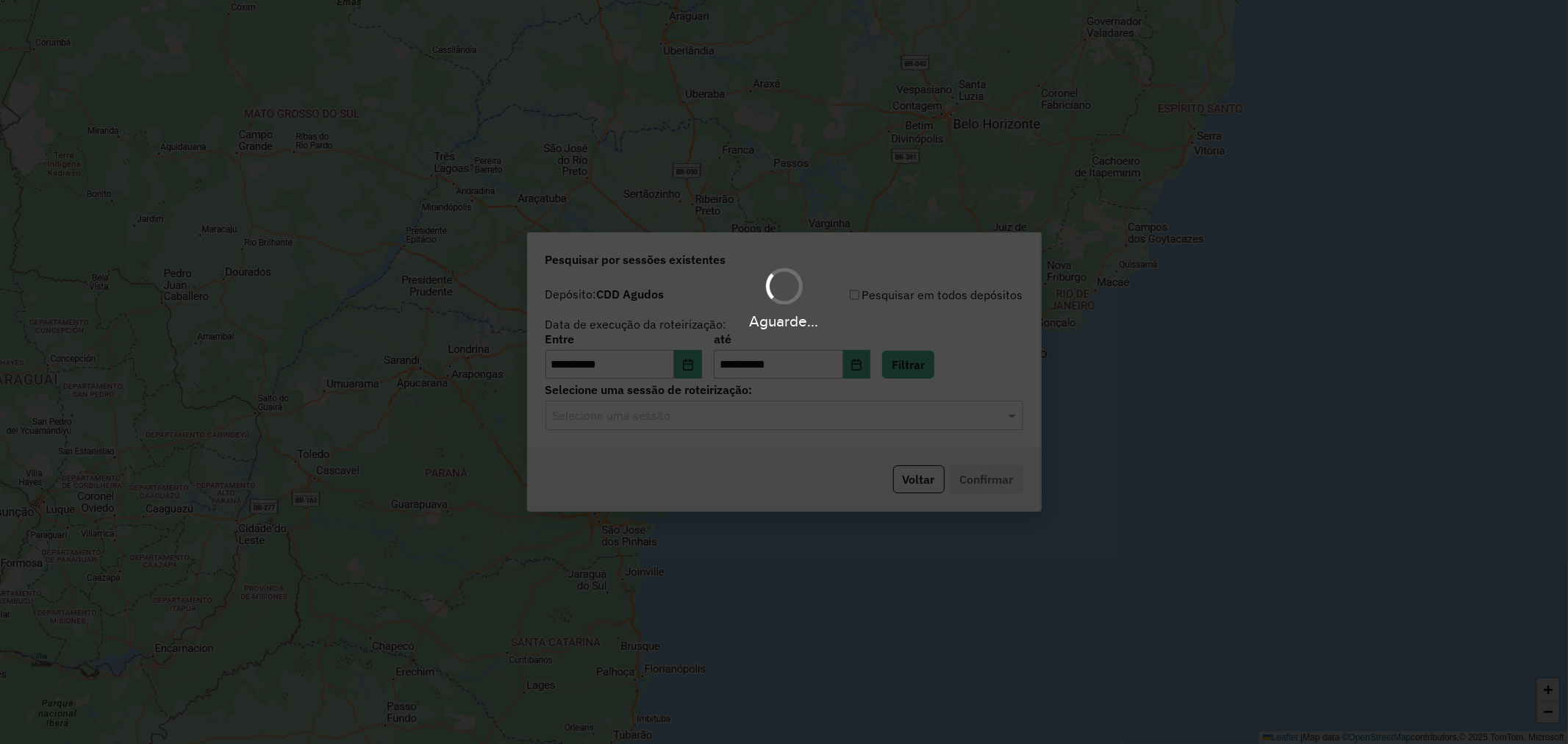
click at [725, 415] on div "Aguarde..." at bounding box center [784, 372] width 1568 height 744
click at [682, 413] on div "Aguarde..." at bounding box center [784, 372] width 1568 height 744
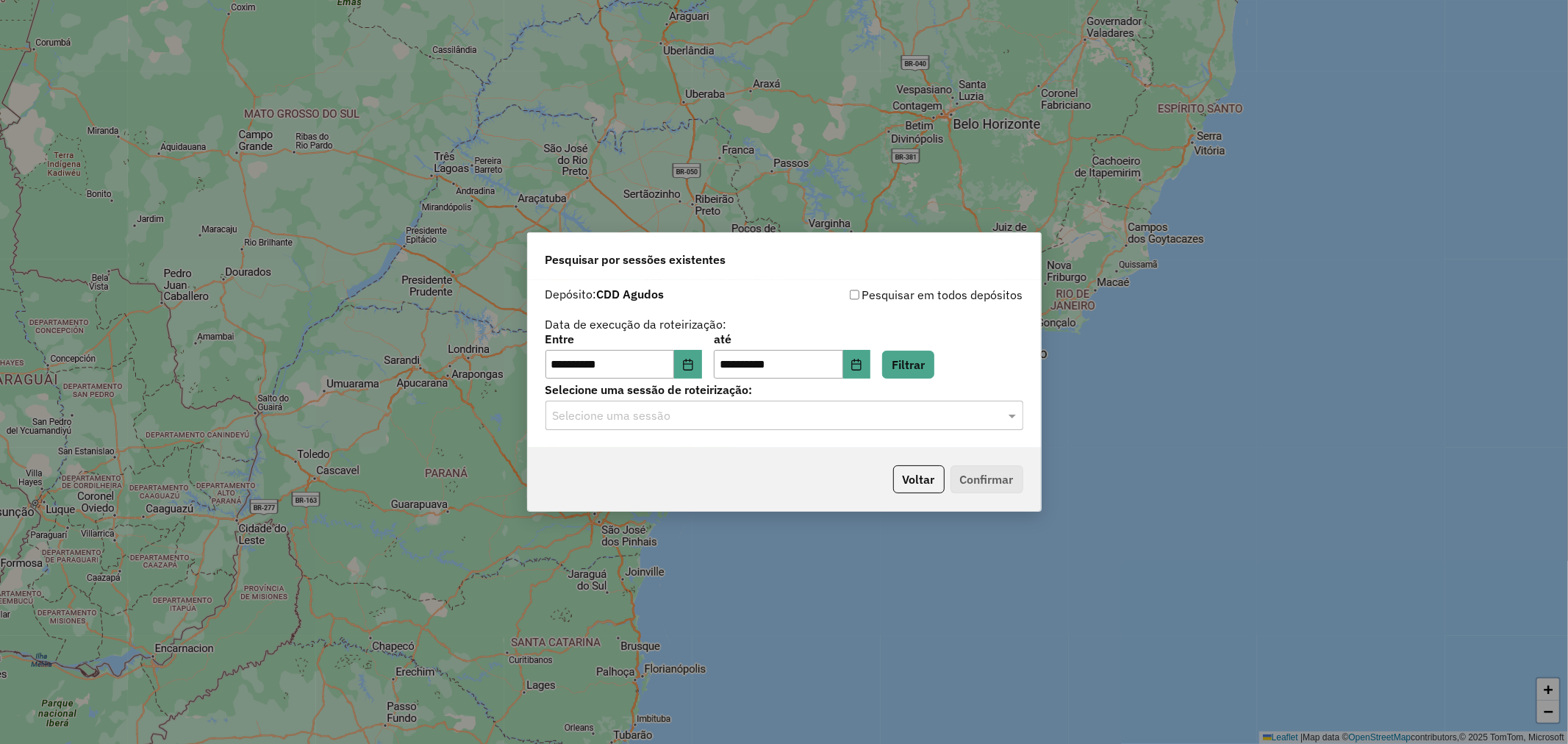
click at [671, 420] on input "text" at bounding box center [769, 415] width 434 height 17
click at [667, 458] on span "1256981 - [DATE] 16:36" at bounding box center [608, 458] width 114 height 13
click at [1004, 474] on button "Confirmar" at bounding box center [987, 480] width 73 height 28
click at [828, 421] on input "text" at bounding box center [769, 415] width 434 height 17
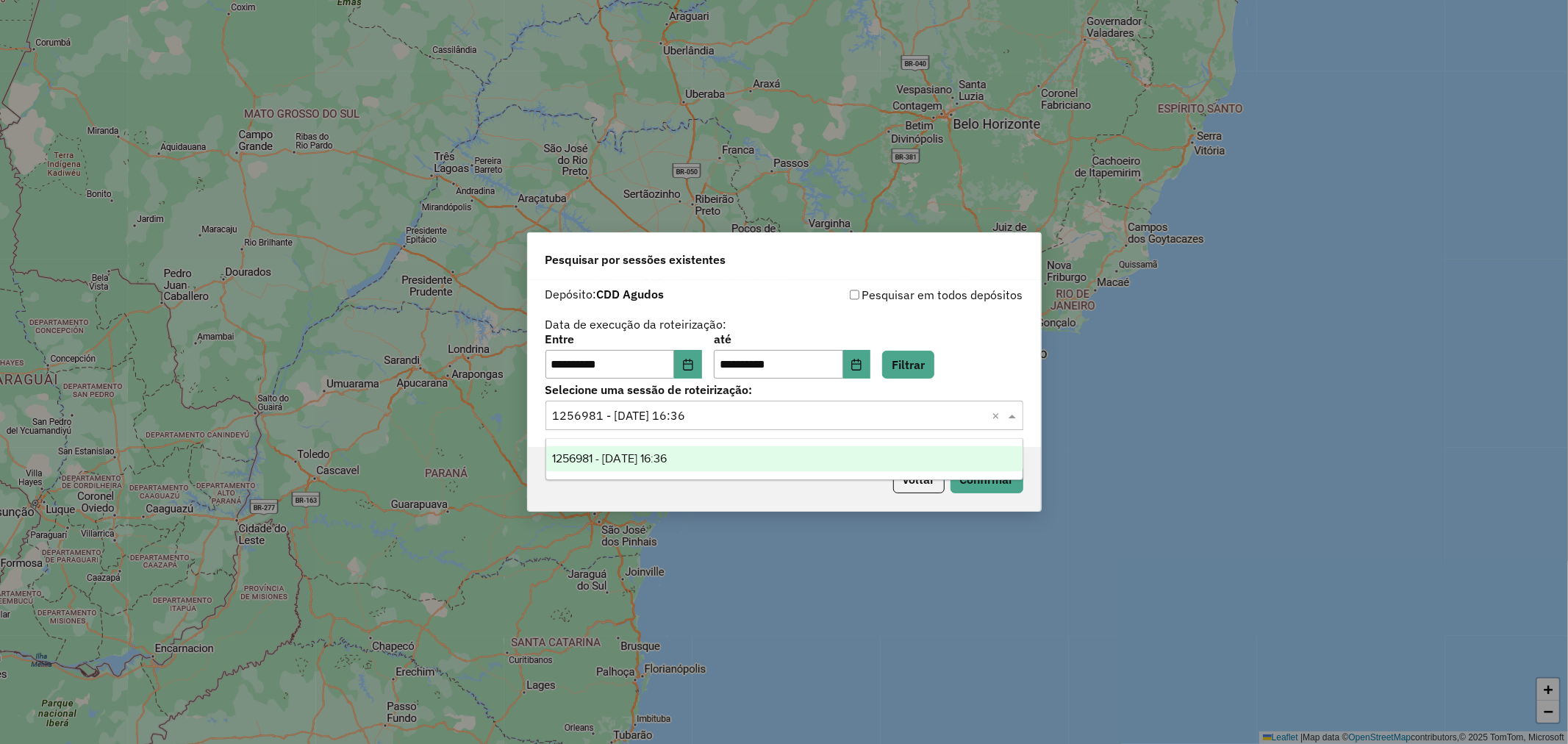
click at [954, 297] on div "Pesquisar em todos depósitos" at bounding box center [903, 295] width 239 height 17
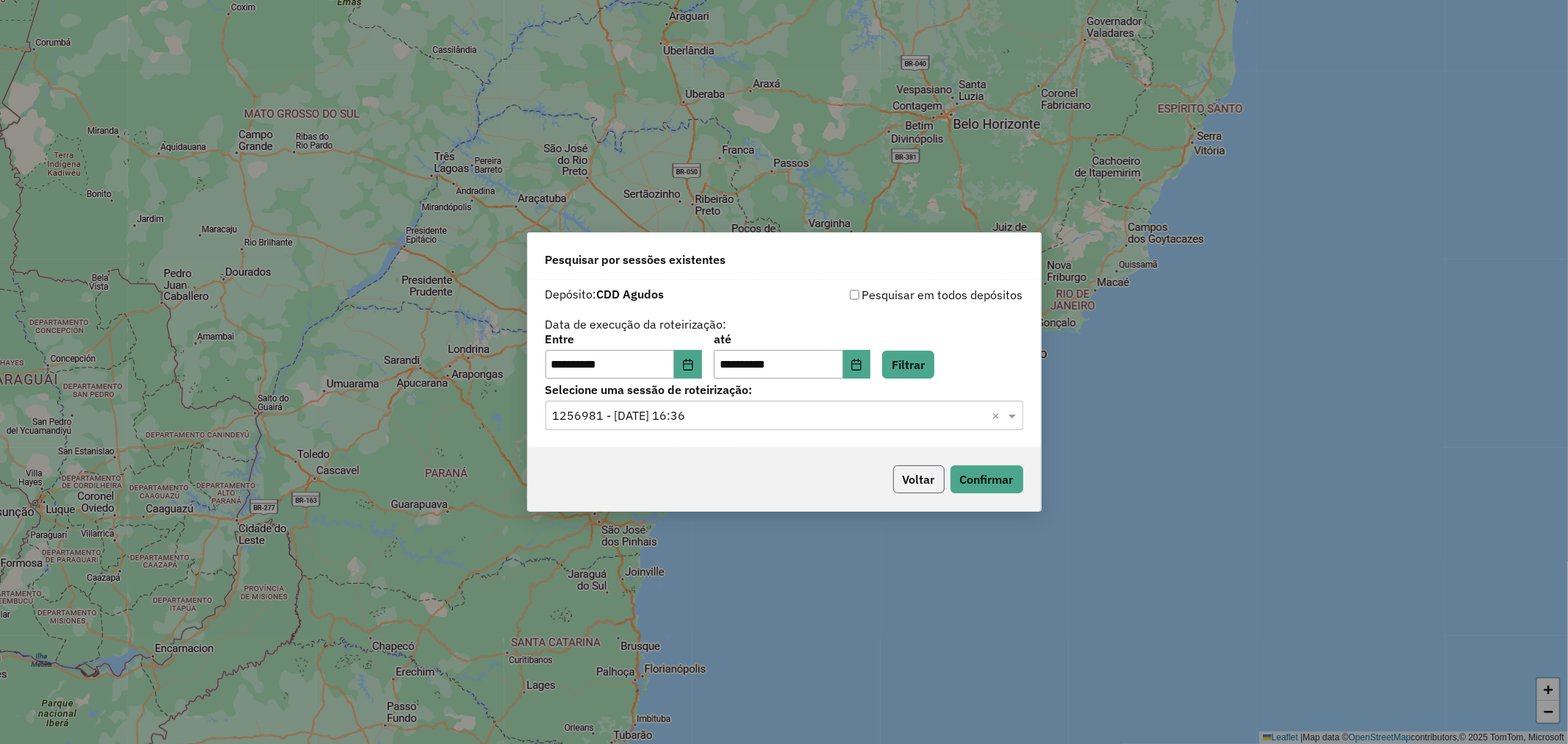
click at [923, 482] on button "Voltar" at bounding box center [918, 480] width 51 height 28
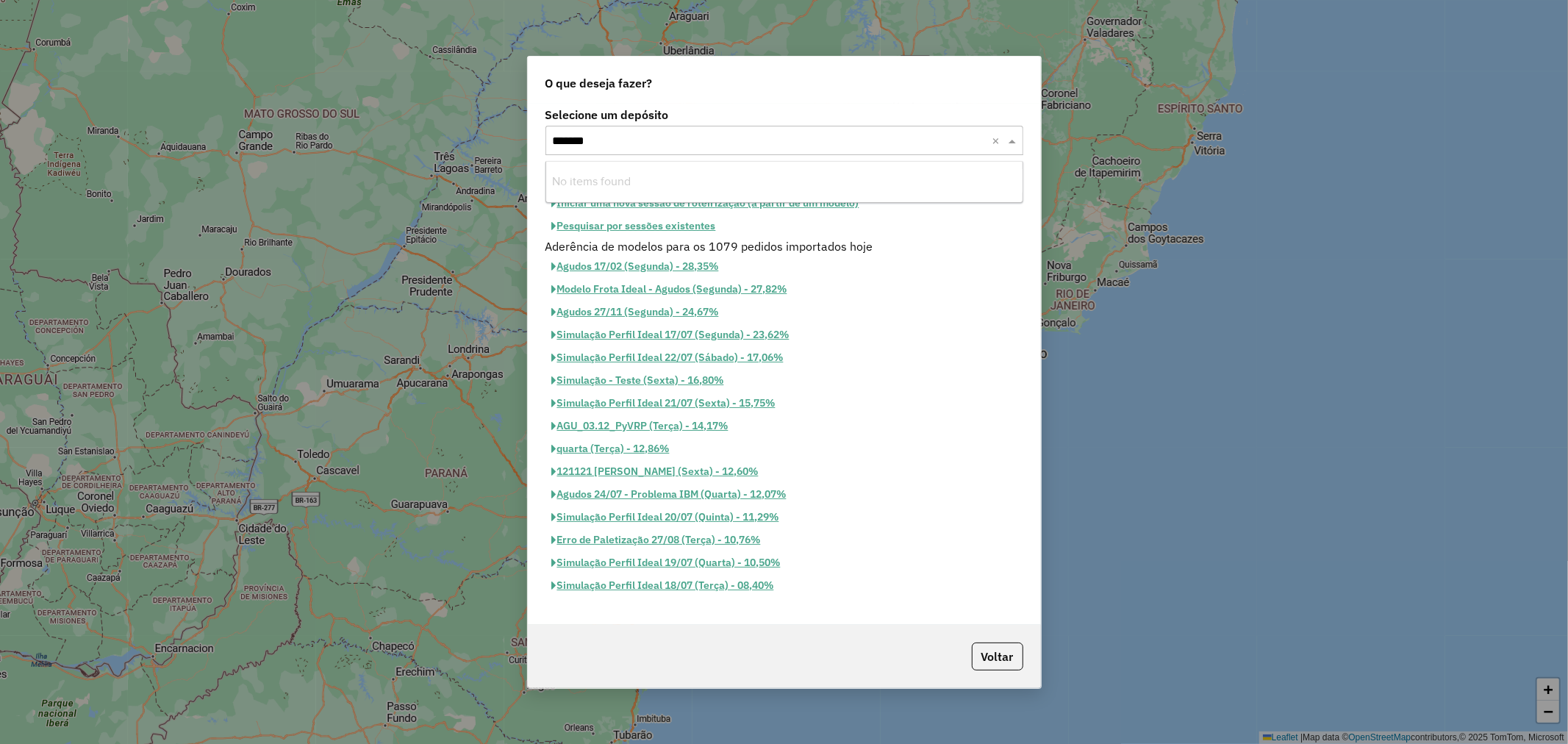
type input "********"
drag, startPoint x: 572, startPoint y: 136, endPoint x: 532, endPoint y: 141, distance: 40.3
click at [532, 141] on div "Selecione um depósito Selecione um depósito × CDD Agudos ******** × Iniciar uma…" at bounding box center [784, 364] width 513 height 522
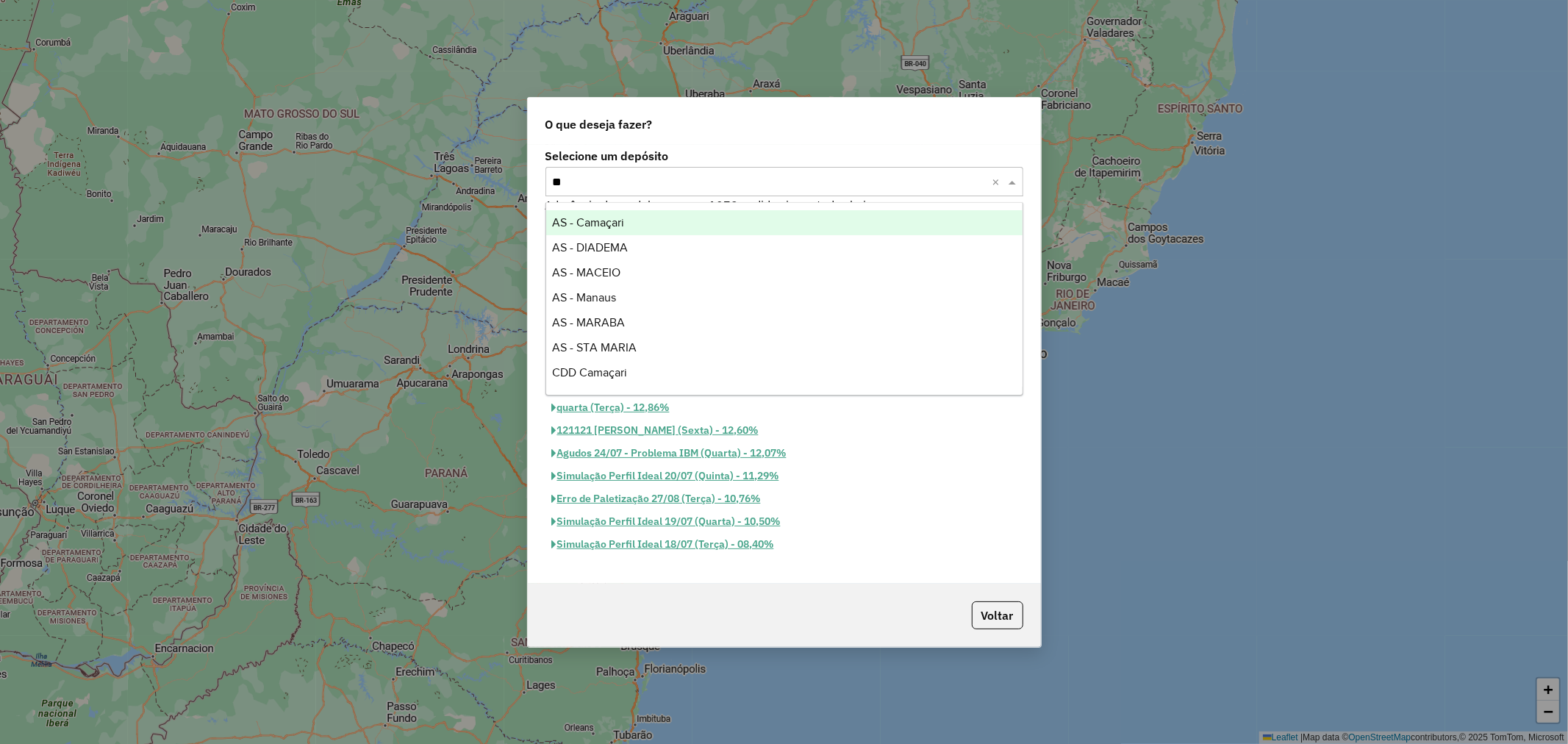
type input "***"
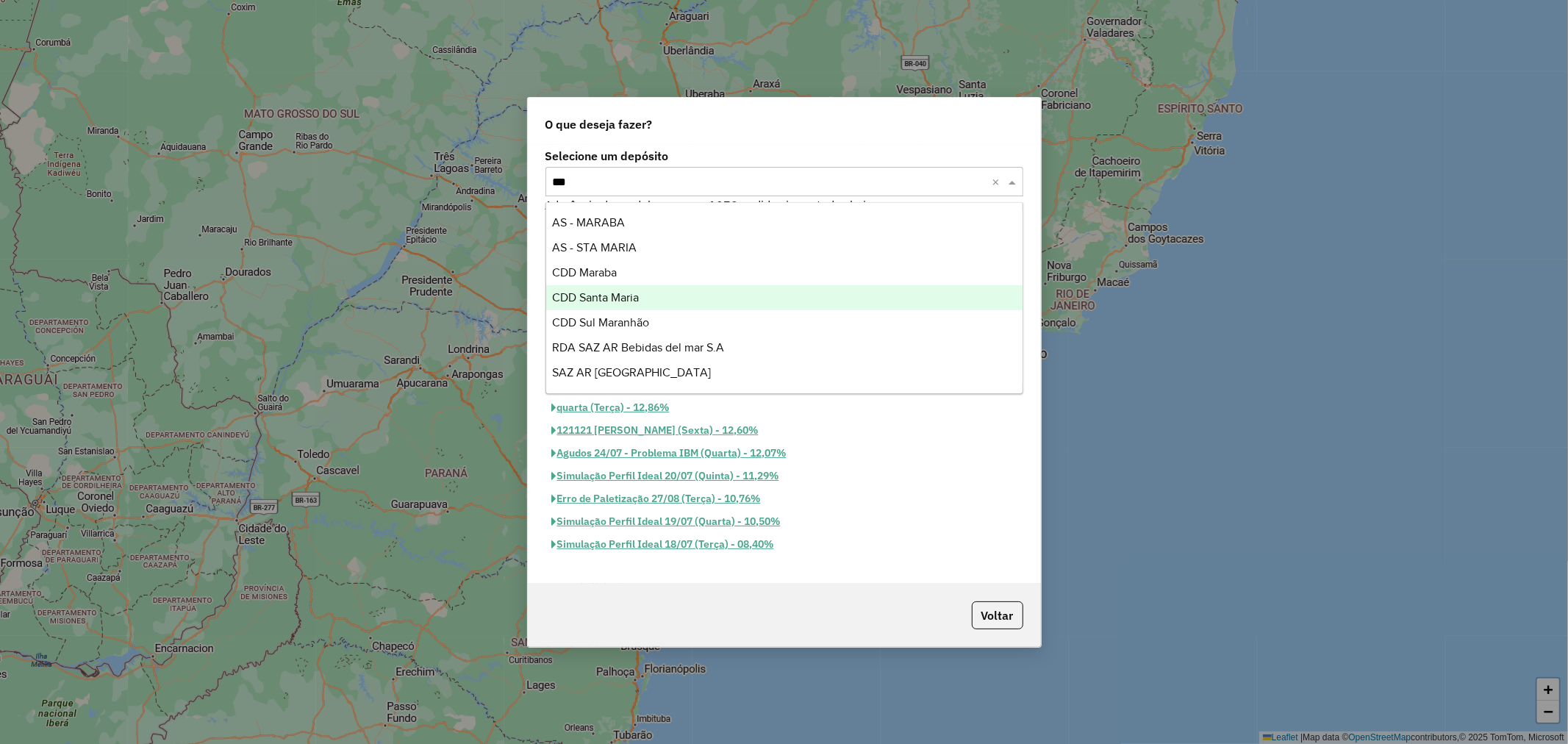
click at [655, 296] on div "CDD Santa Maria" at bounding box center [784, 297] width 477 height 25
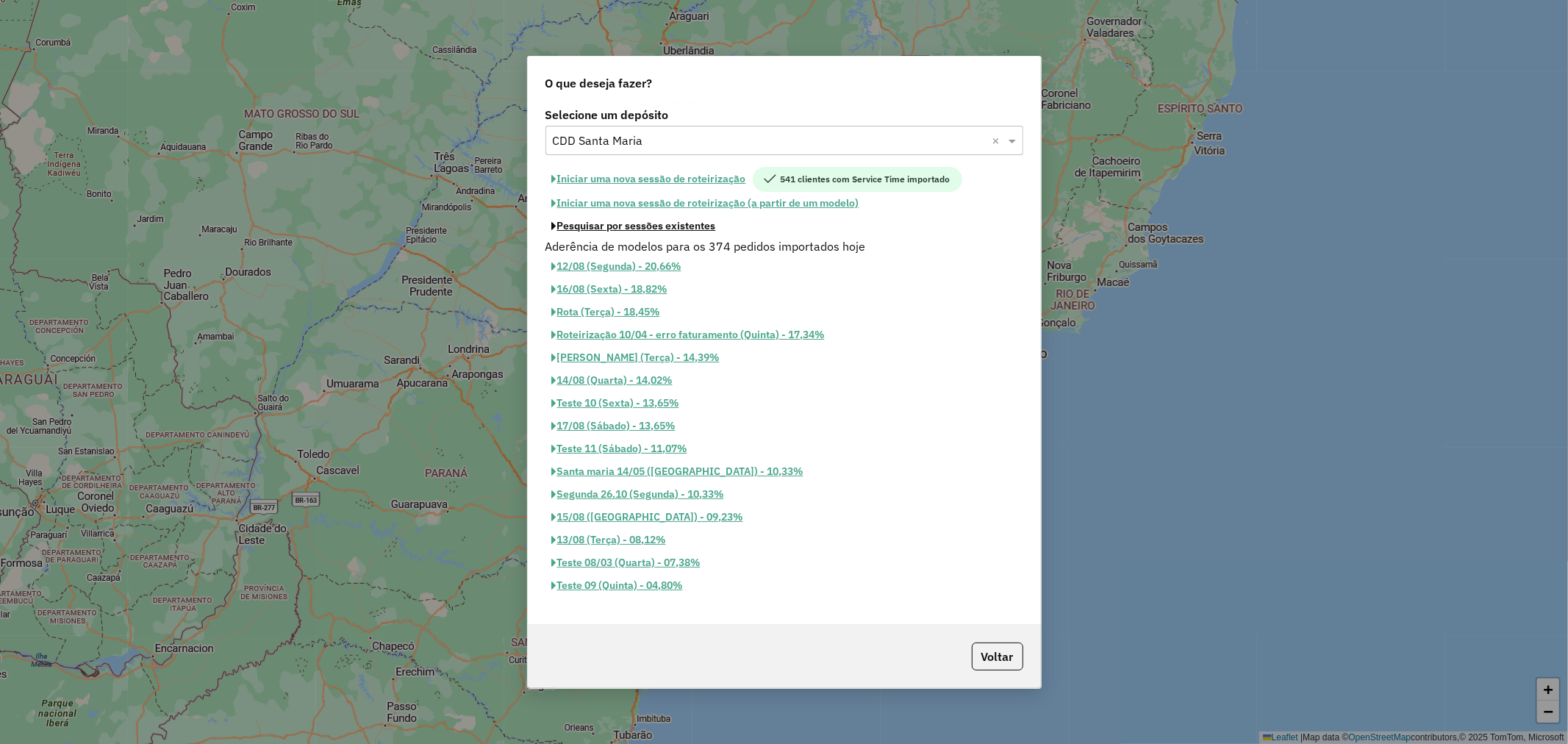
click at [654, 226] on button "Pesquisar por sessões existentes" at bounding box center [634, 226] width 177 height 23
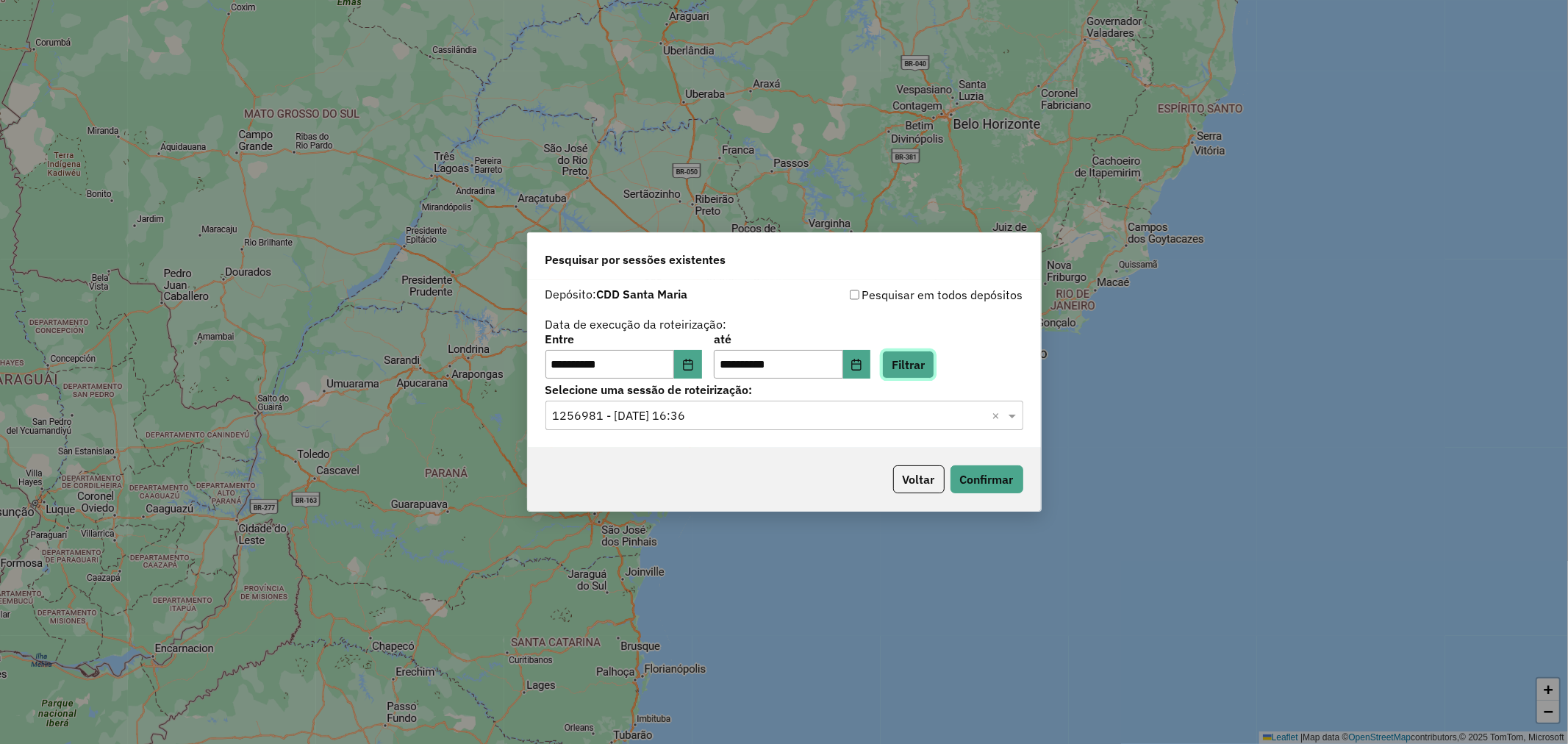
click at [908, 362] on button "Filtrar" at bounding box center [908, 364] width 52 height 28
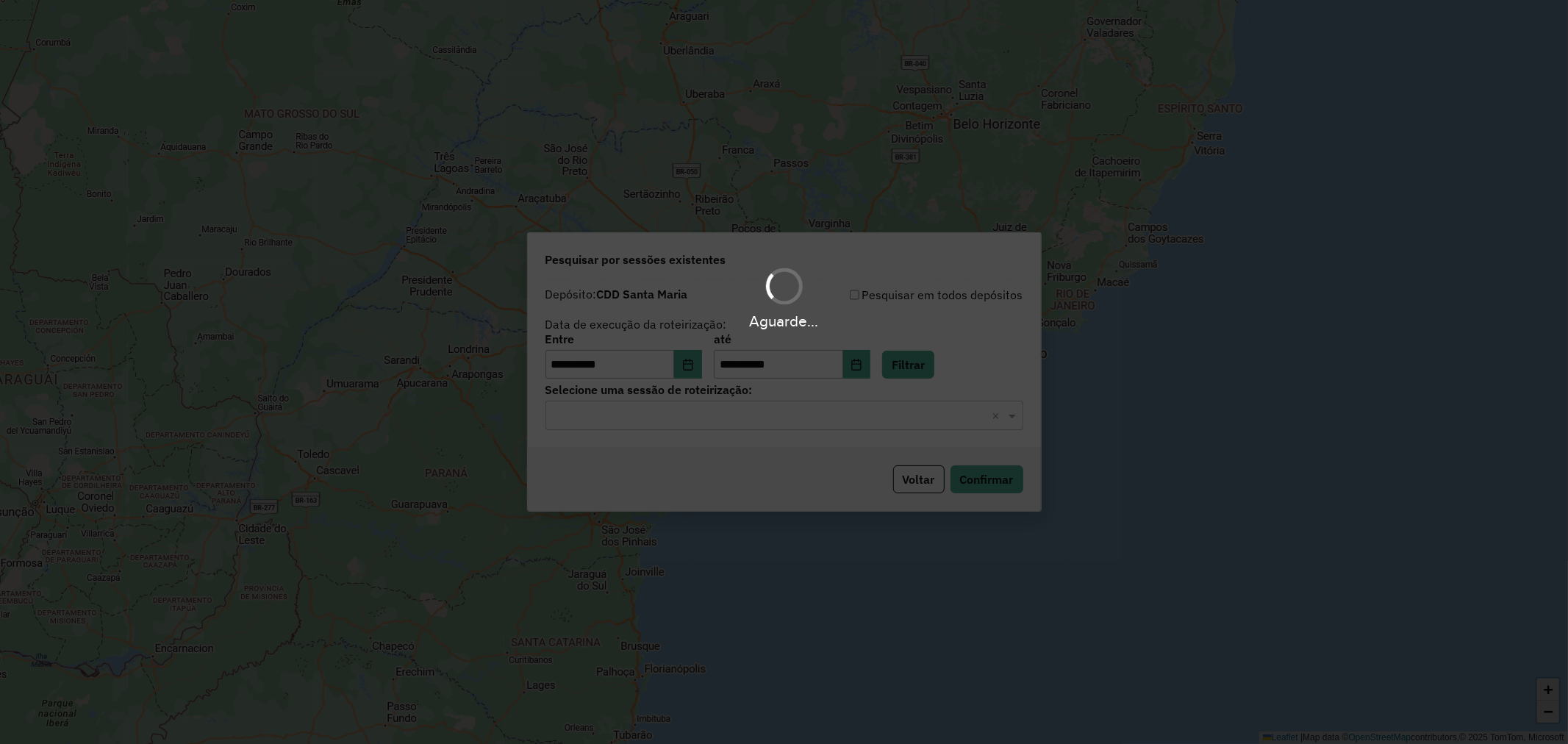
click at [701, 408] on div "Aguarde..." at bounding box center [784, 372] width 1568 height 744
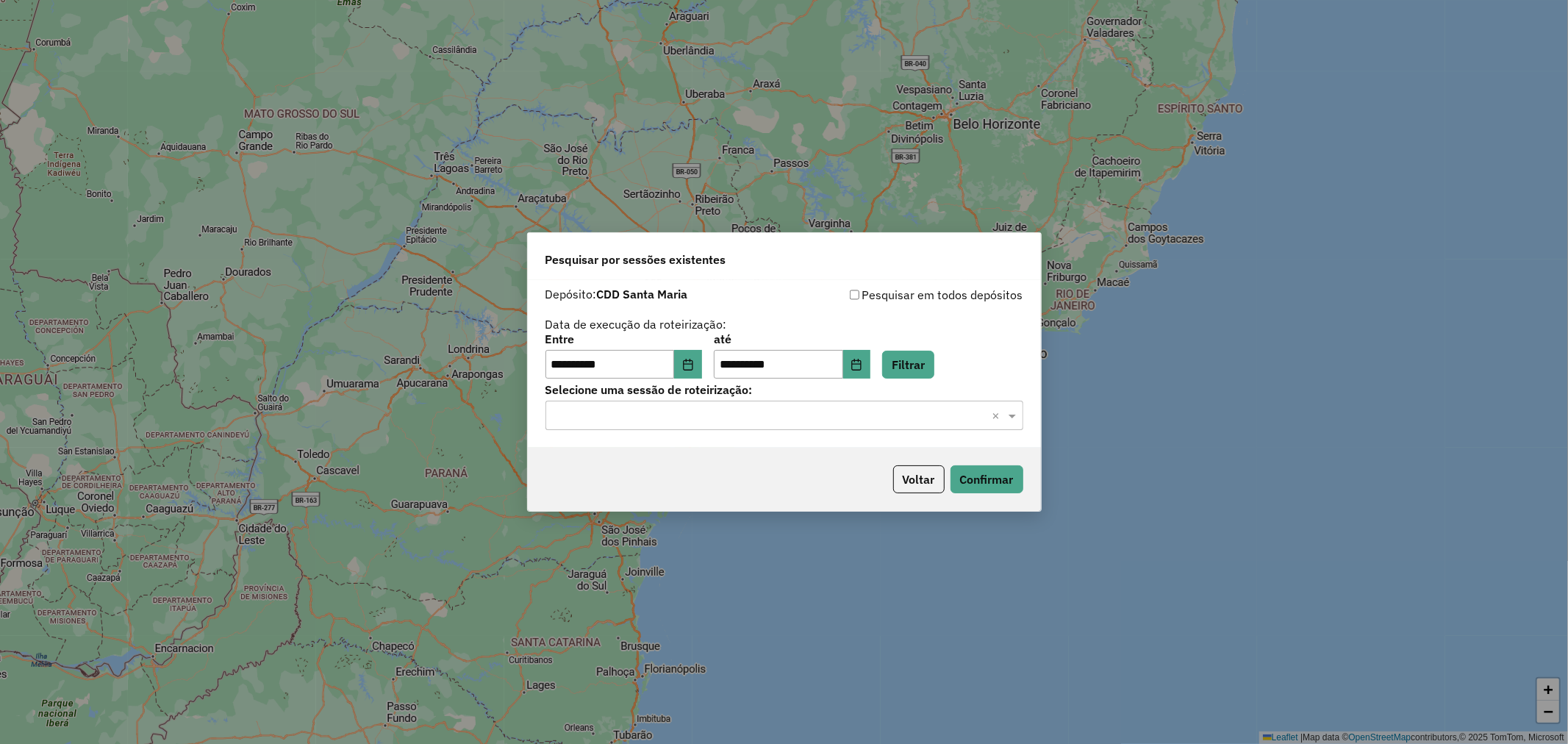
click at [698, 415] on input "text" at bounding box center [769, 415] width 434 height 17
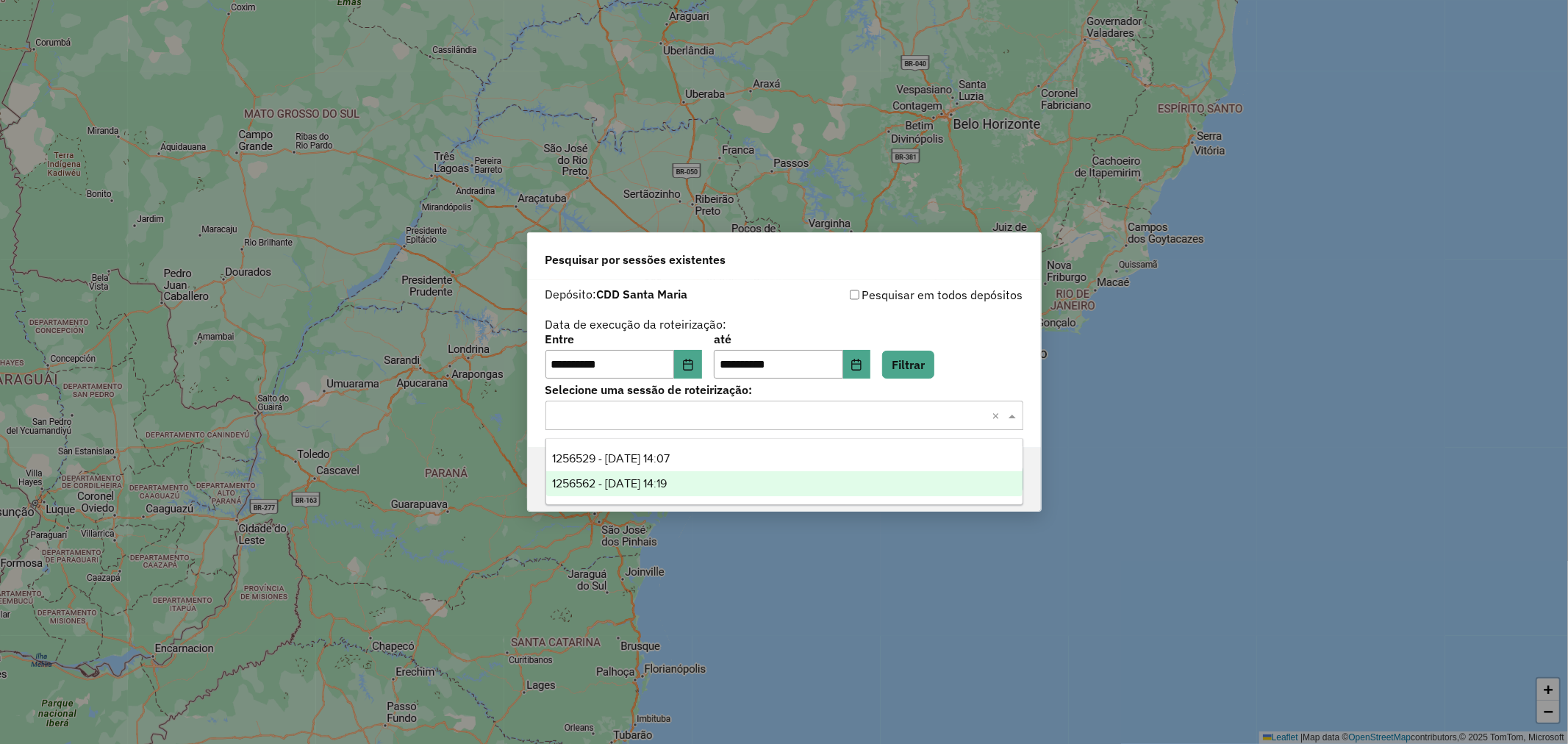
click at [717, 480] on div "1256562 - [DATE] 14:19" at bounding box center [784, 483] width 477 height 25
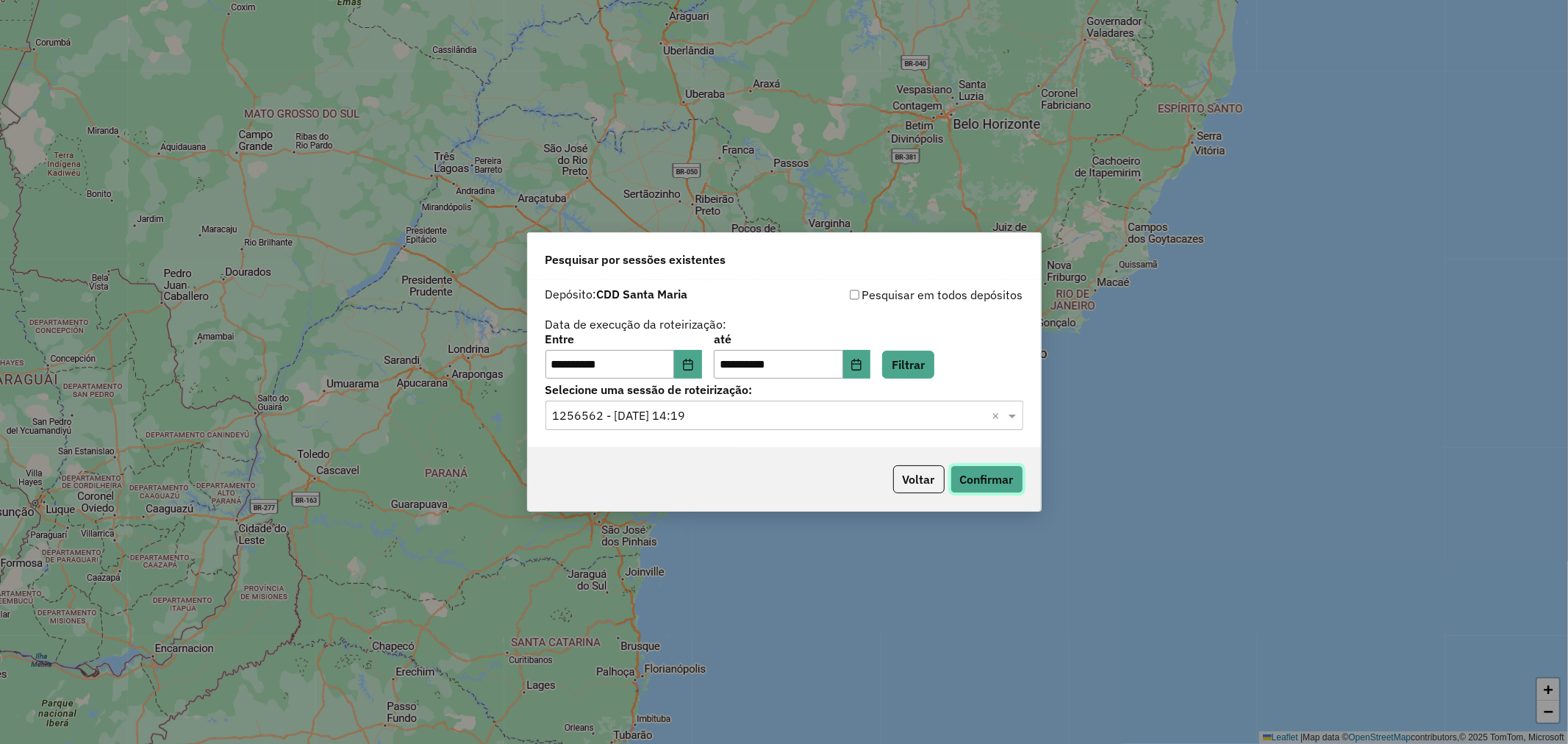
click at [976, 474] on button "Confirmar" at bounding box center [987, 480] width 73 height 28
click at [725, 427] on div "Selecione uma sessão × 1256562 - [DATE] 14:19 ×" at bounding box center [784, 415] width 478 height 29
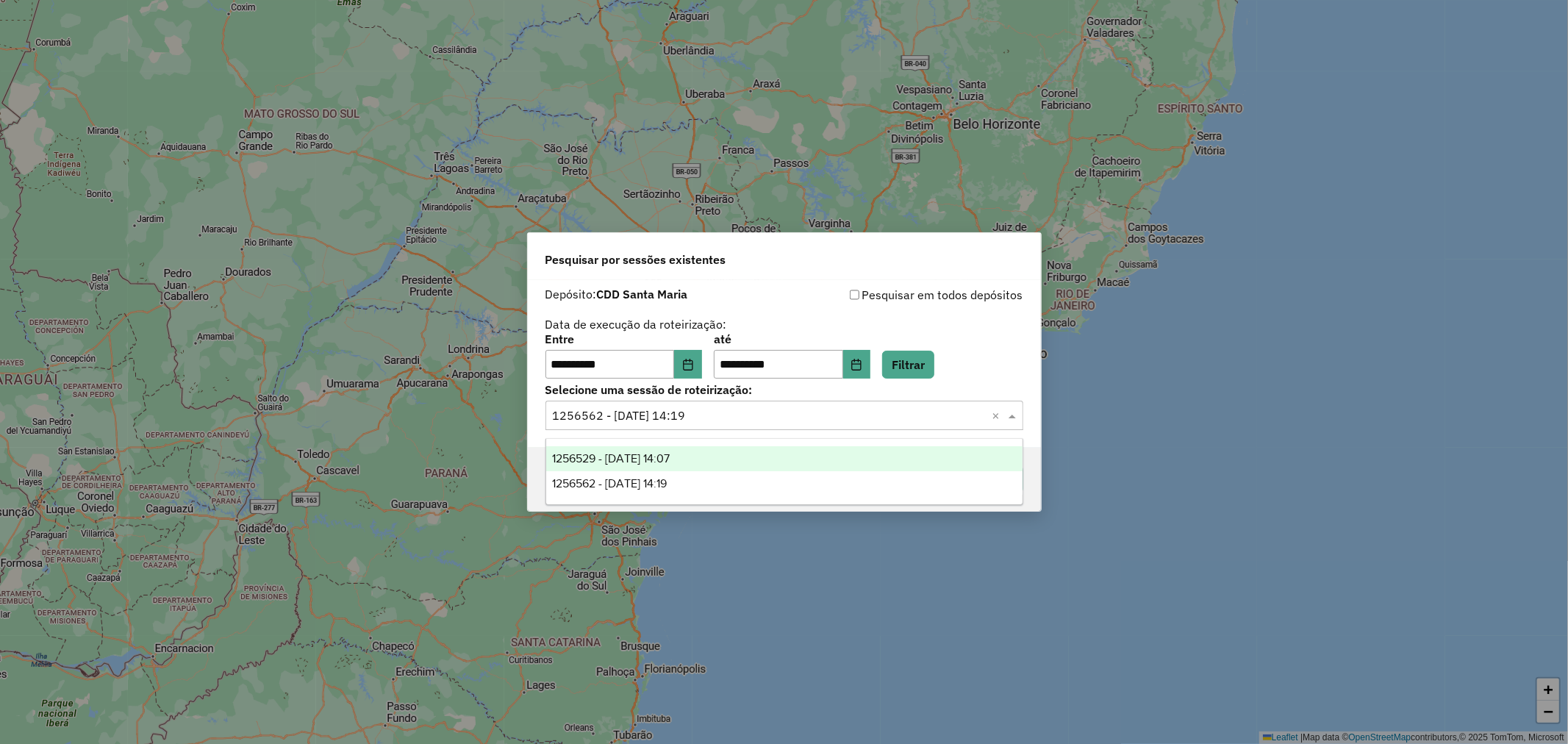
click at [723, 458] on div "1256529 - [DATE] 14:07" at bounding box center [784, 458] width 477 height 25
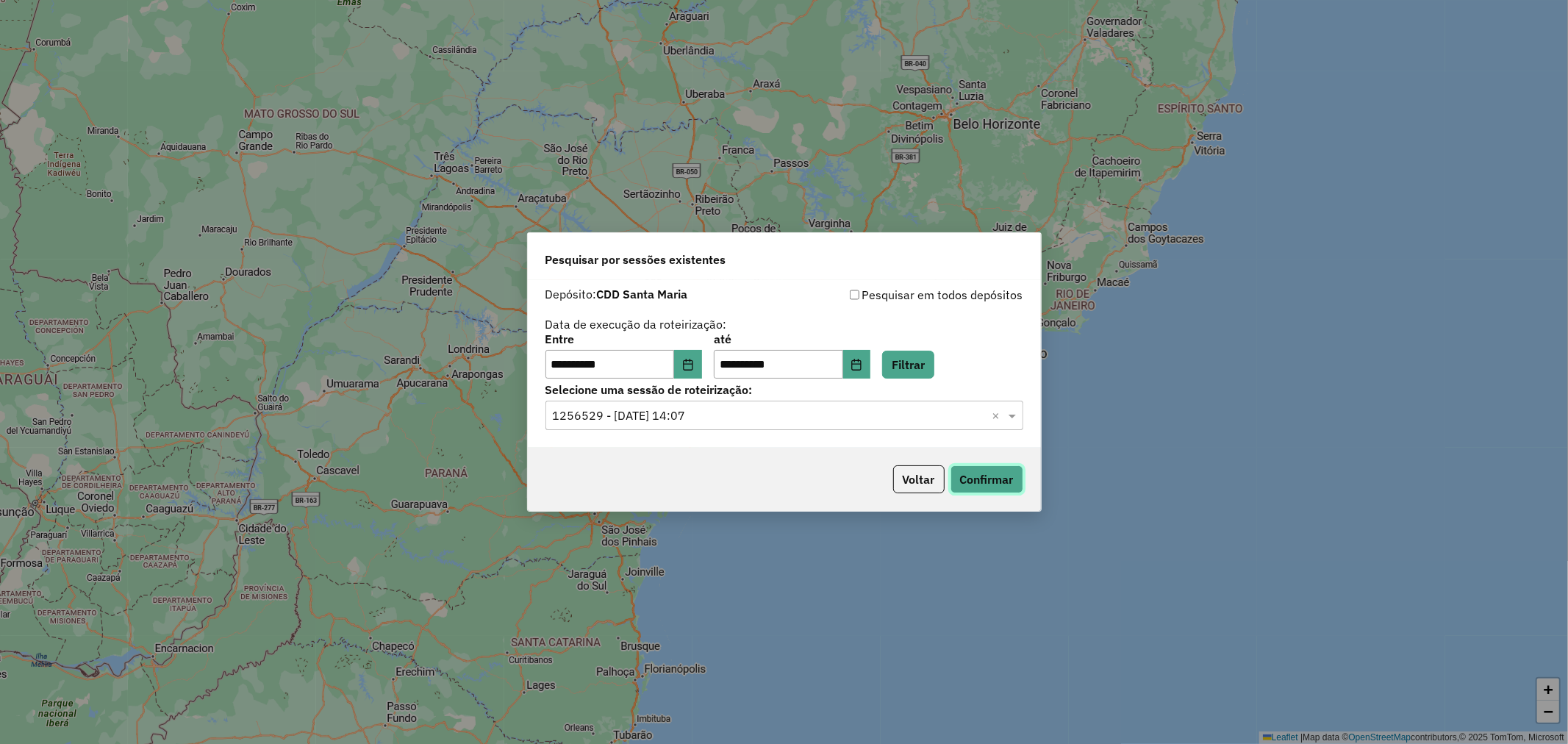
click at [974, 475] on button "Confirmar" at bounding box center [987, 480] width 73 height 28
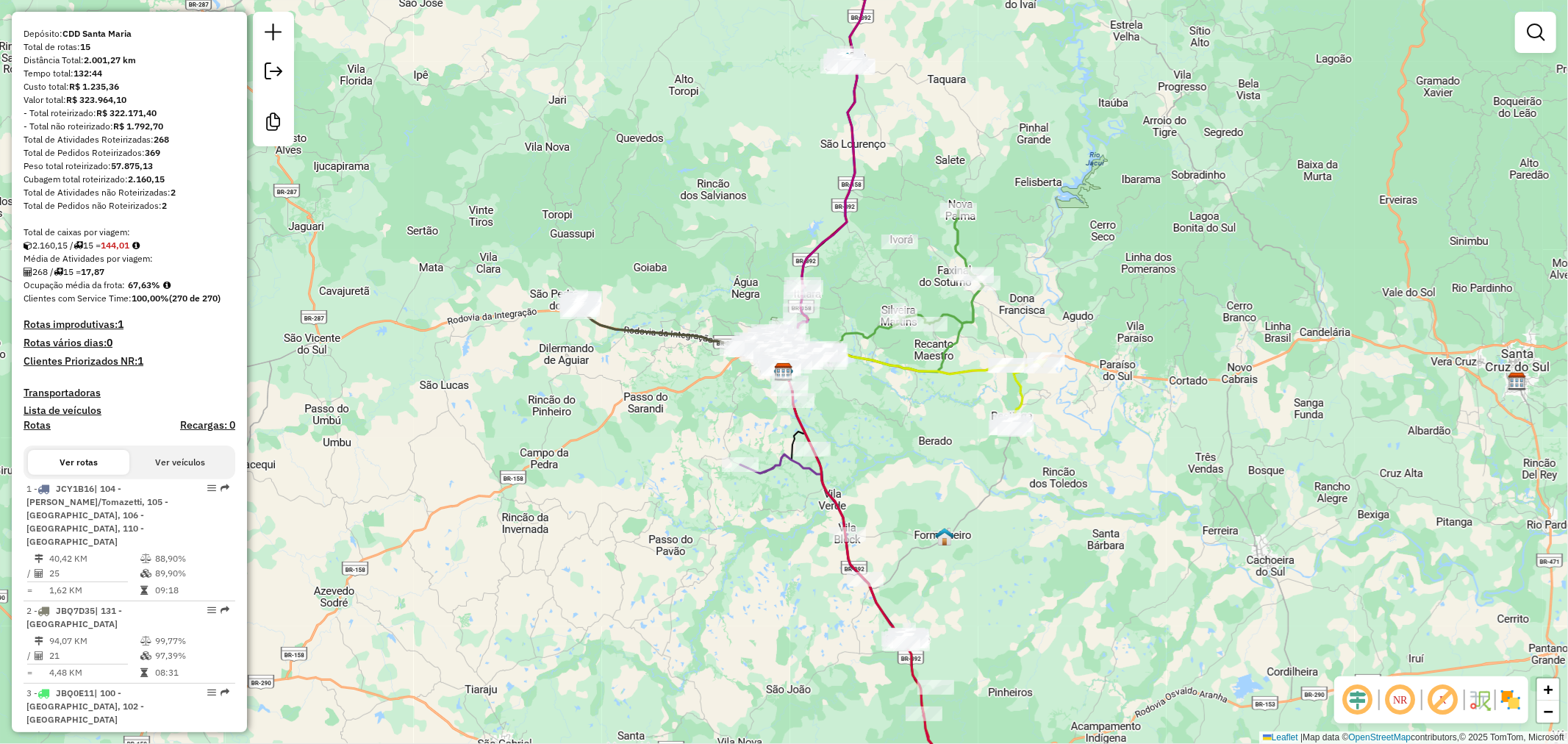
scroll to position [163, 0]
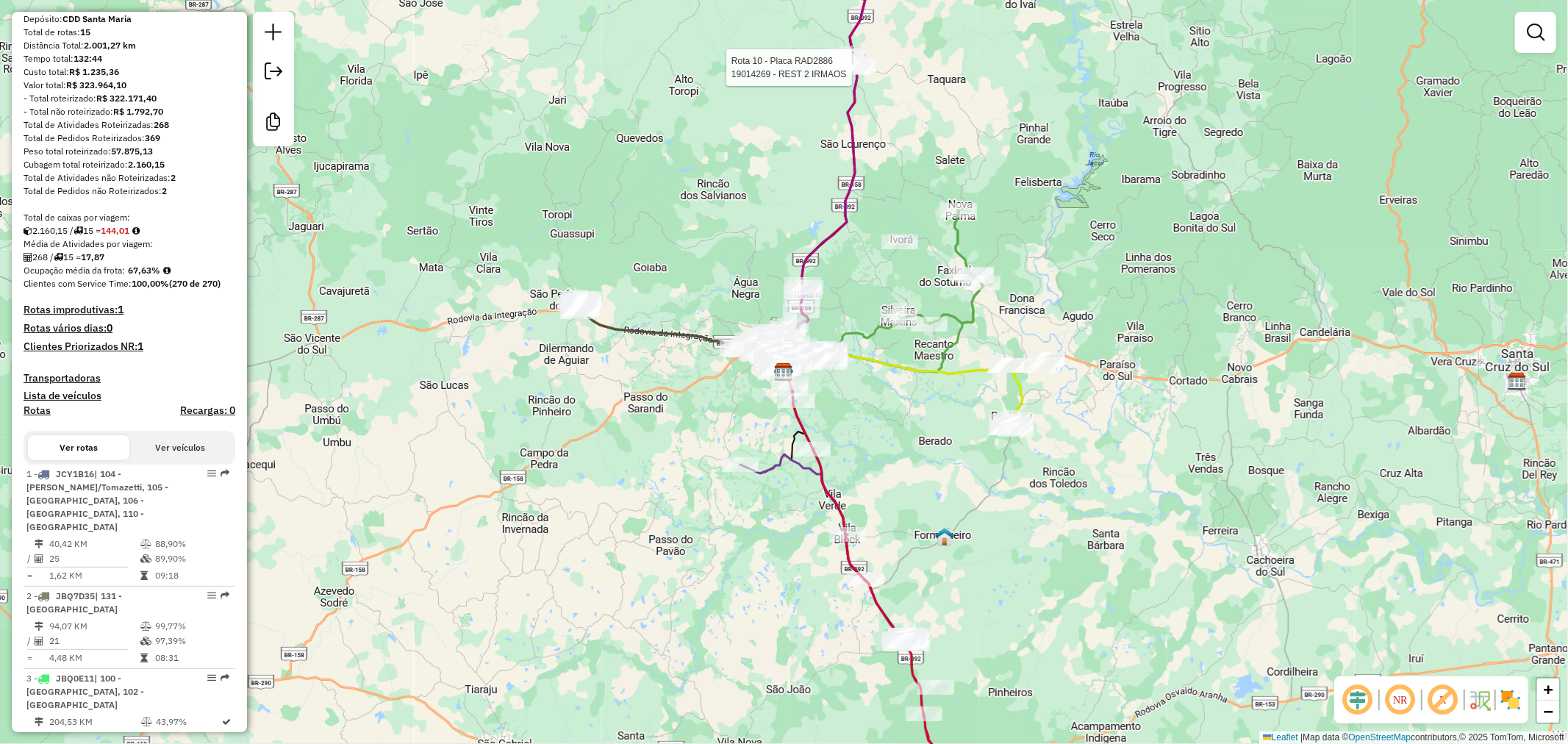
select select "**********"
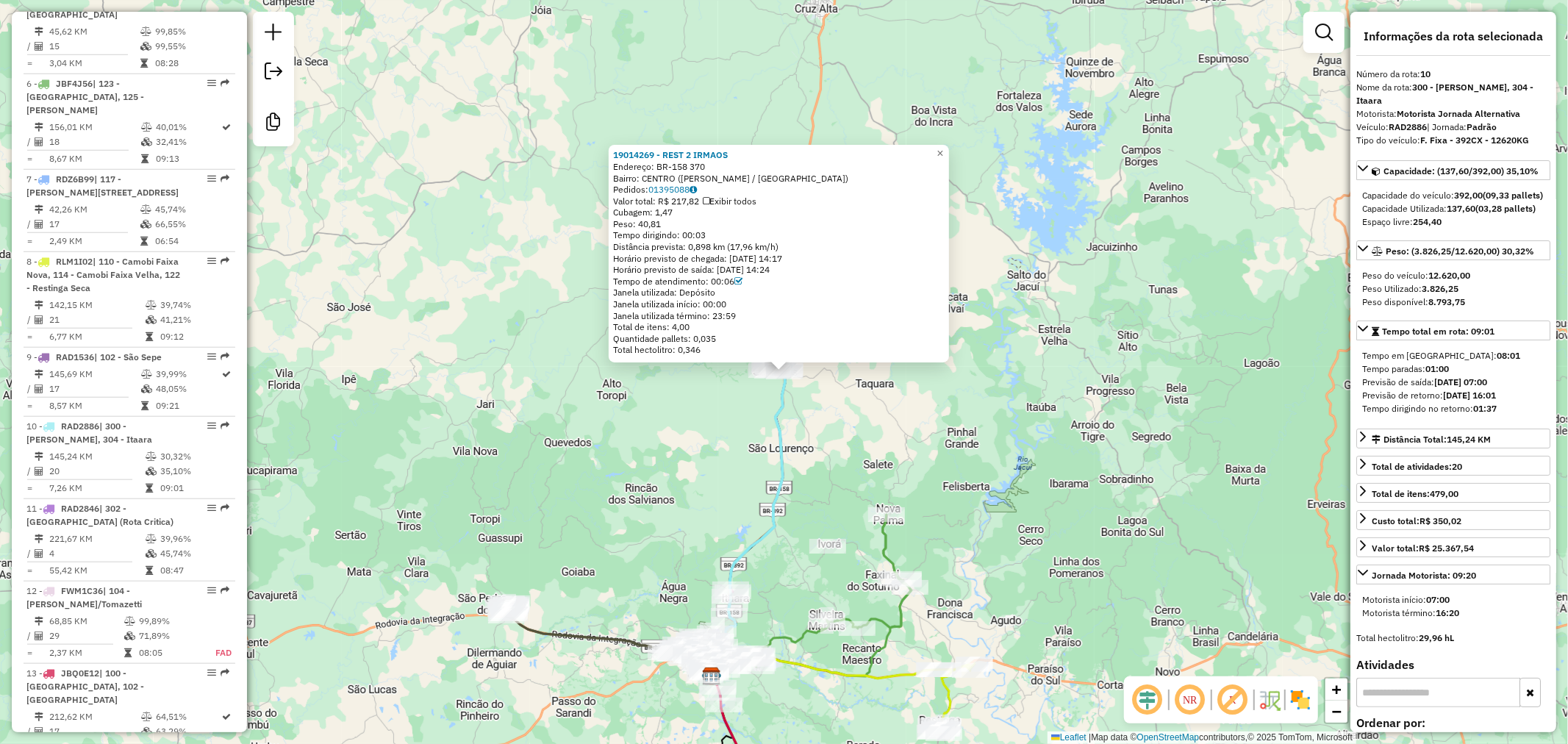
scroll to position [1461, 0]
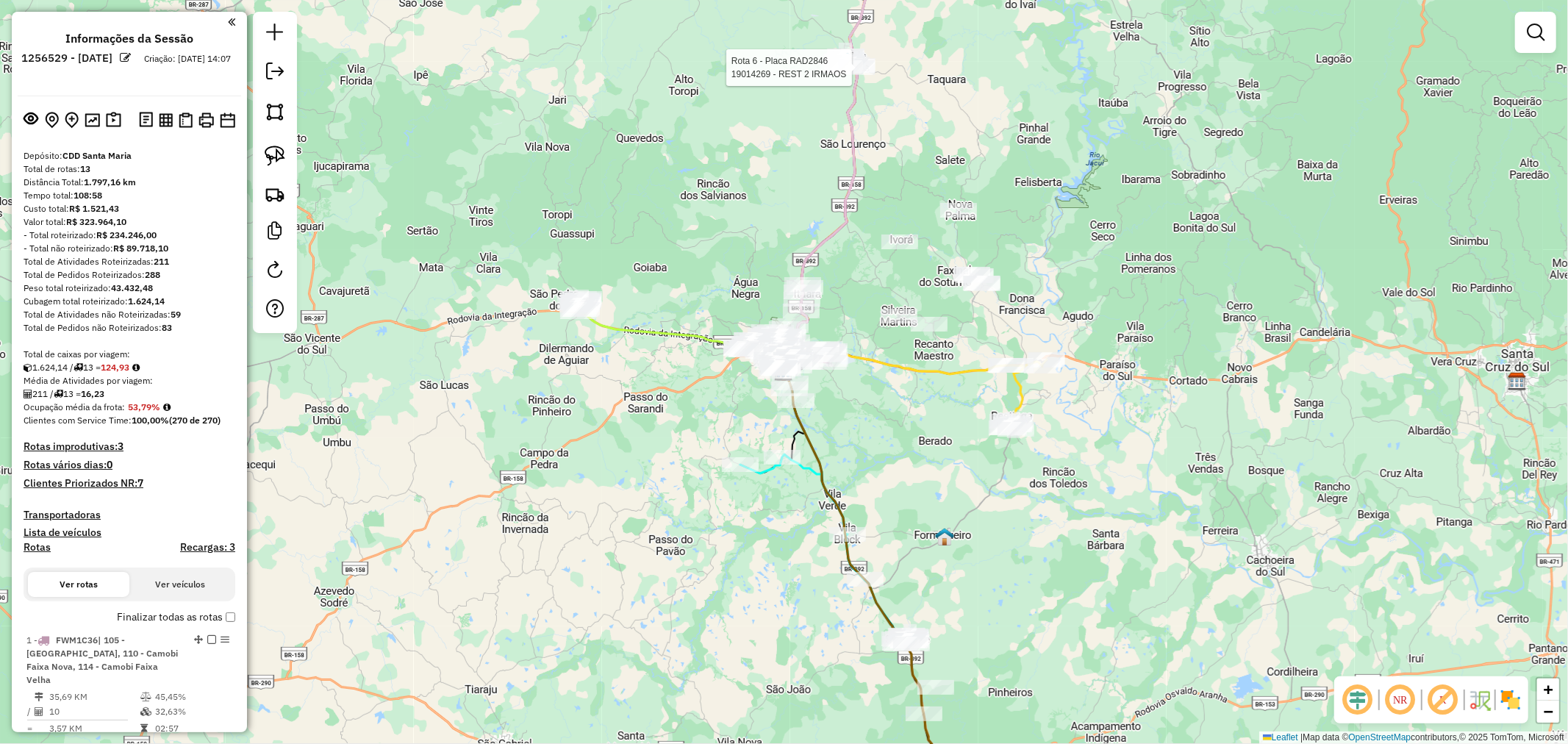
select select "**********"
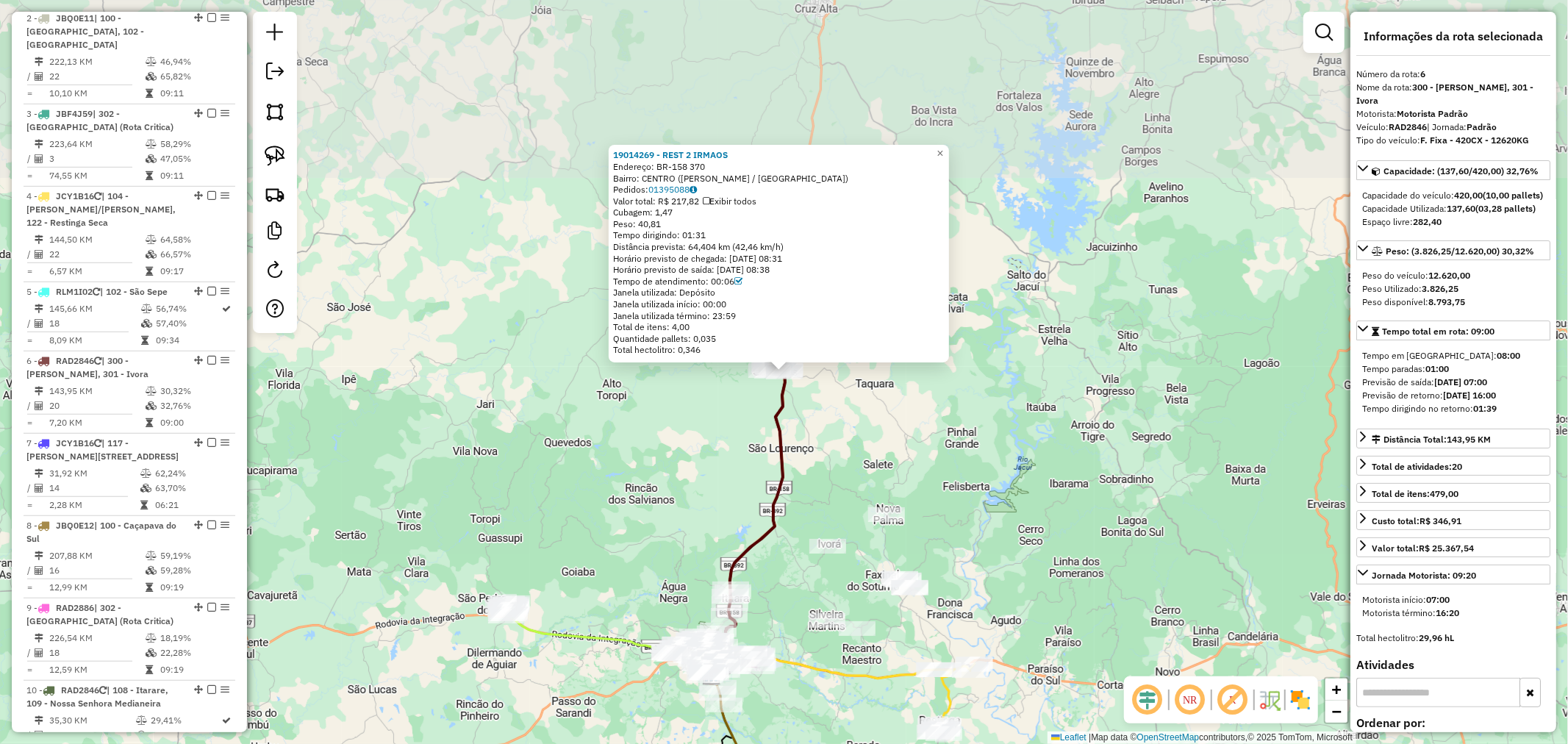
scroll to position [1041, 0]
